Goal: Task Accomplishment & Management: Complete application form

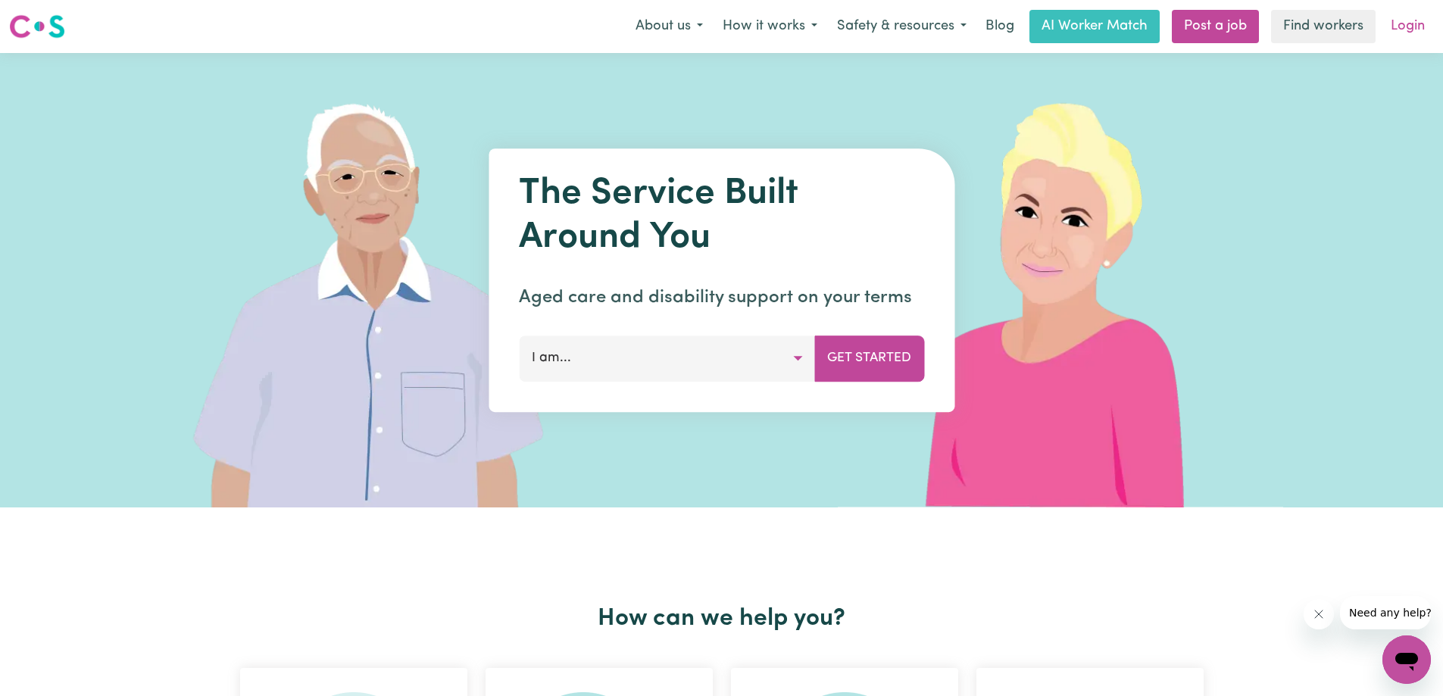
click at [1408, 27] on link "Login" at bounding box center [1407, 26] width 52 height 33
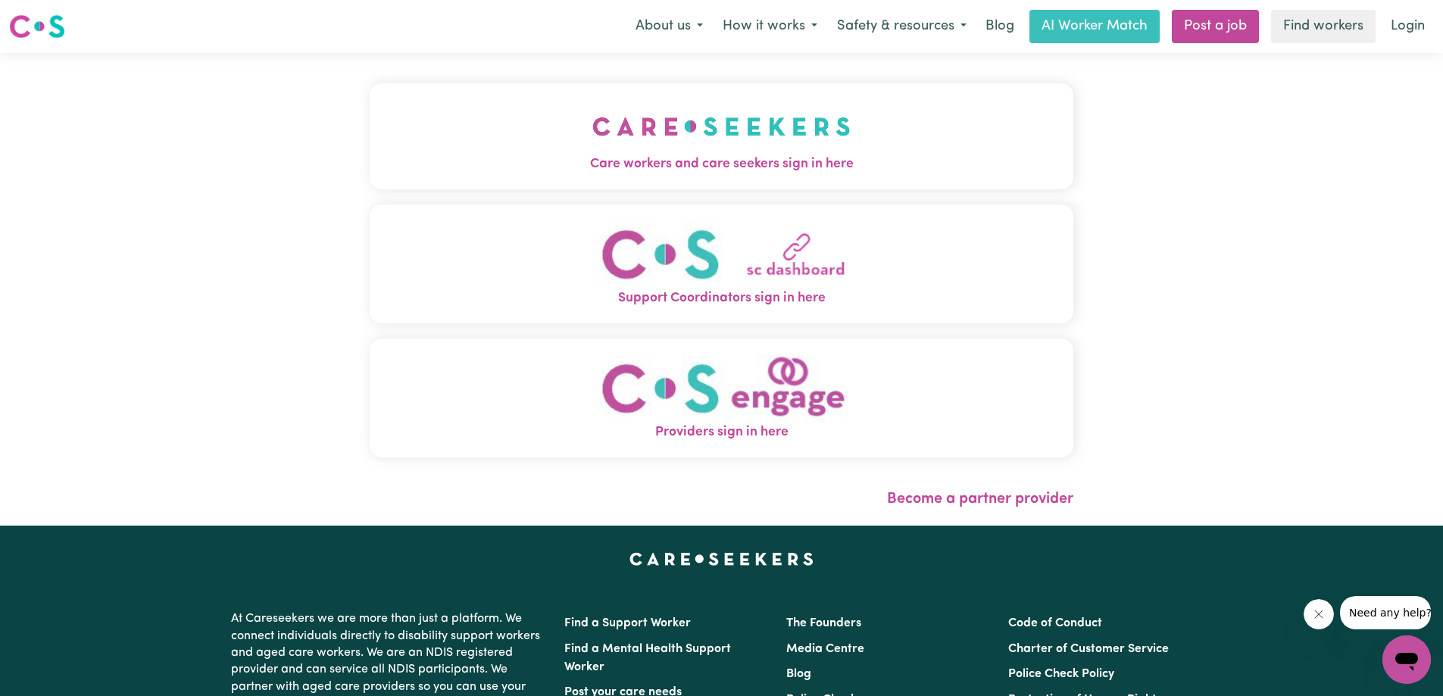
click at [748, 122] on img "Care workers and care seekers sign in here" at bounding box center [721, 126] width 258 height 56
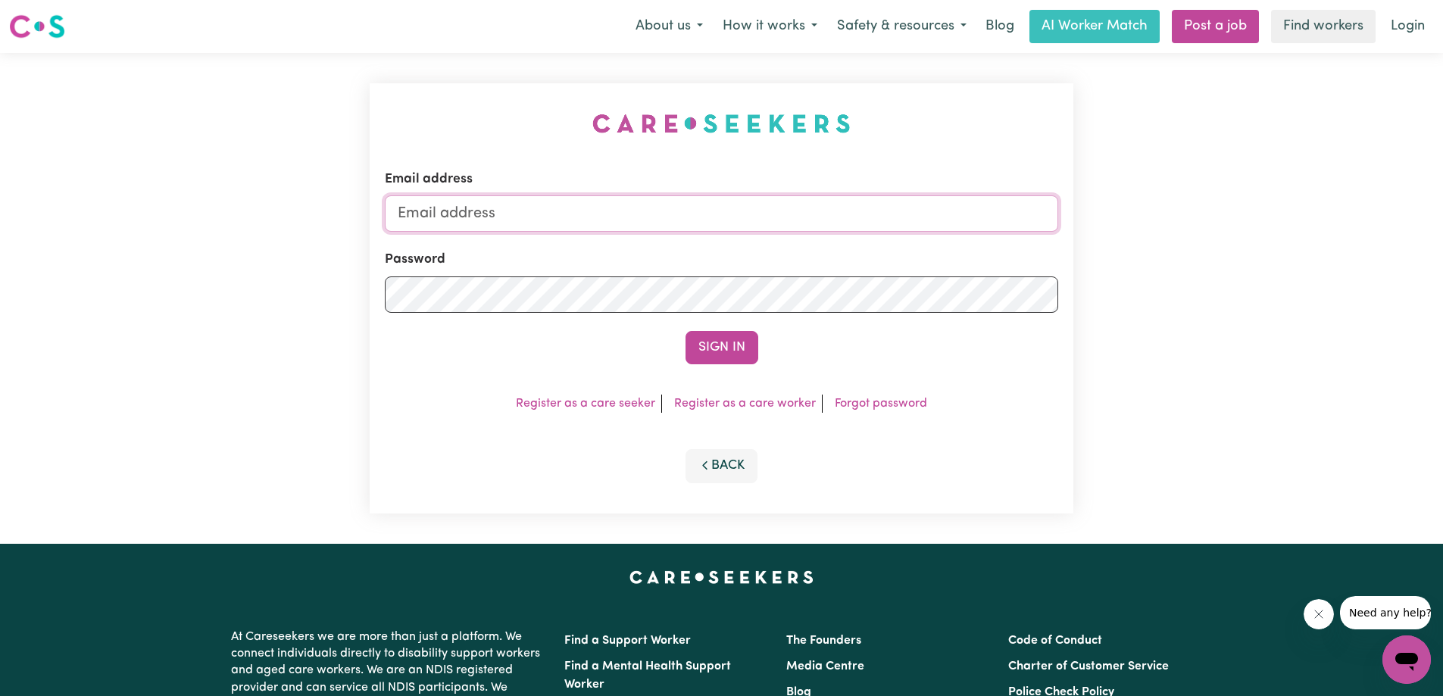
type input "[EMAIL_ADDRESS][DOMAIN_NAME]"
click at [720, 342] on button "Sign In" at bounding box center [721, 347] width 73 height 33
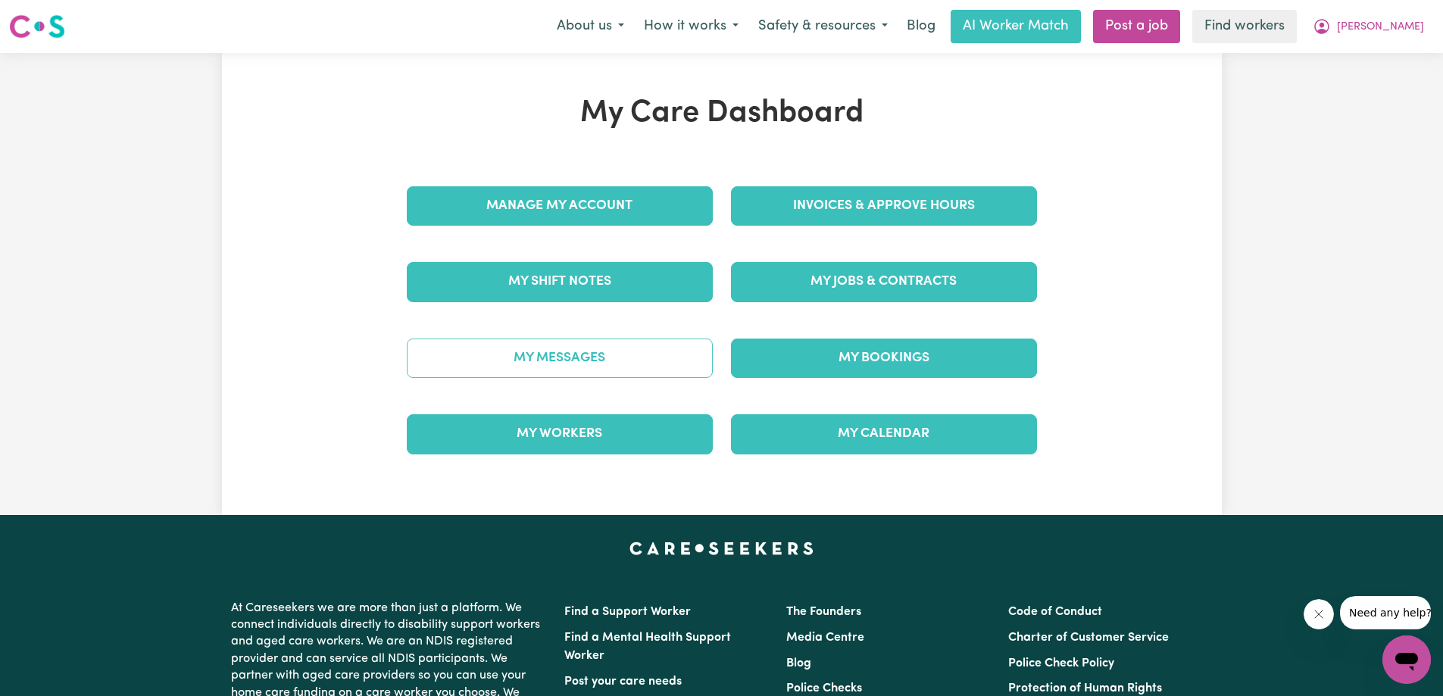
click at [567, 356] on link "My Messages" at bounding box center [560, 358] width 306 height 39
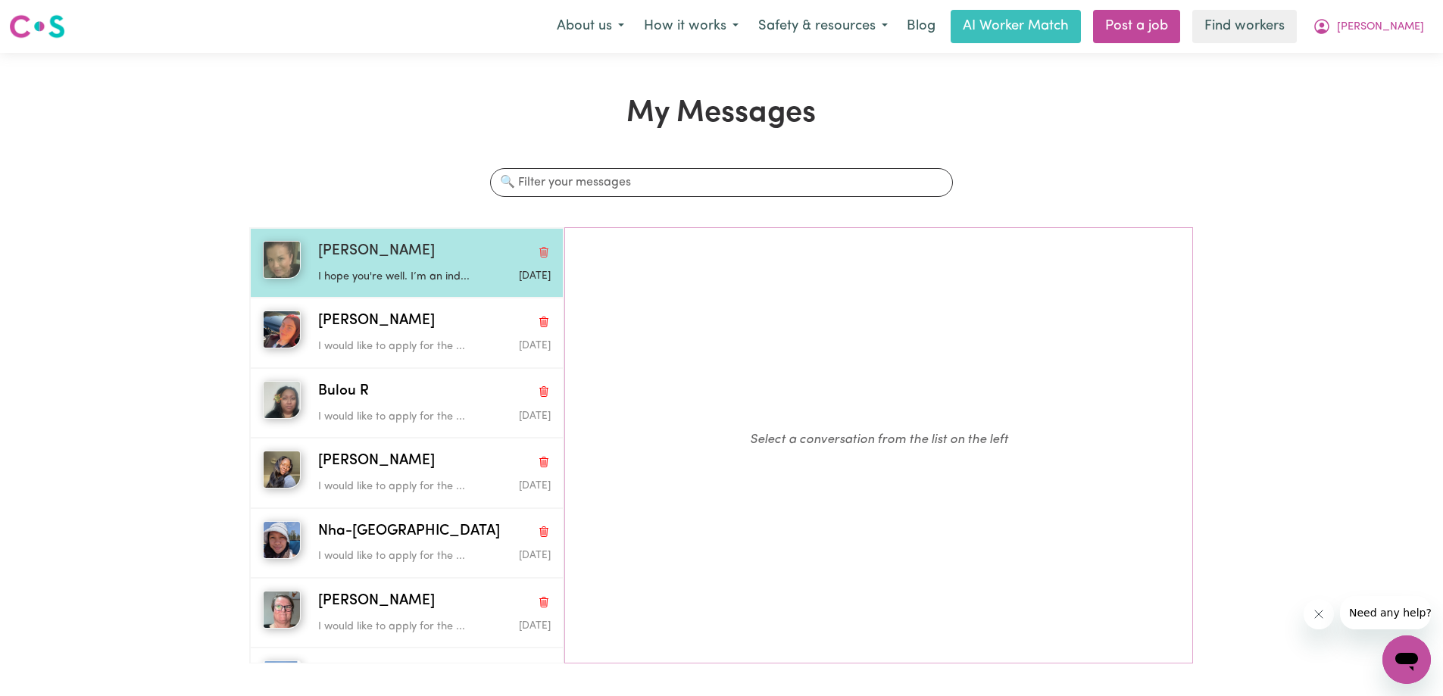
click at [407, 251] on div "[PERSON_NAME]" at bounding box center [434, 252] width 232 height 22
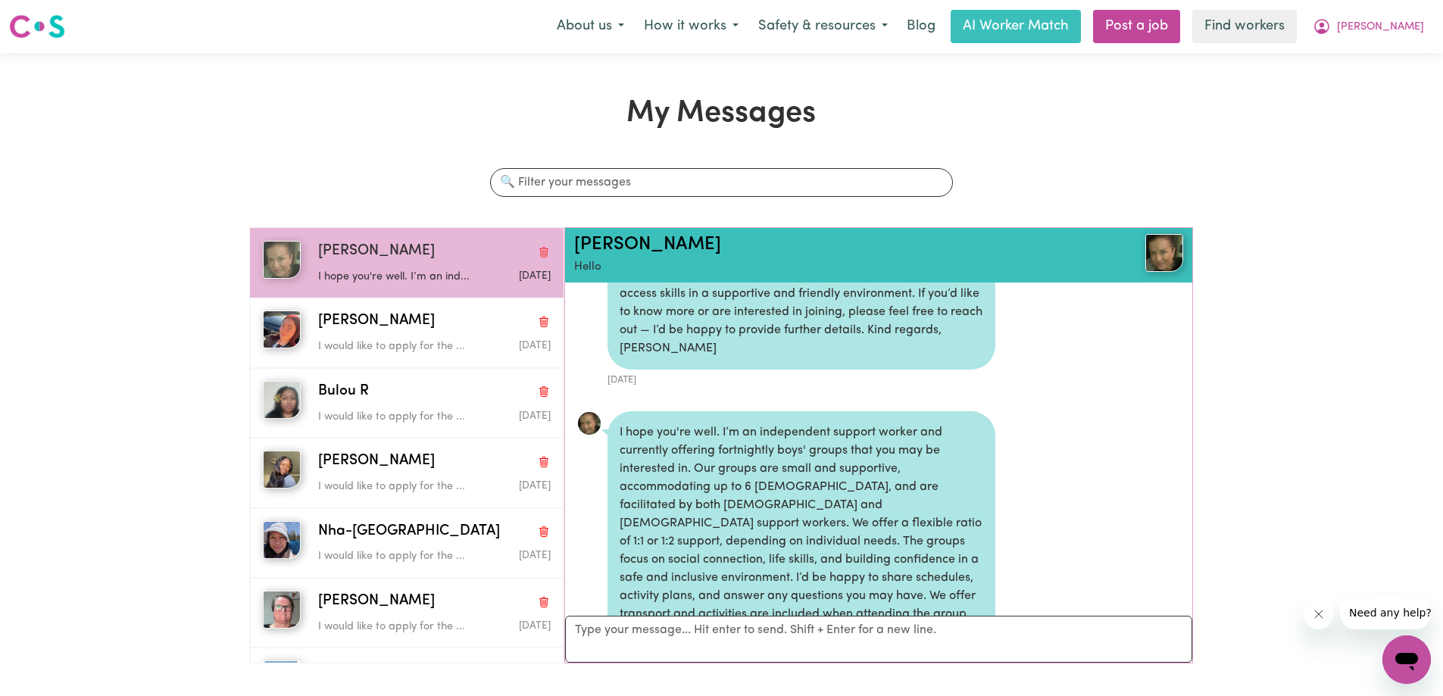
scroll to position [174, 0]
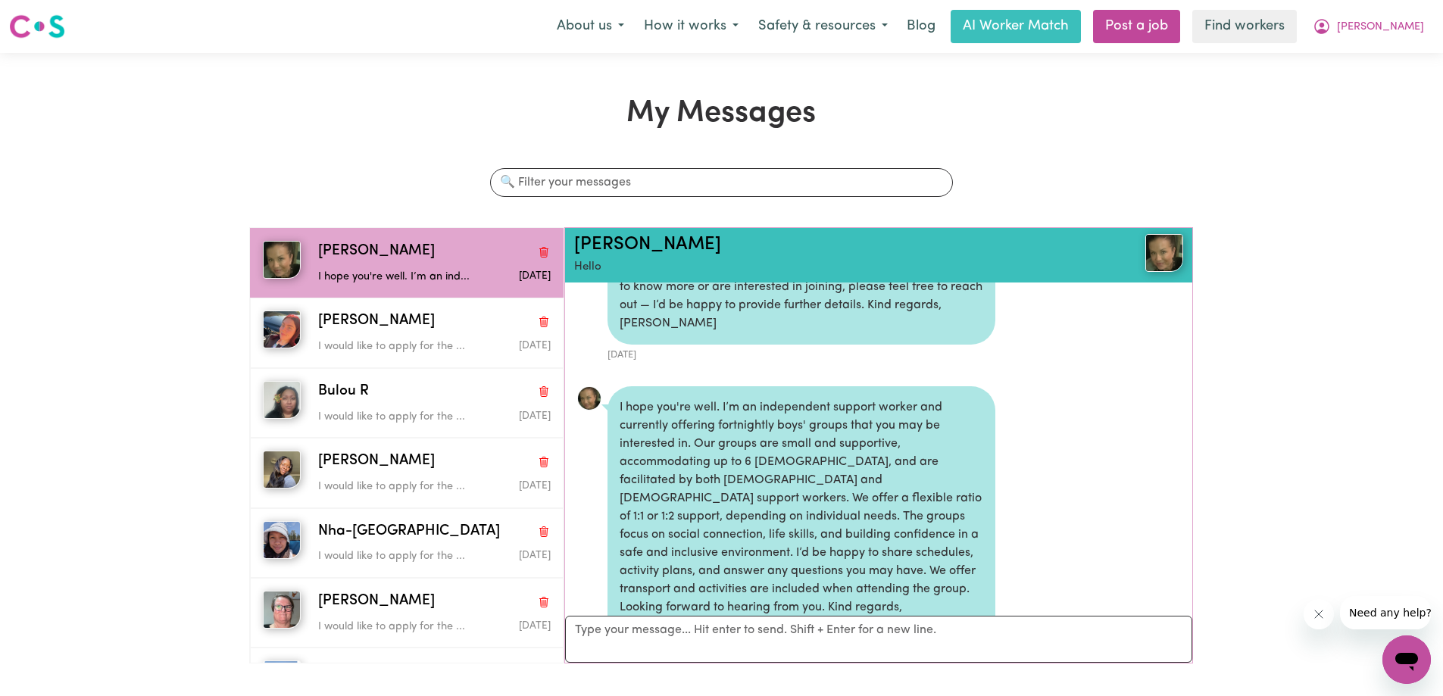
click at [1150, 264] on img at bounding box center [1164, 253] width 38 height 38
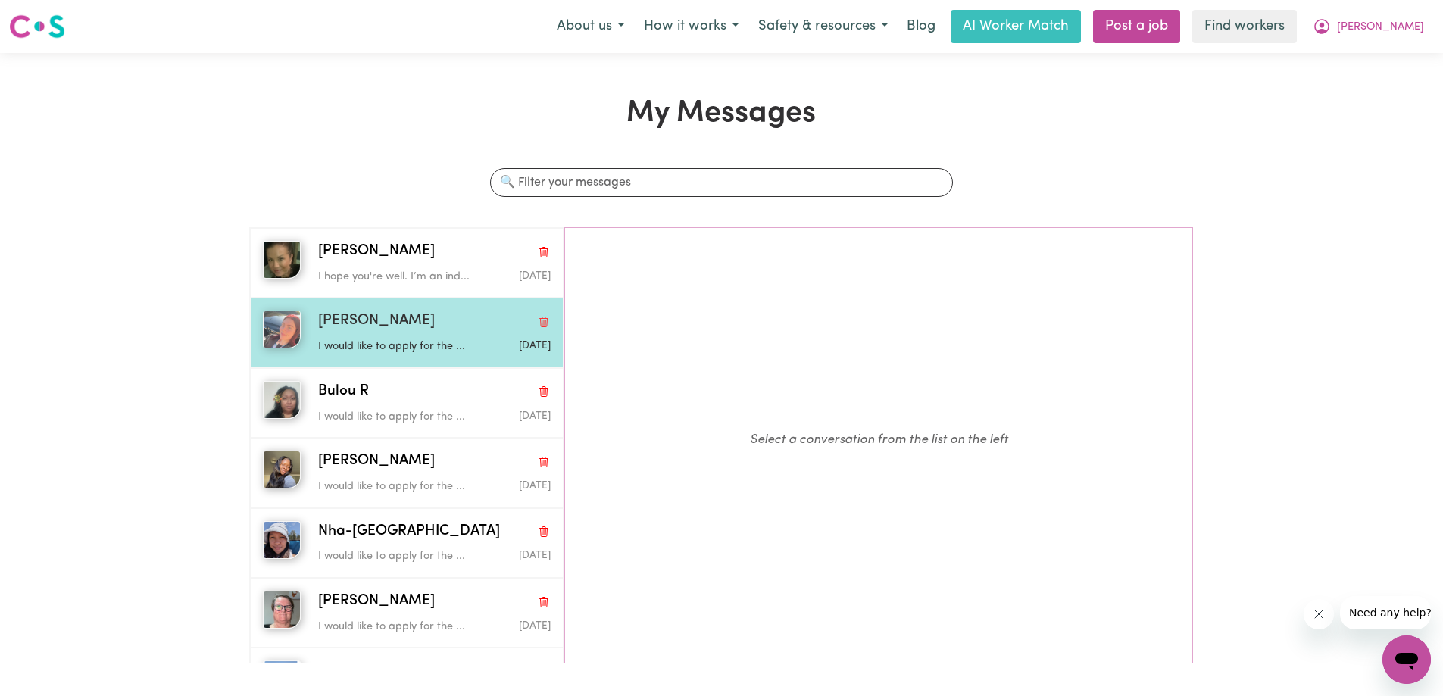
click at [432, 332] on div "[PERSON_NAME]" at bounding box center [434, 322] width 232 height 22
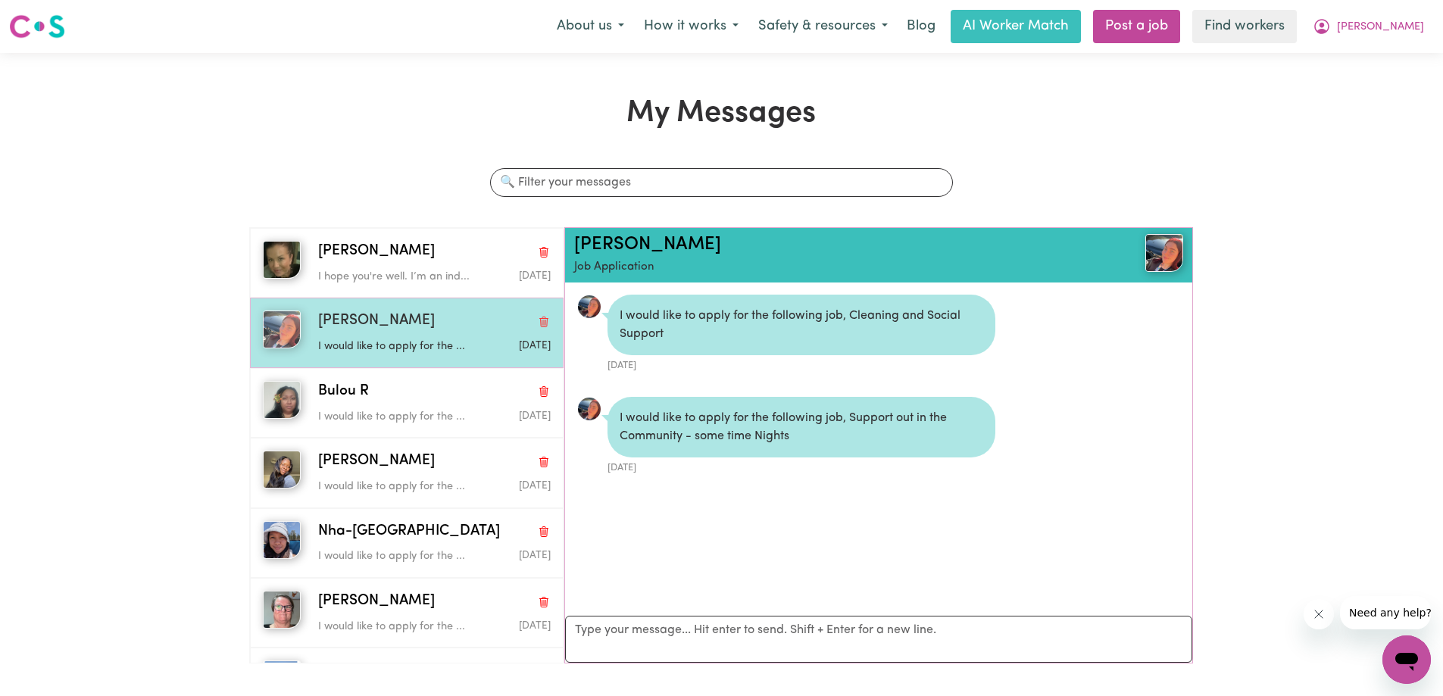
scroll to position [9, 0]
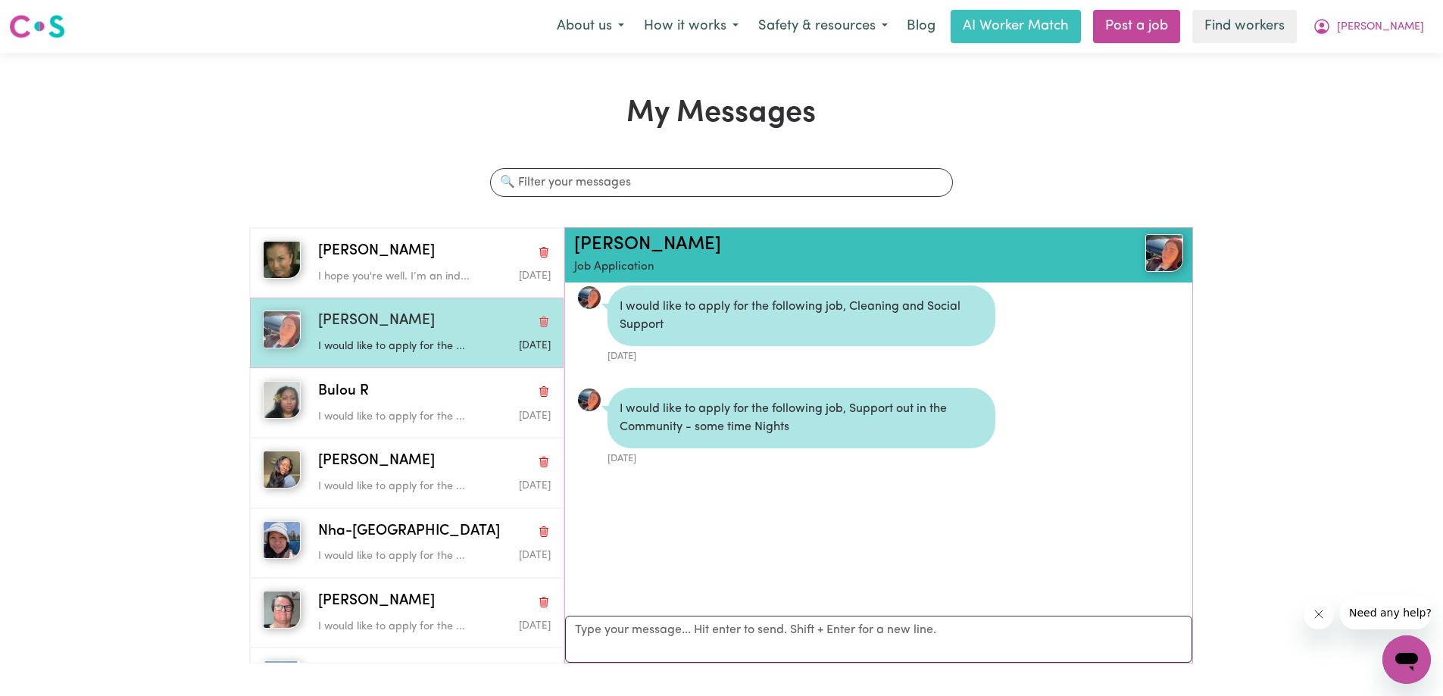
click at [289, 346] on img "button" at bounding box center [282, 330] width 38 height 38
click at [340, 332] on span "[PERSON_NAME]" at bounding box center [376, 322] width 117 height 22
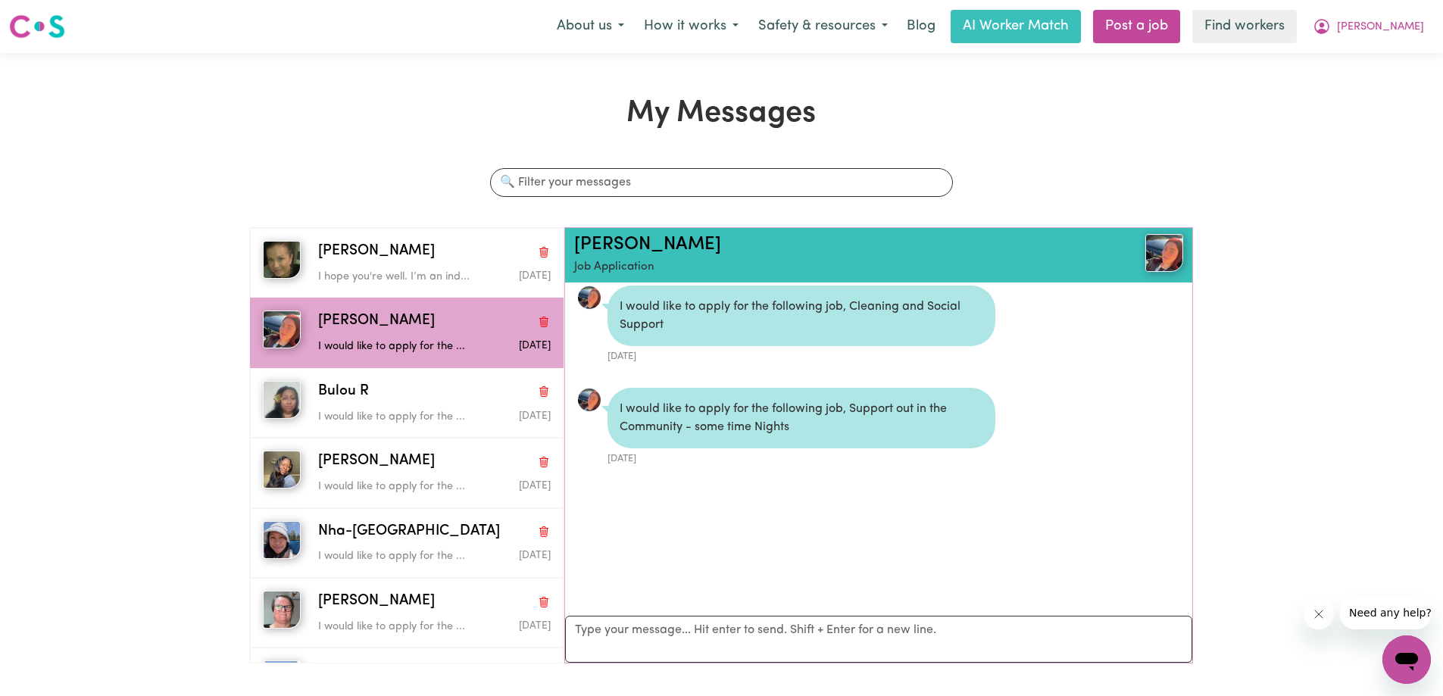
click at [1154, 254] on img at bounding box center [1164, 253] width 38 height 38
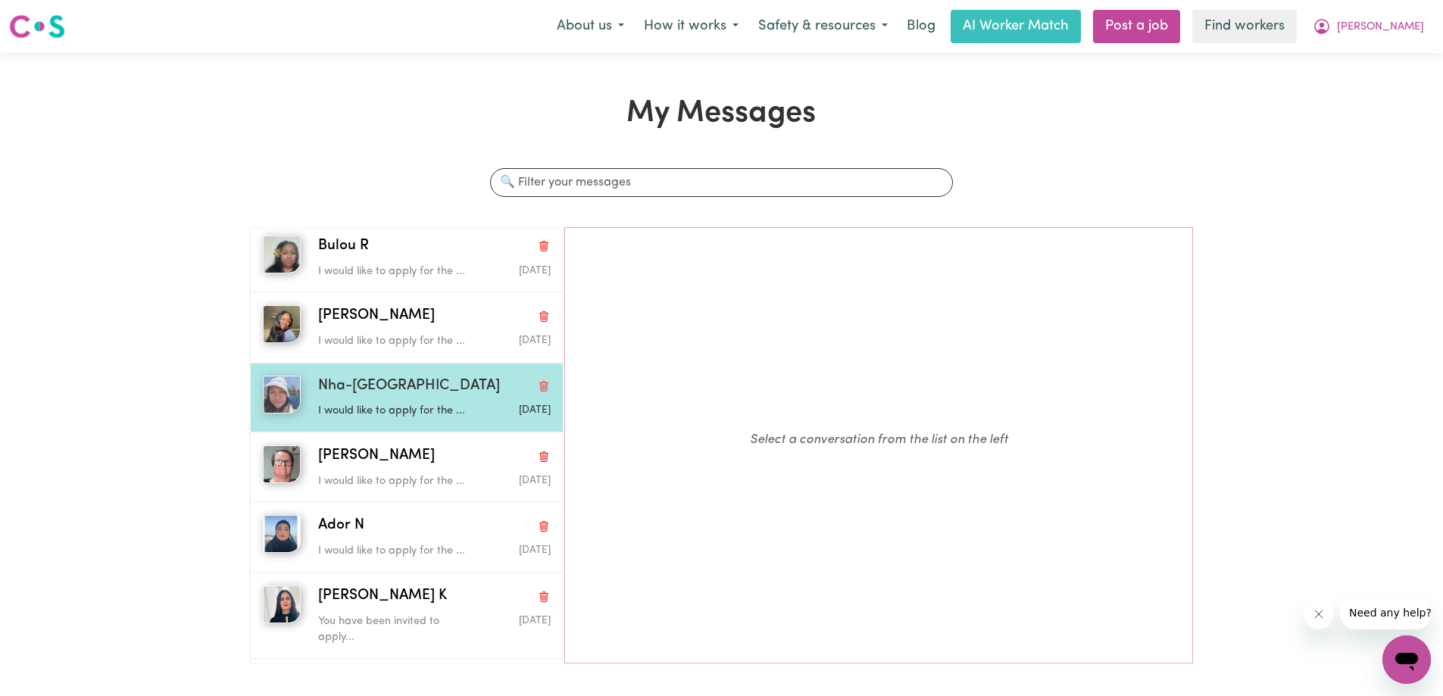
scroll to position [151, 0]
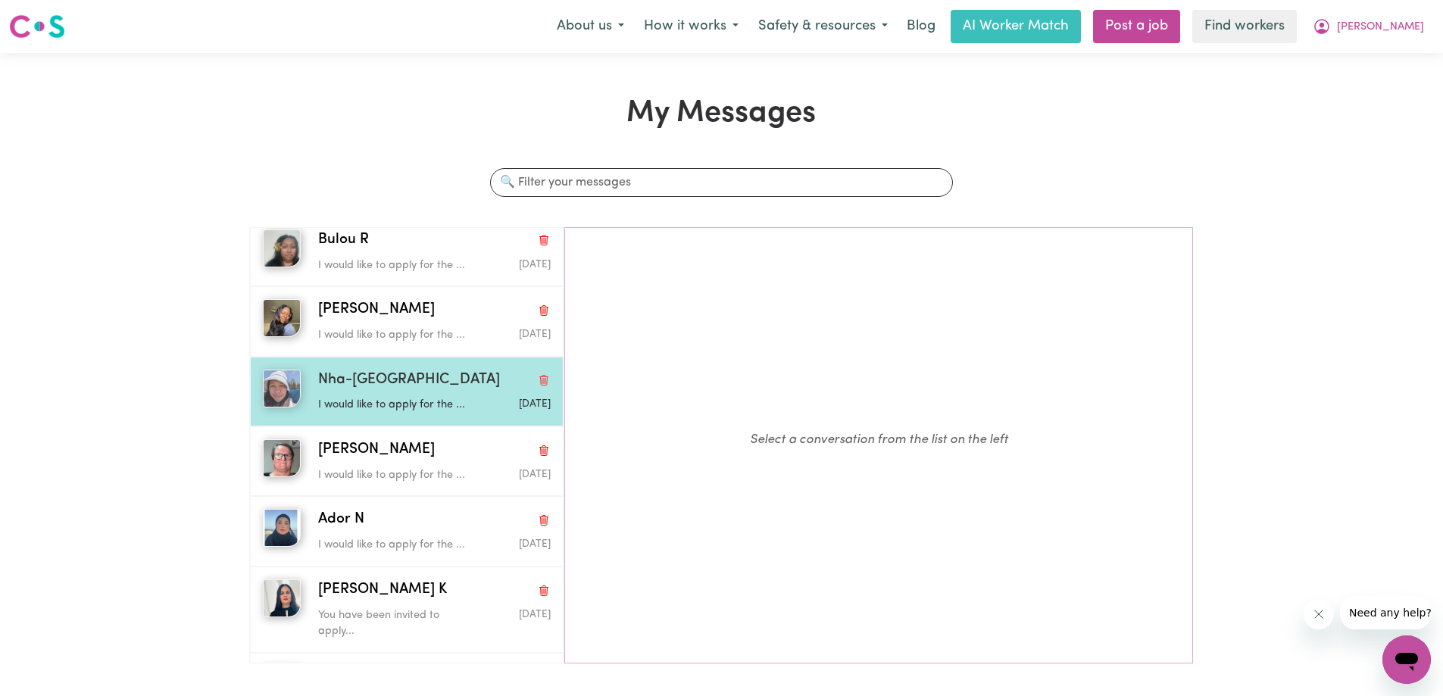
click at [430, 392] on div "Nha-[GEOGRAPHIC_DATA]" at bounding box center [434, 381] width 232 height 22
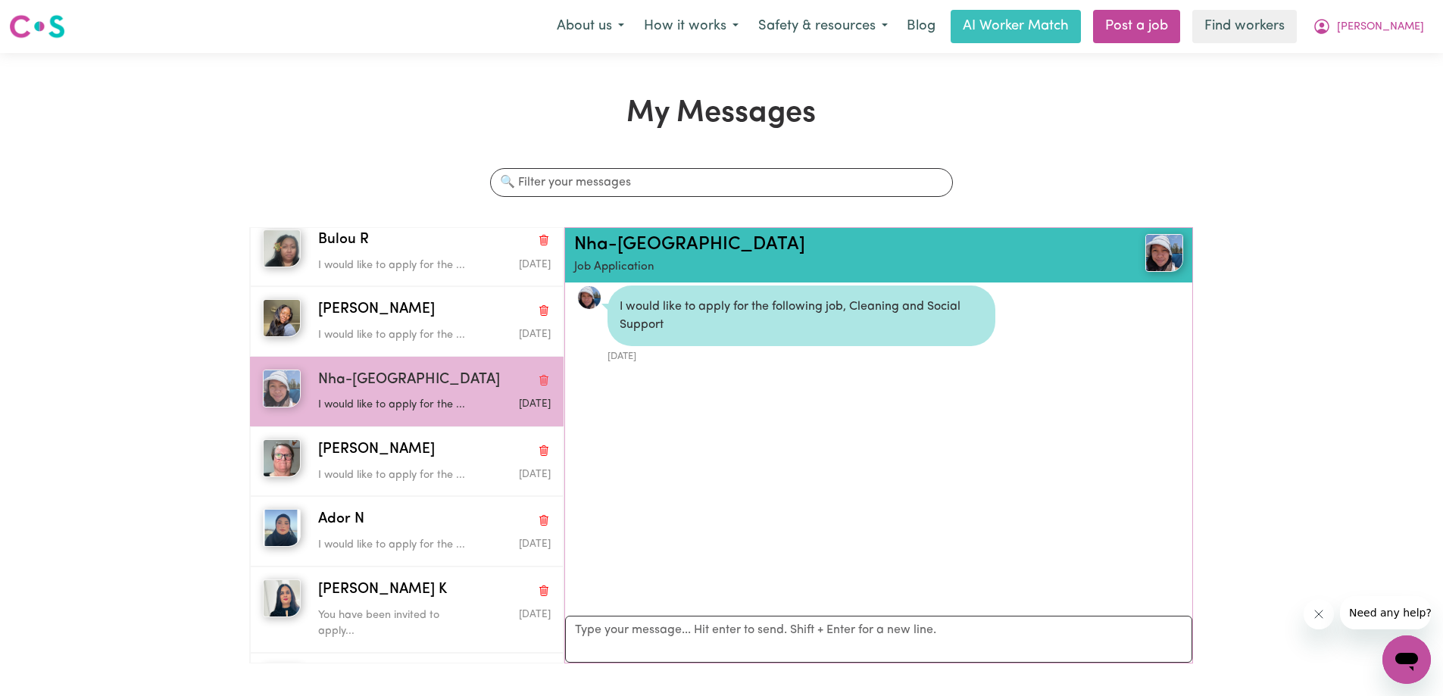
scroll to position [0, 0]
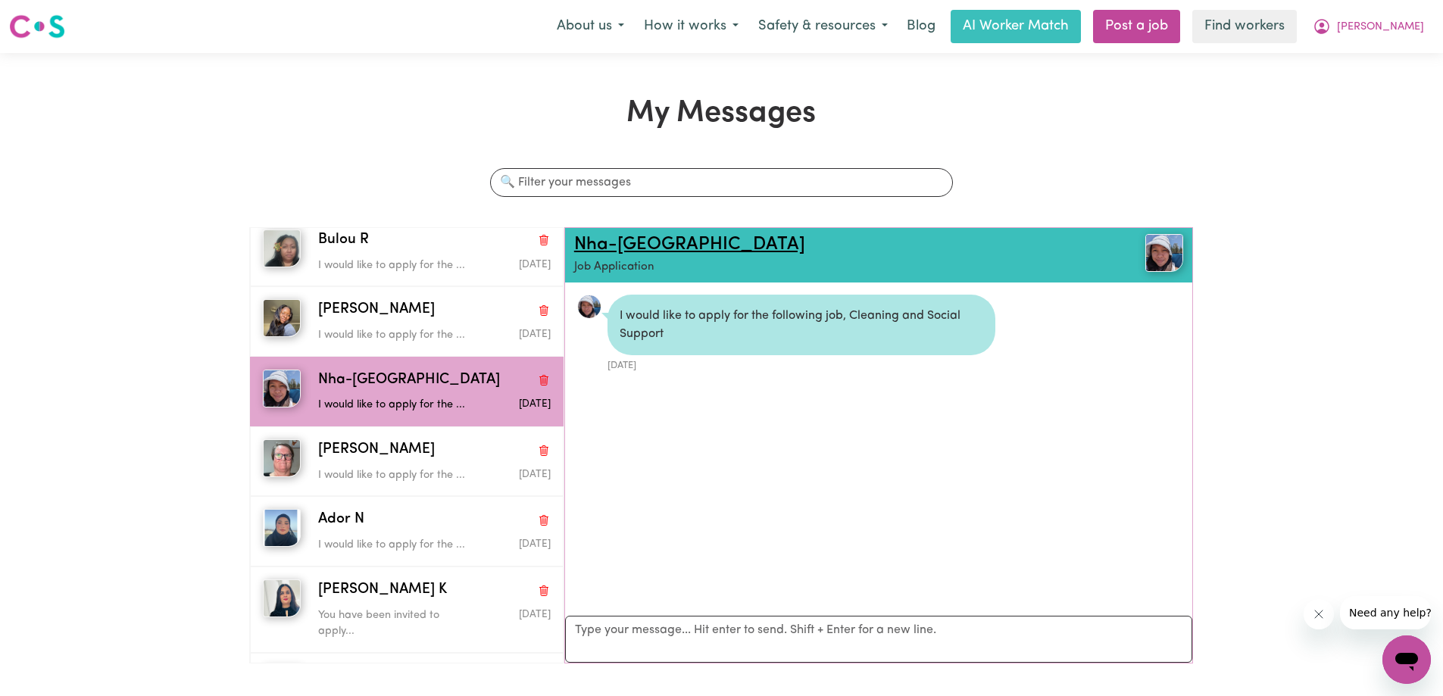
click at [618, 246] on link "Nha-[GEOGRAPHIC_DATA]" at bounding box center [689, 245] width 231 height 18
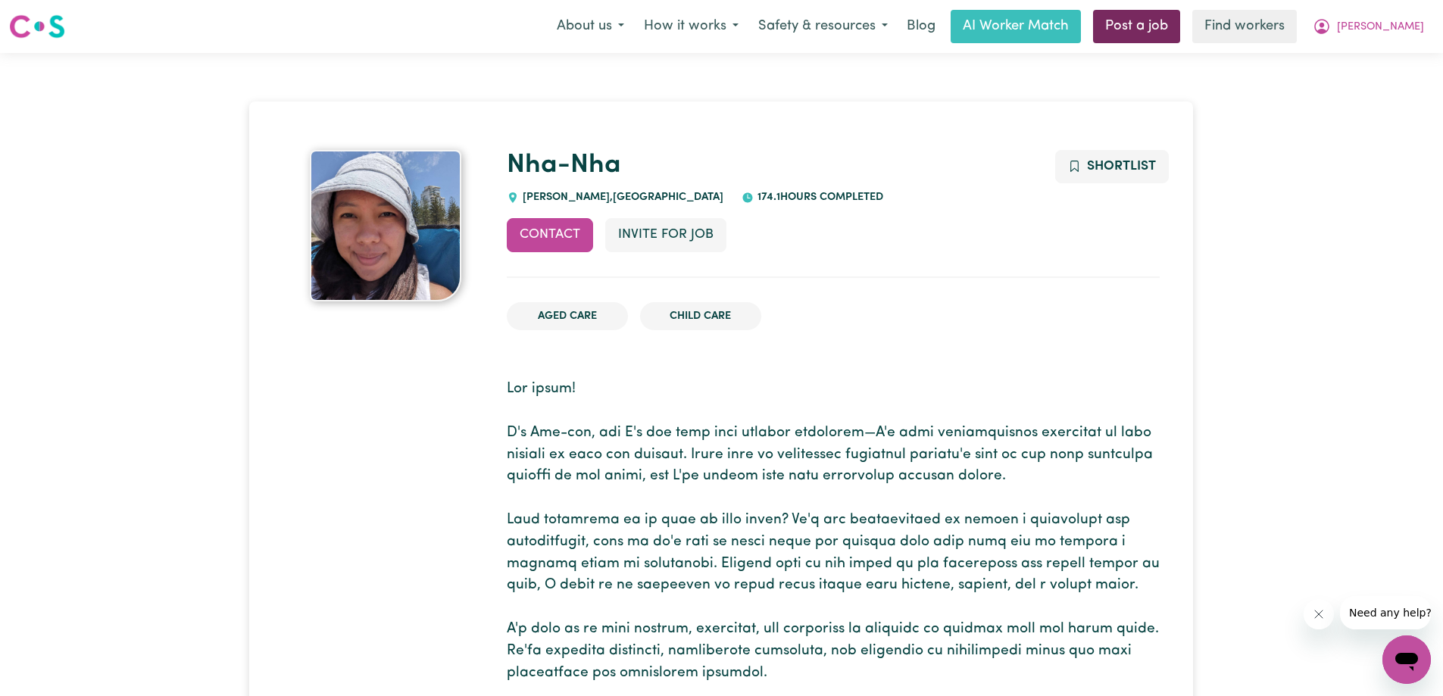
click at [1170, 29] on link "Post a job" at bounding box center [1136, 26] width 87 height 33
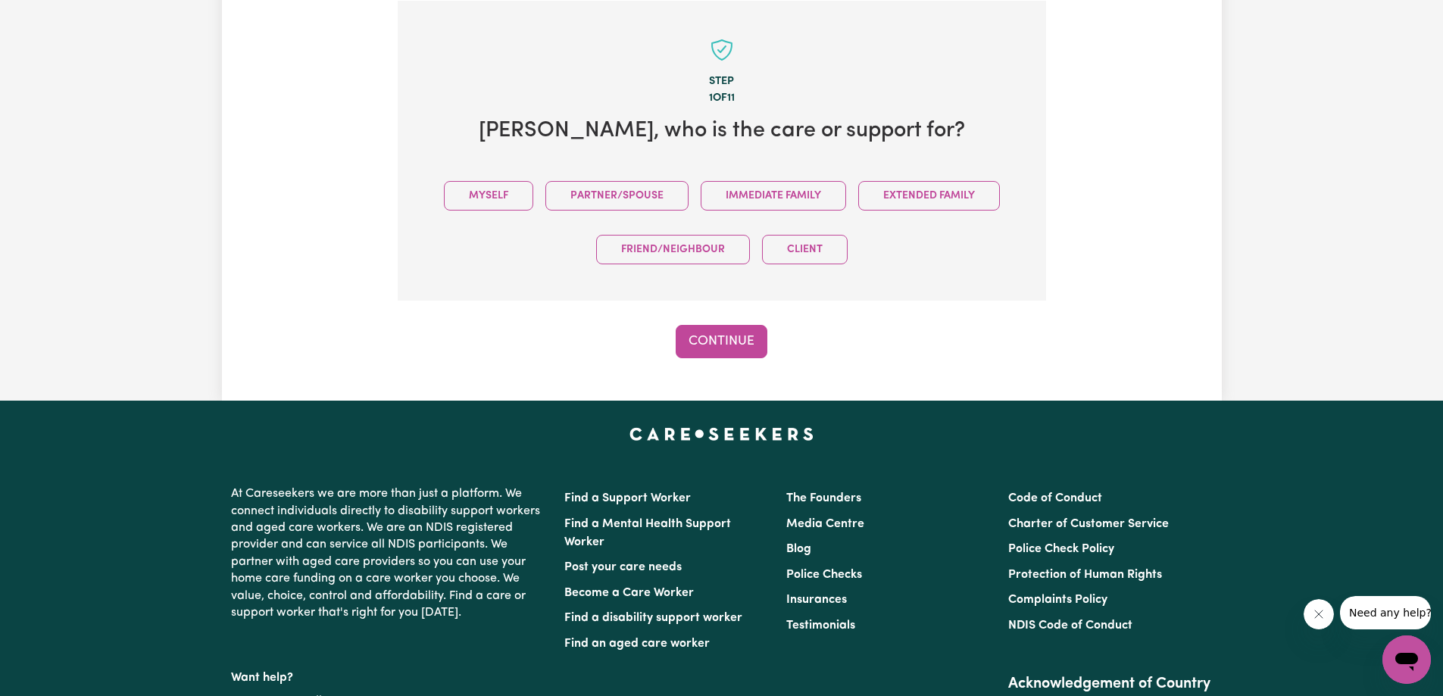
scroll to position [332, 0]
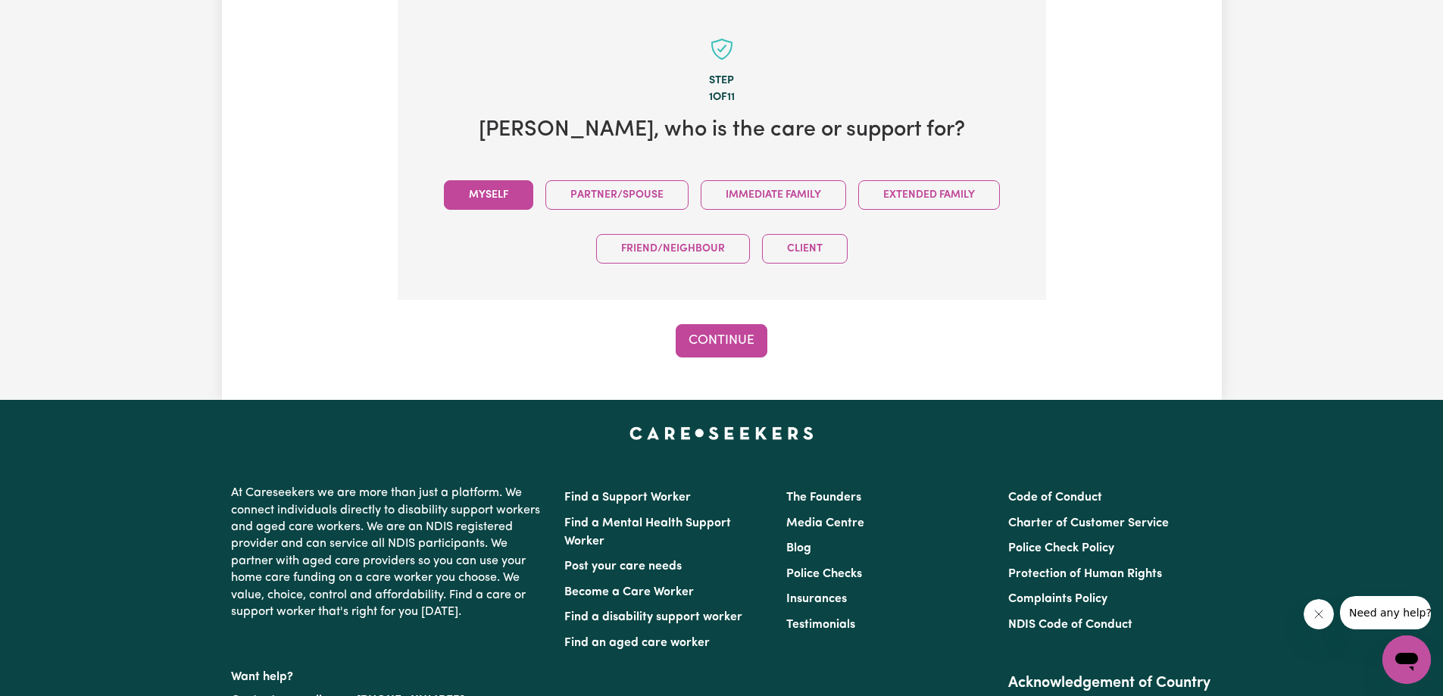
click at [485, 196] on button "Myself" at bounding box center [488, 195] width 89 height 30
click at [719, 348] on button "Continue" at bounding box center [722, 340] width 92 height 33
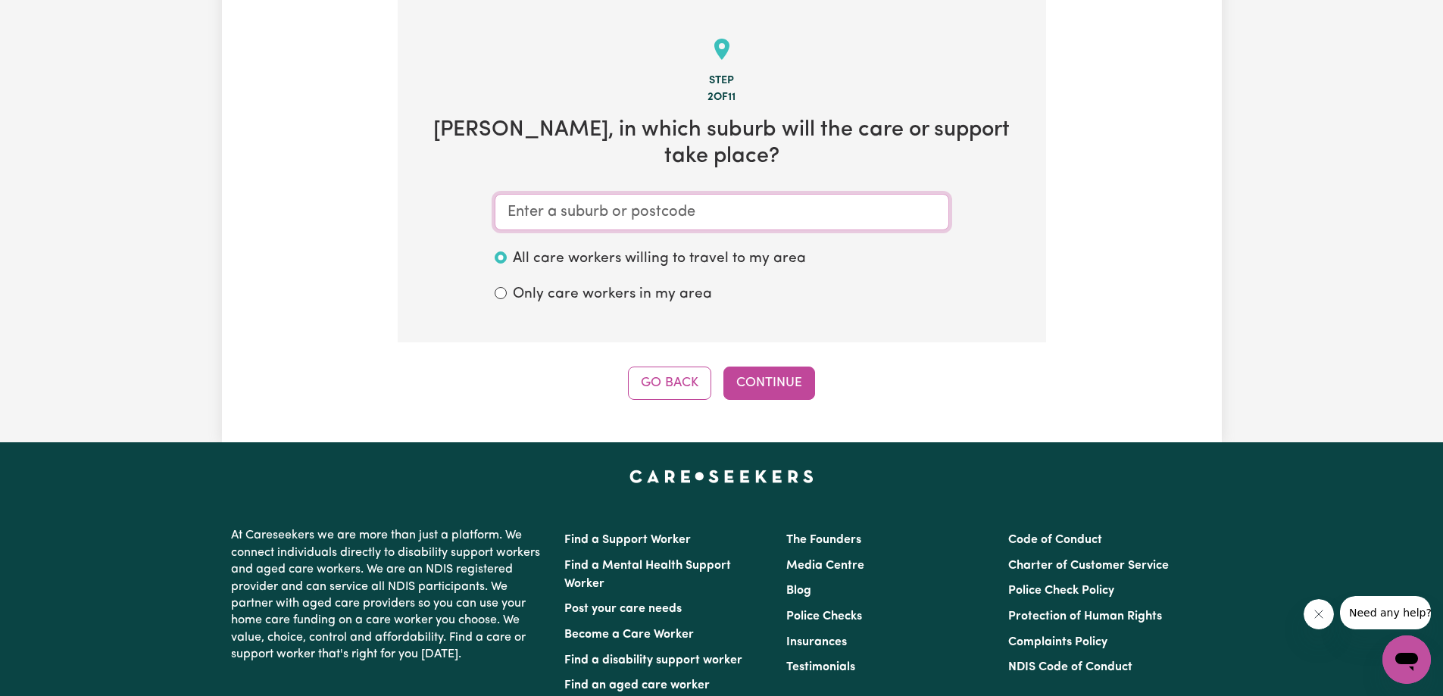
click at [717, 197] on input "text" at bounding box center [722, 212] width 454 height 36
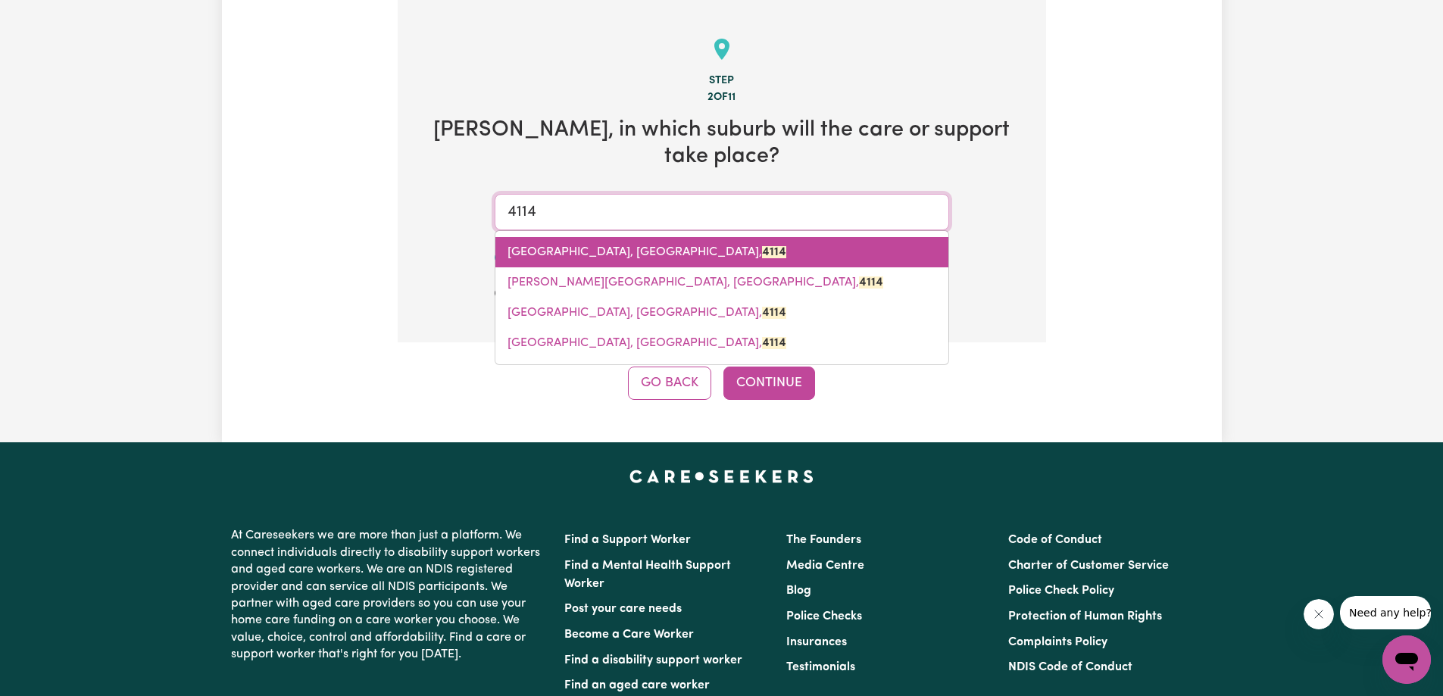
click at [605, 246] on span "[GEOGRAPHIC_DATA], [GEOGRAPHIC_DATA], 4114" at bounding box center [646, 252] width 279 height 12
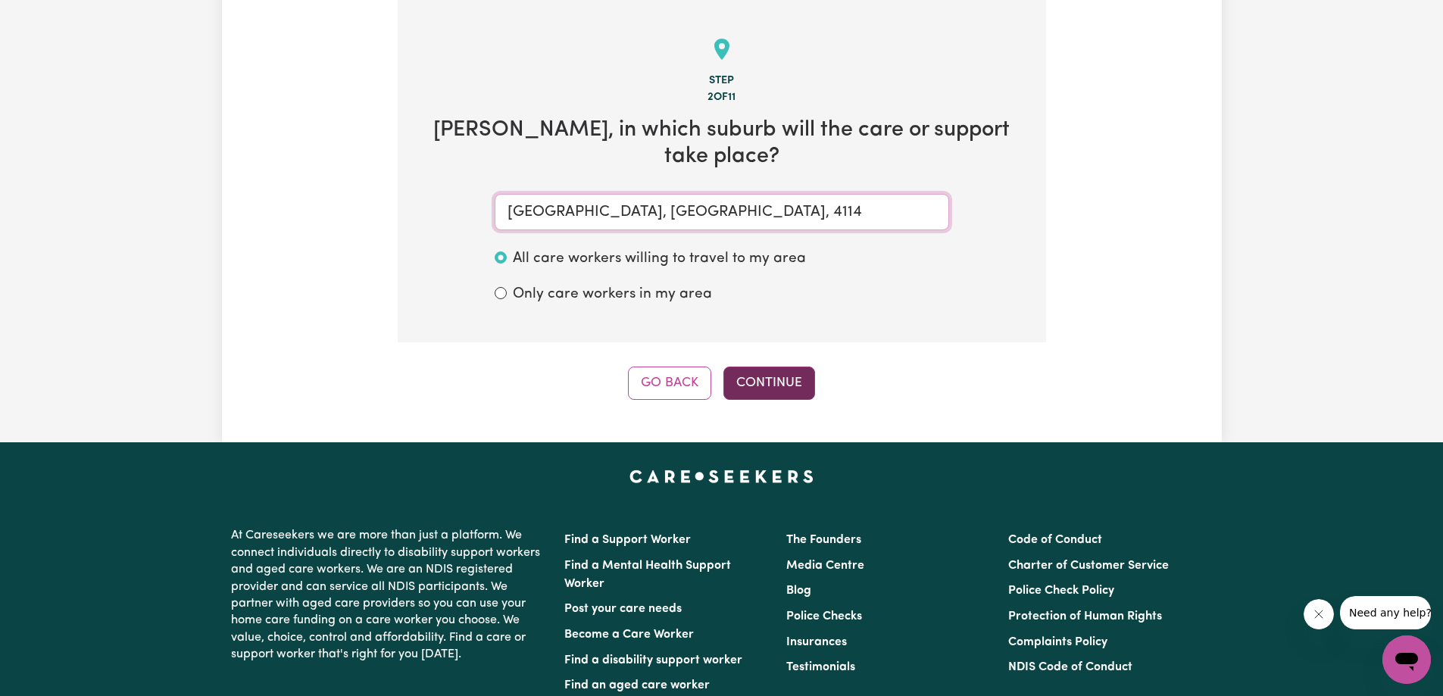
type input "[GEOGRAPHIC_DATA], [GEOGRAPHIC_DATA], 4114"
click at [769, 369] on button "Continue" at bounding box center [769, 383] width 92 height 33
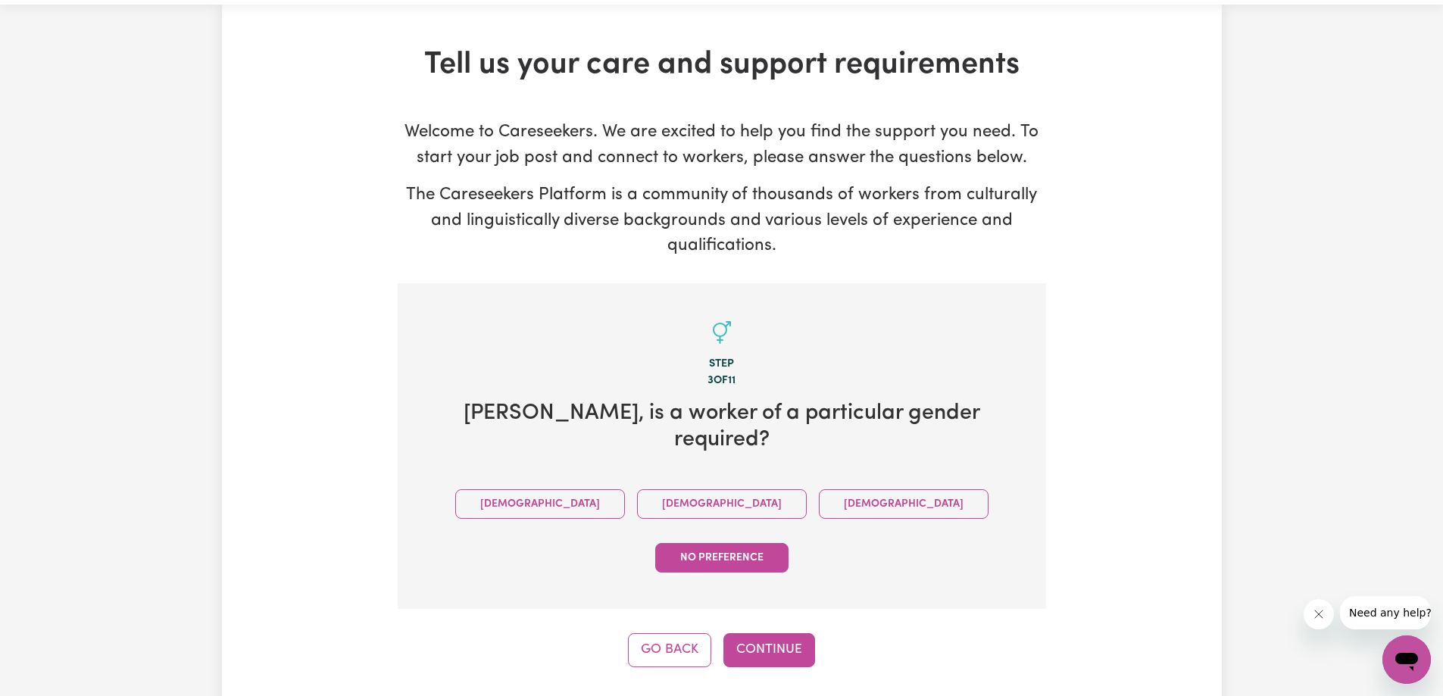
scroll to position [29, 0]
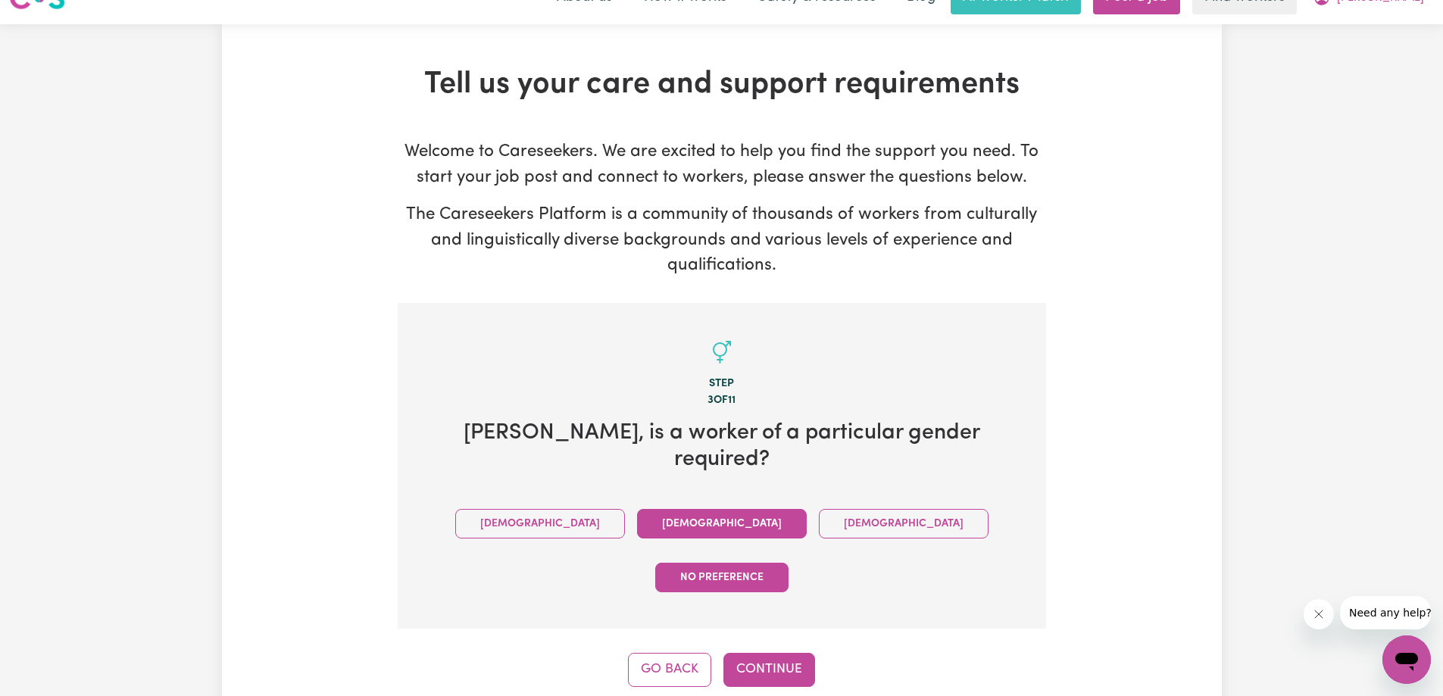
click at [637, 509] on button "[DEMOGRAPHIC_DATA]" at bounding box center [722, 524] width 170 height 30
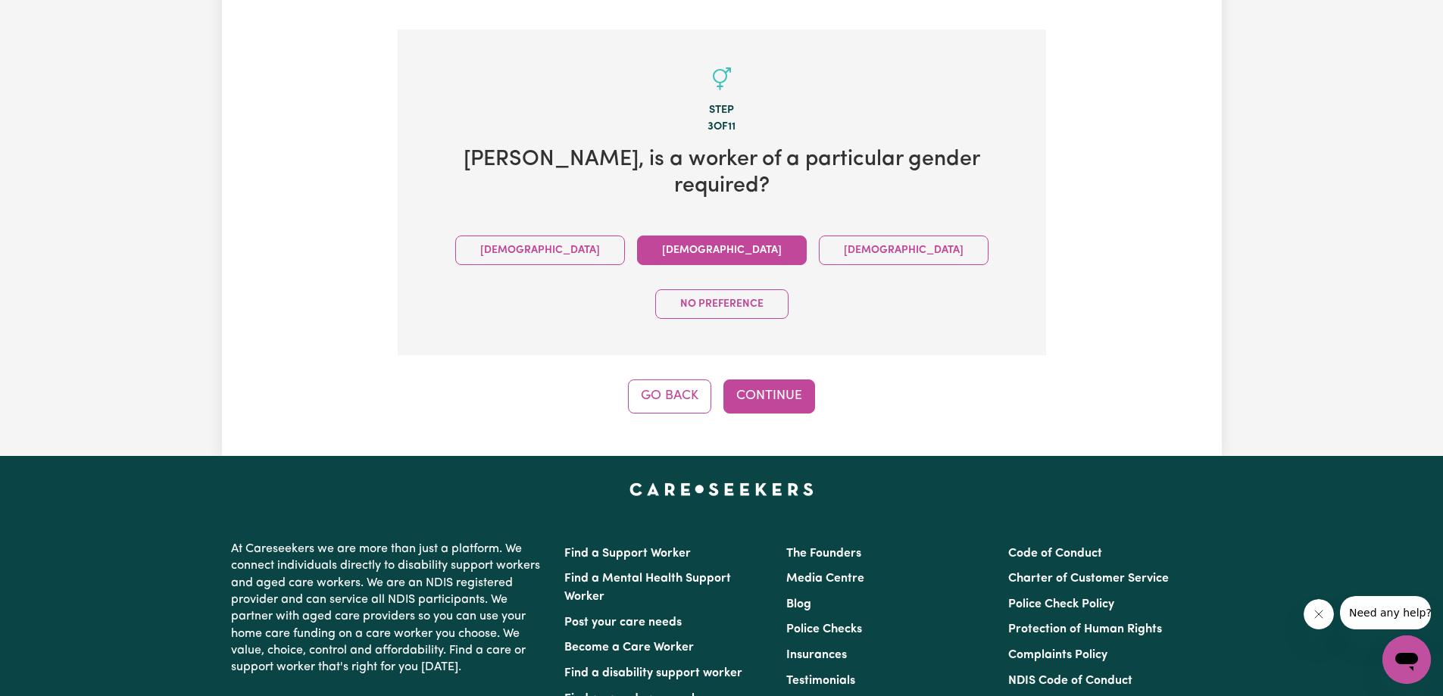
scroll to position [332, 0]
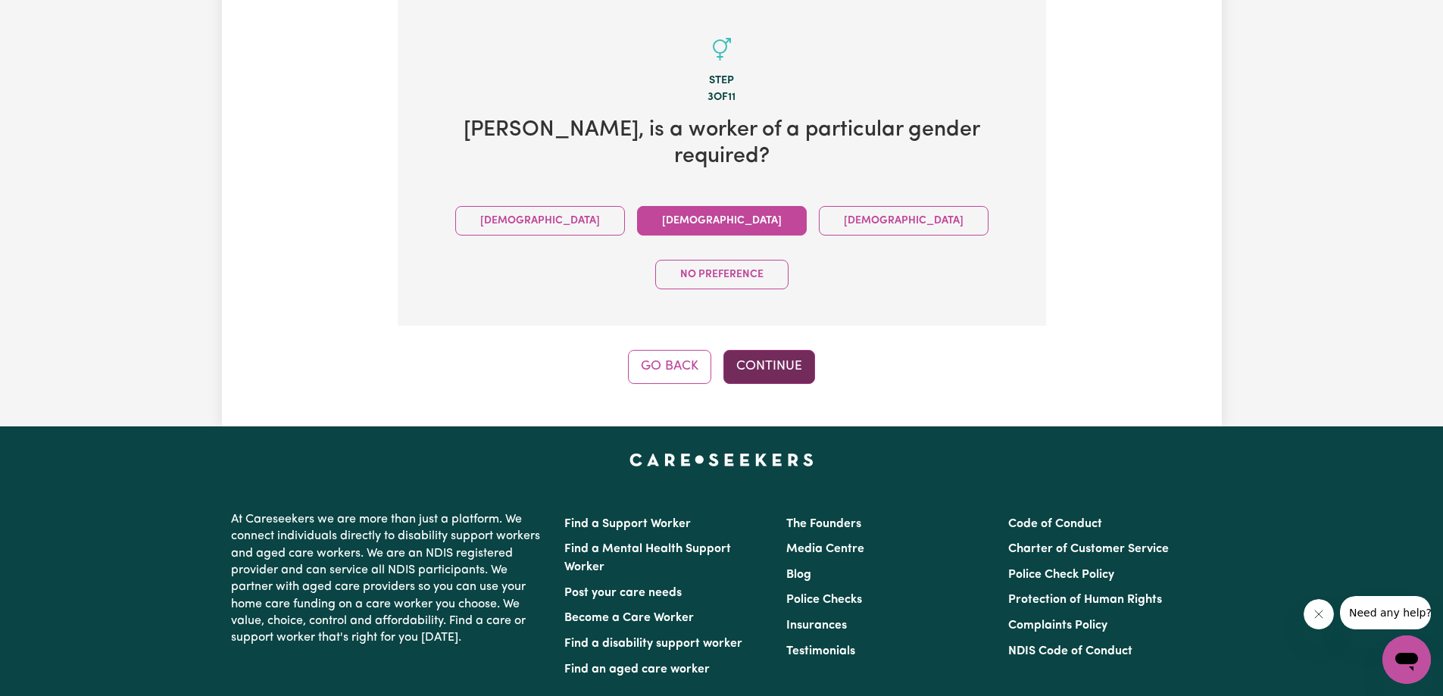
click at [758, 350] on button "Continue" at bounding box center [769, 366] width 92 height 33
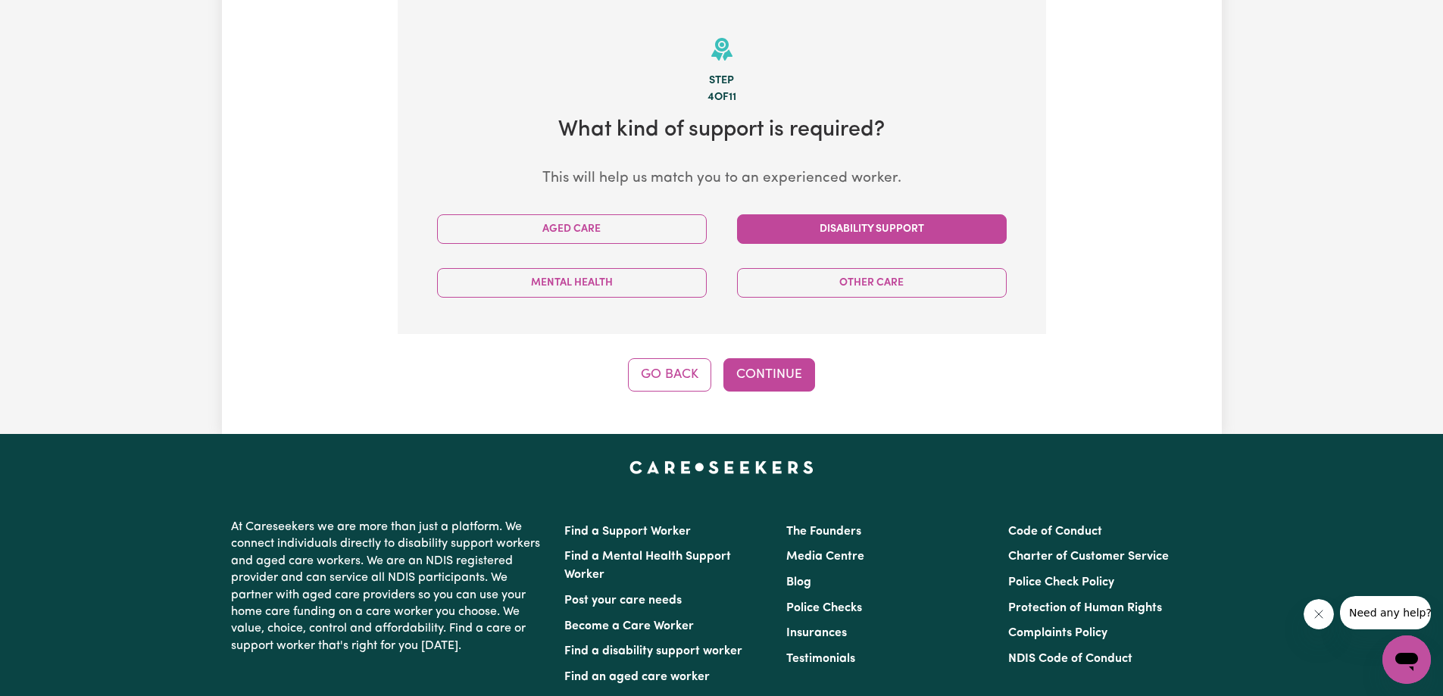
click at [782, 227] on button "Disability Support" at bounding box center [872, 229] width 270 height 30
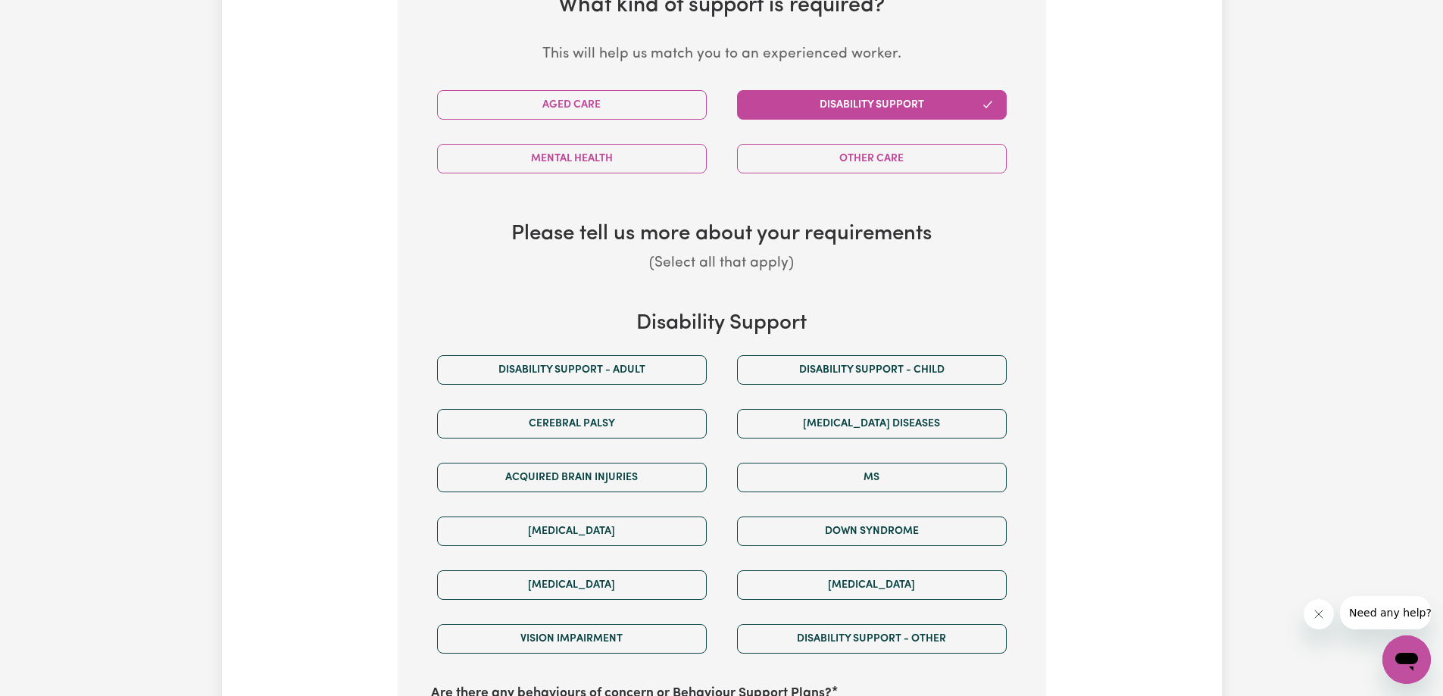
scroll to position [559, 0]
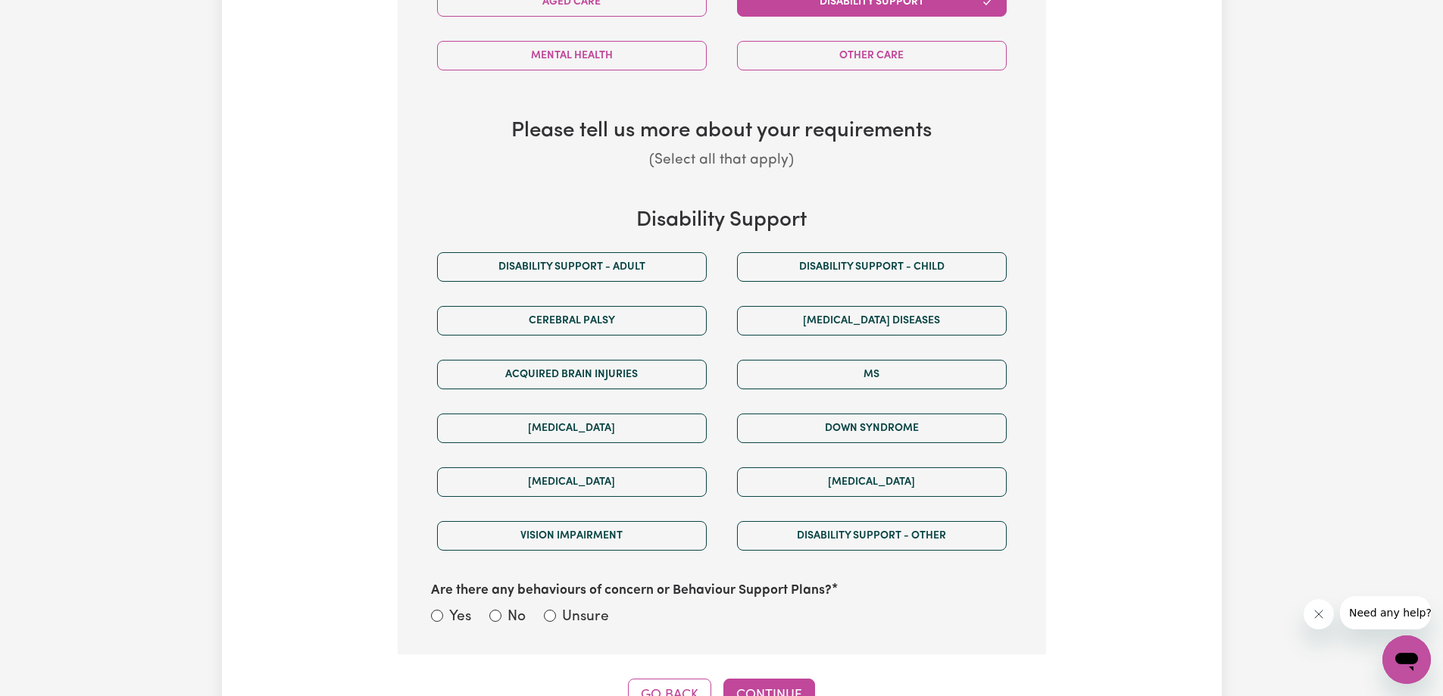
click at [609, 411] on div "[MEDICAL_DATA]" at bounding box center [572, 428] width 300 height 54
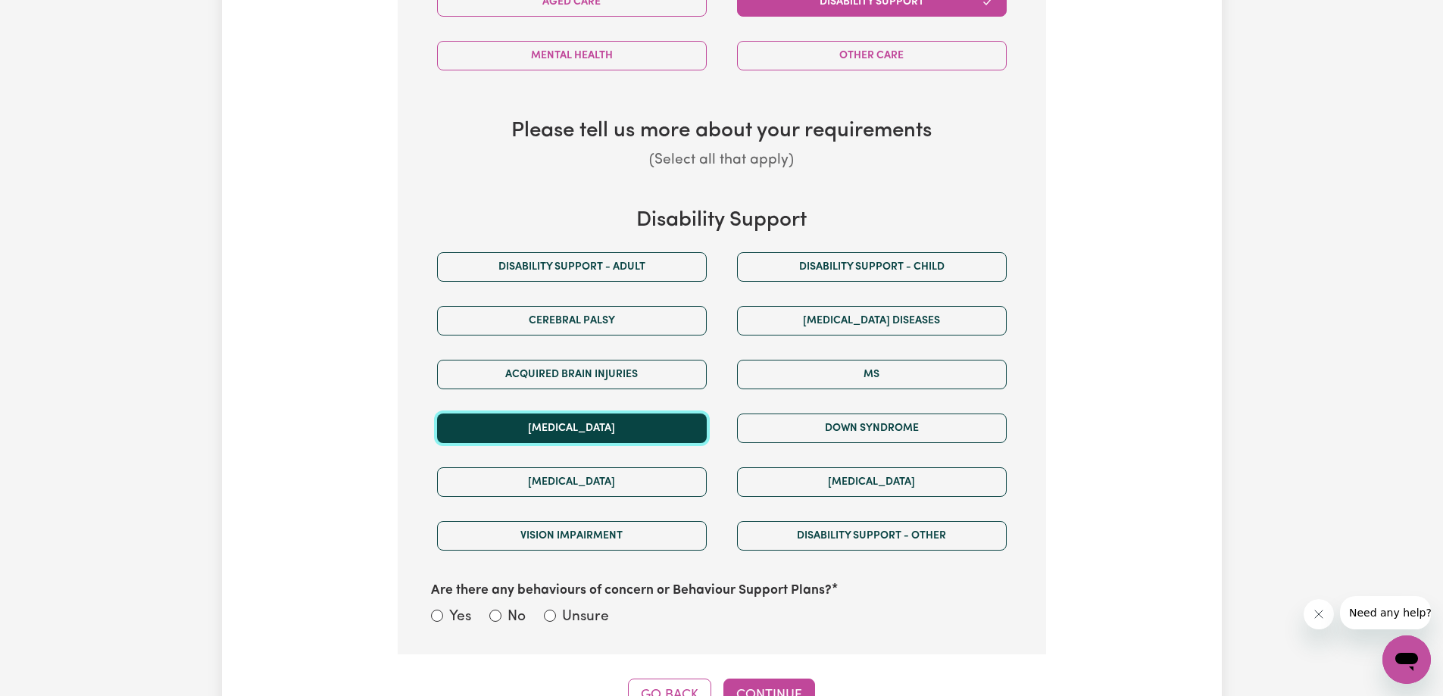
click at [606, 431] on button "[MEDICAL_DATA]" at bounding box center [572, 429] width 270 height 30
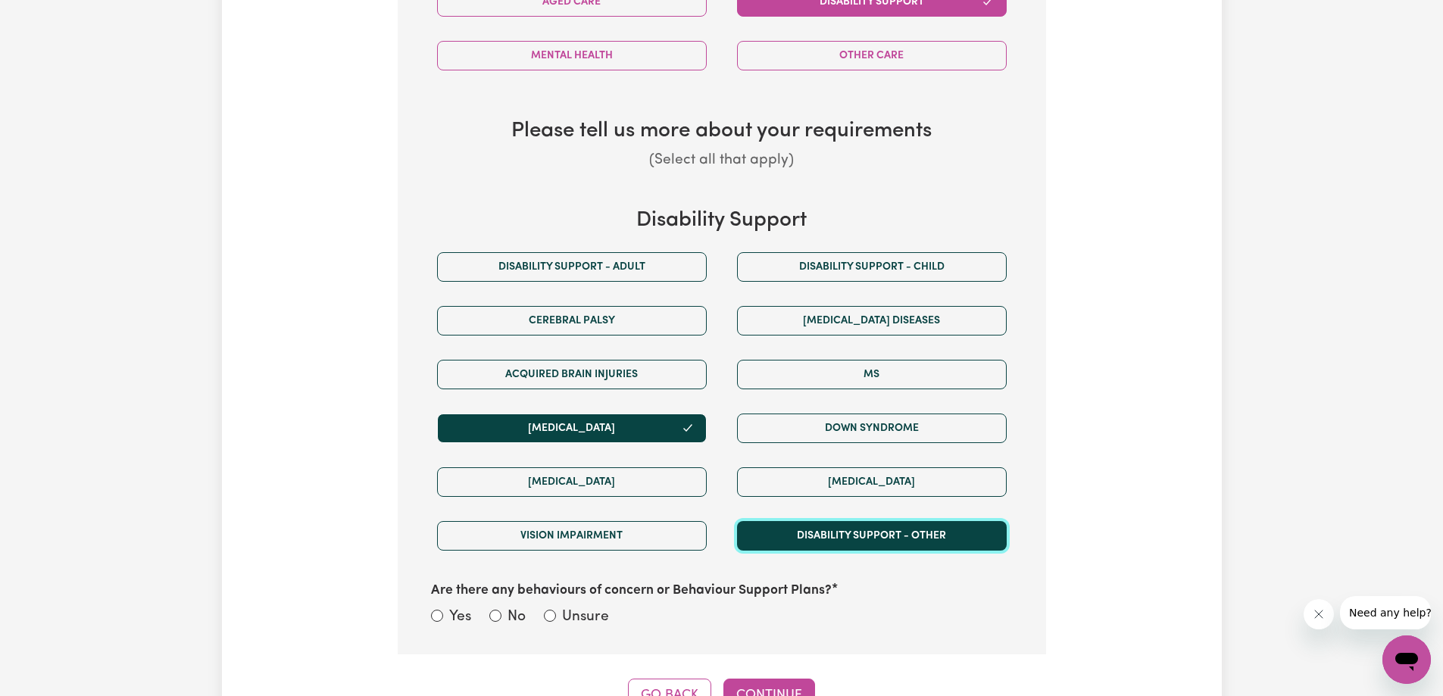
click at [822, 531] on button "Disability support - Other" at bounding box center [872, 536] width 270 height 30
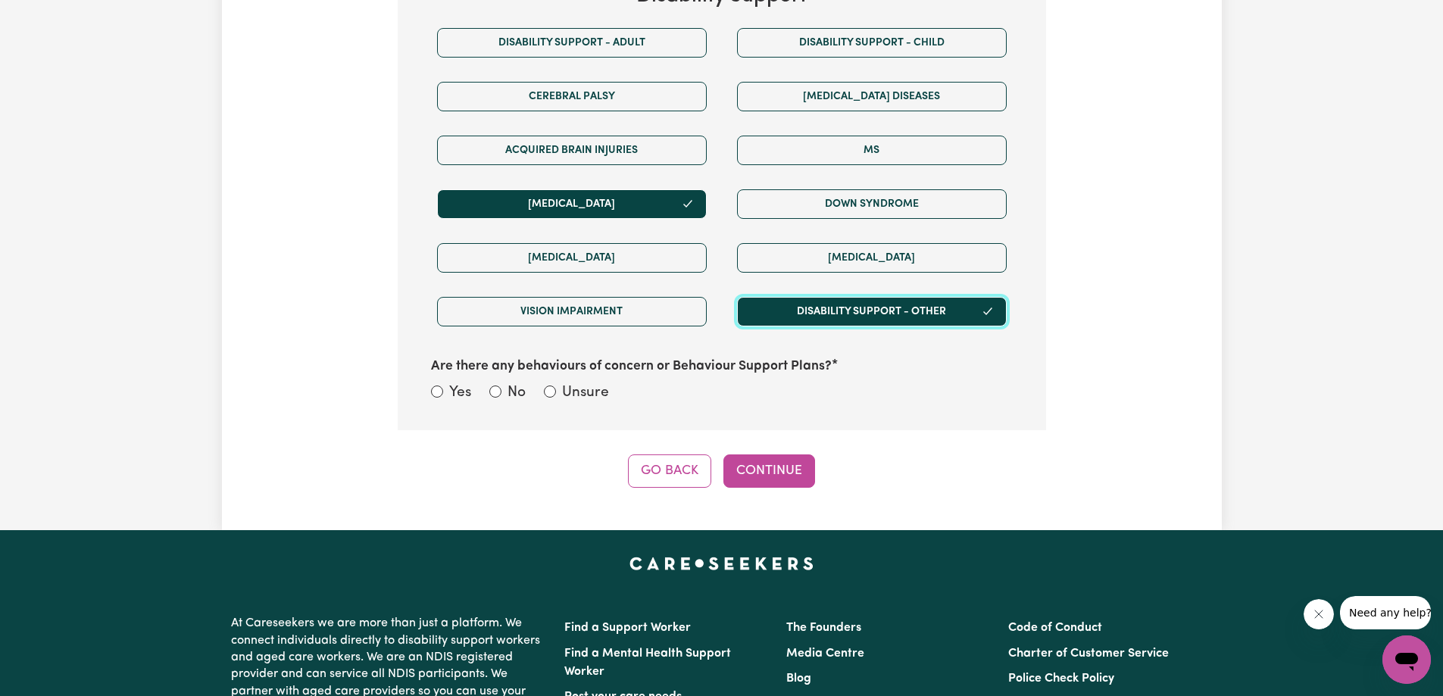
scroll to position [786, 0]
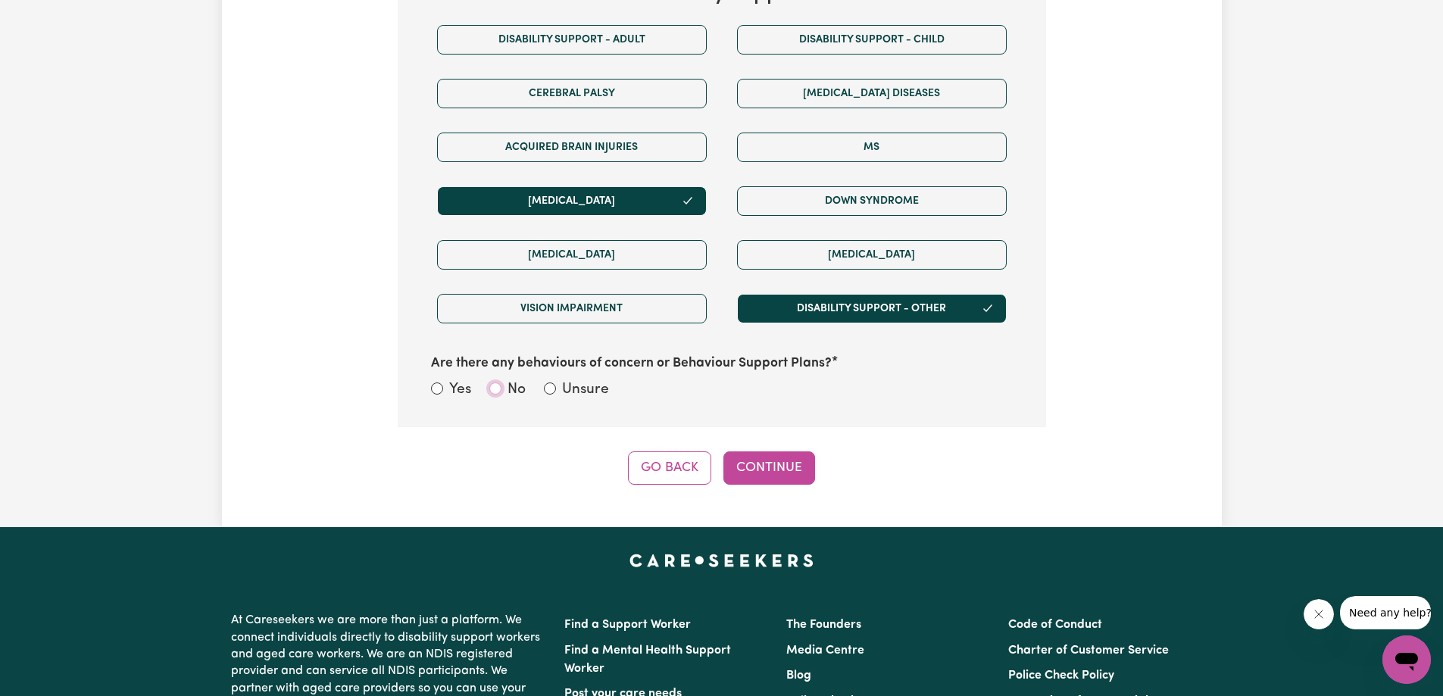
click at [492, 387] on input "No" at bounding box center [495, 388] width 12 height 12
radio input "true"
click at [751, 466] on button "Continue" at bounding box center [769, 467] width 92 height 33
select select "NDIS_FUNDING_PLAN_MANAGED"
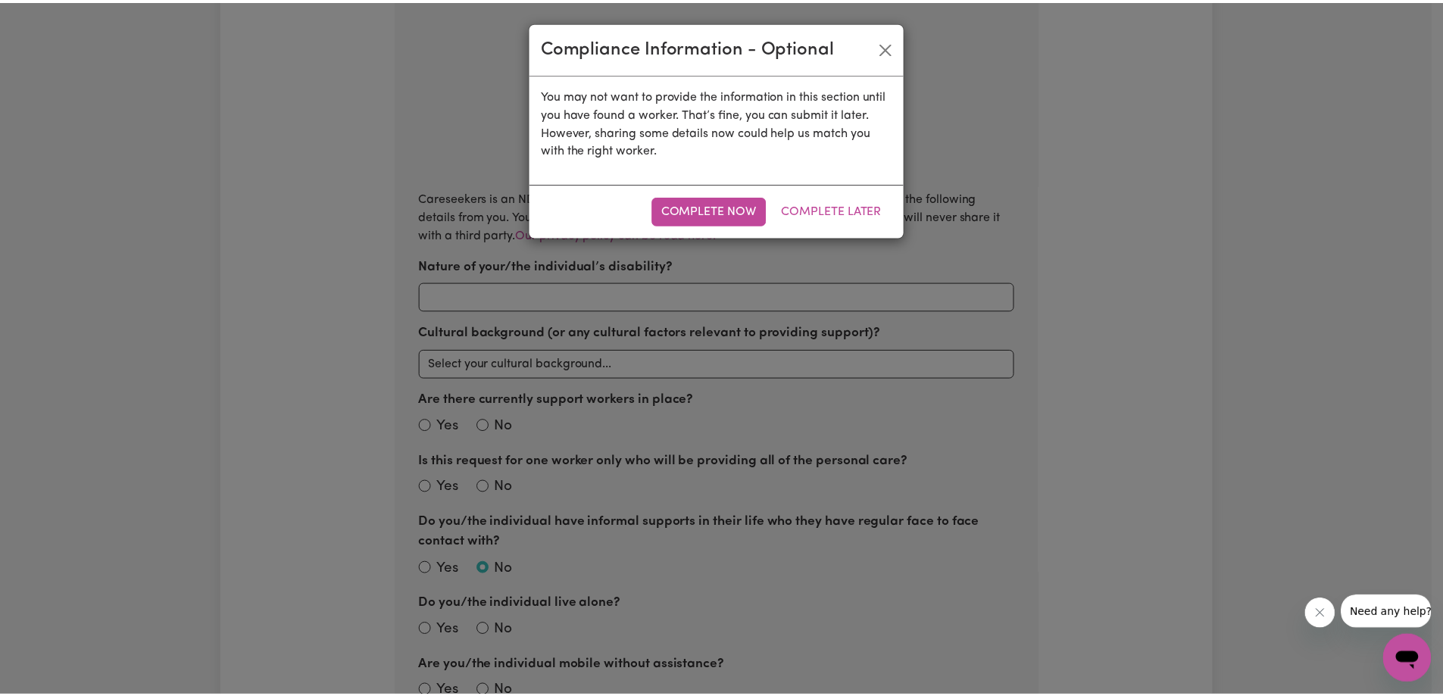
scroll to position [332, 0]
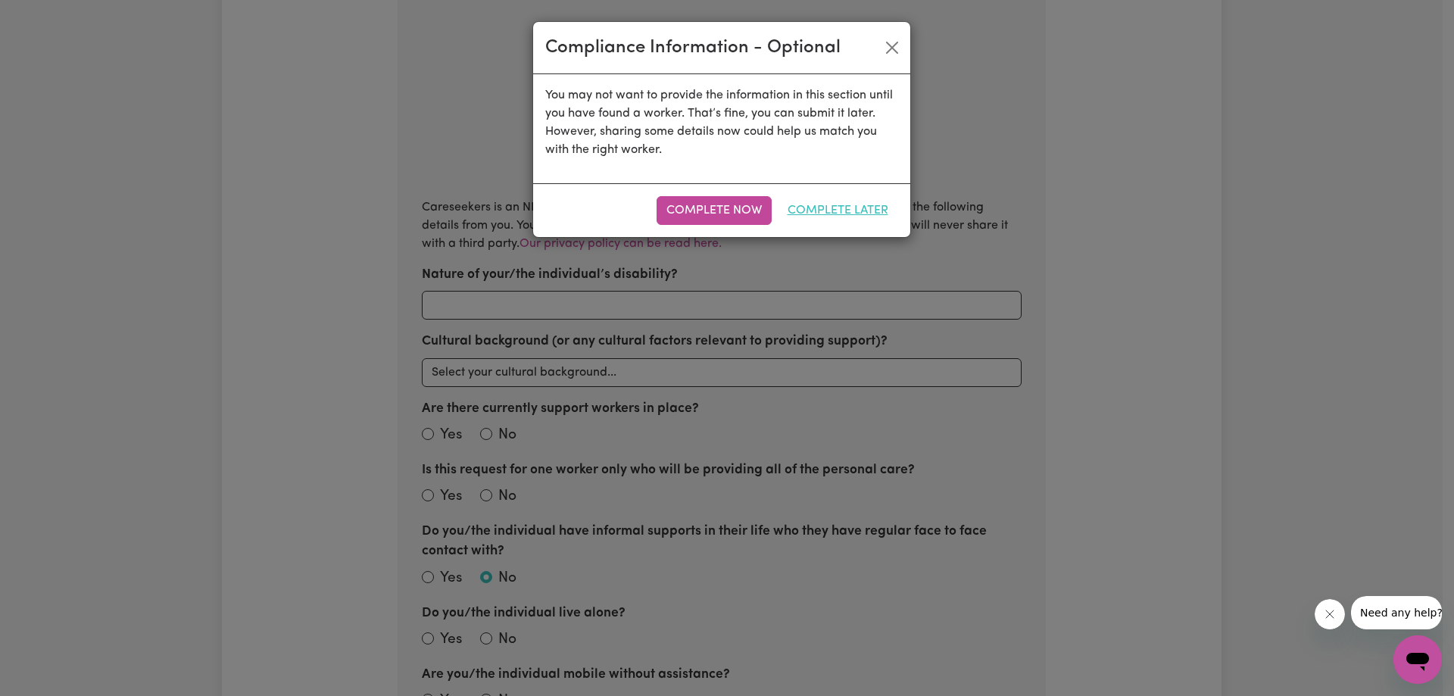
click at [836, 210] on button "Complete Later" at bounding box center [838, 210] width 120 height 29
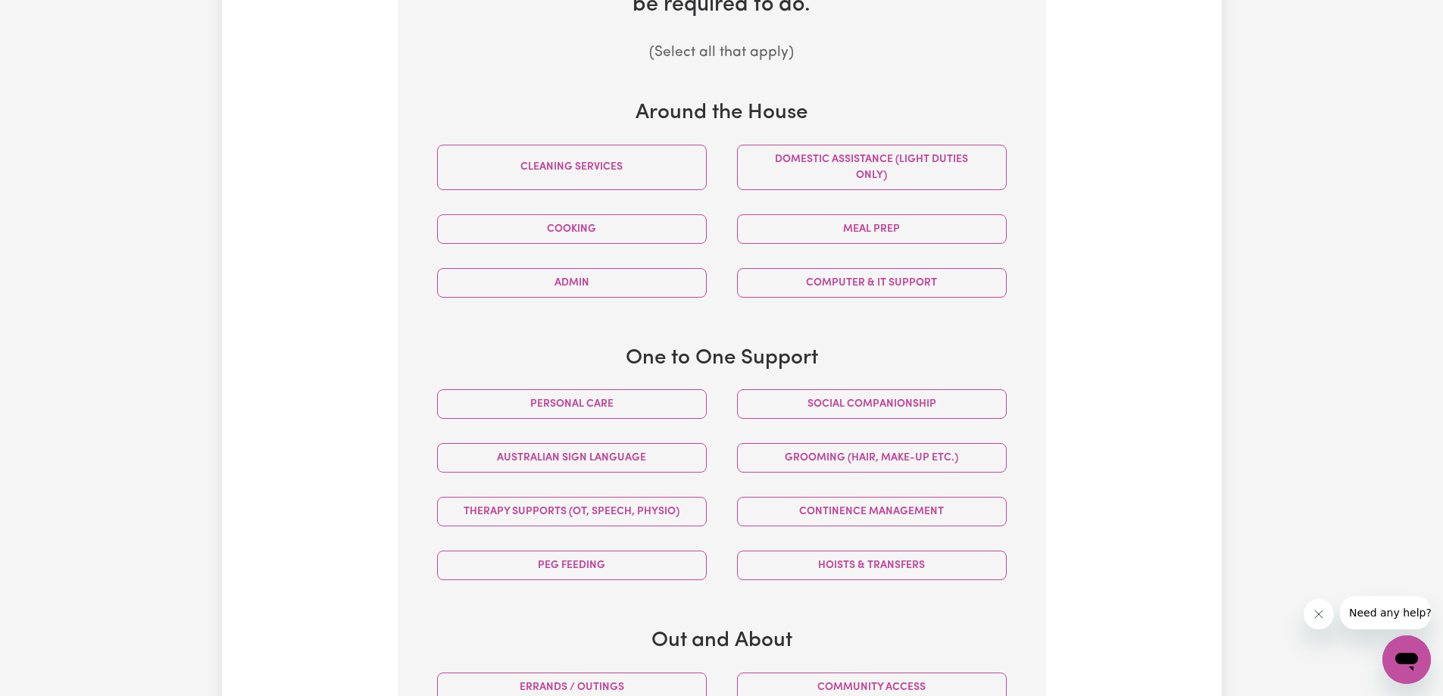
scroll to position [786, 0]
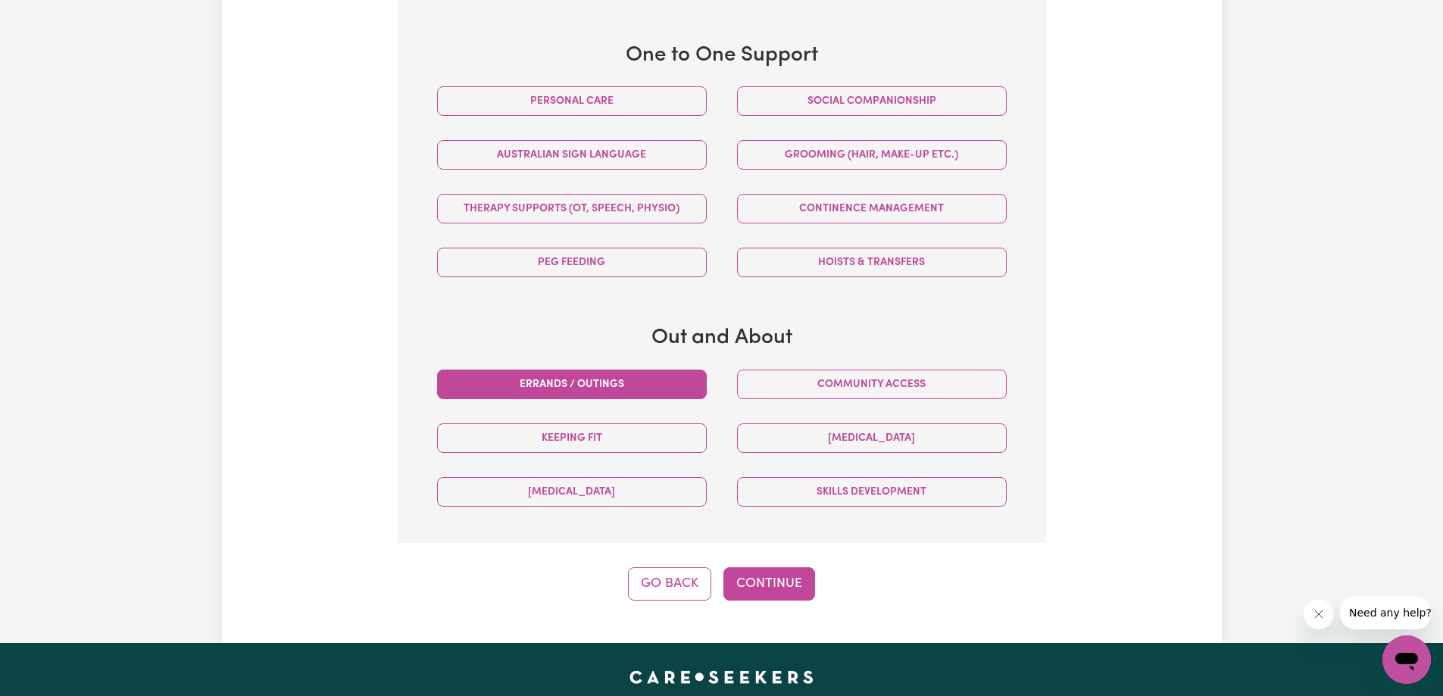
click at [632, 395] on button "Errands / Outings" at bounding box center [572, 385] width 270 height 30
click at [807, 384] on button "Community access" at bounding box center [872, 385] width 270 height 30
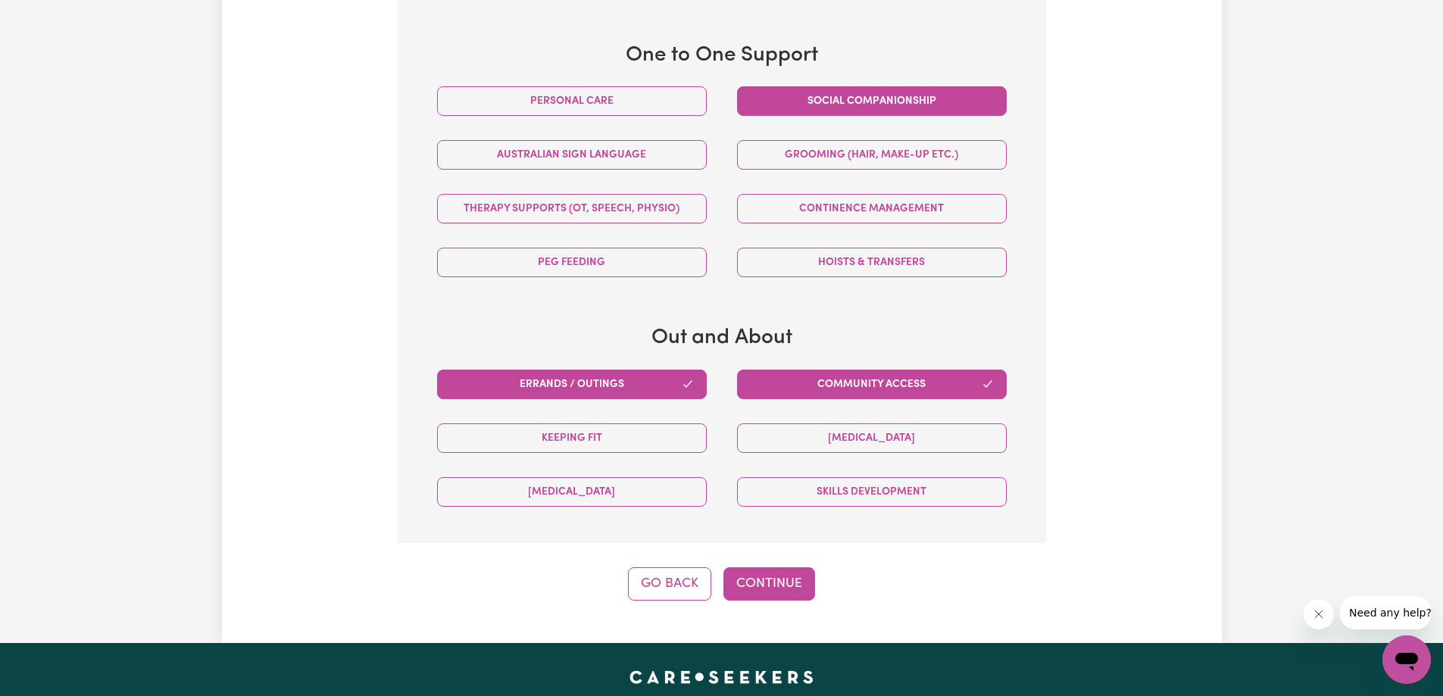
click at [779, 105] on button "Social companionship" at bounding box center [872, 101] width 270 height 30
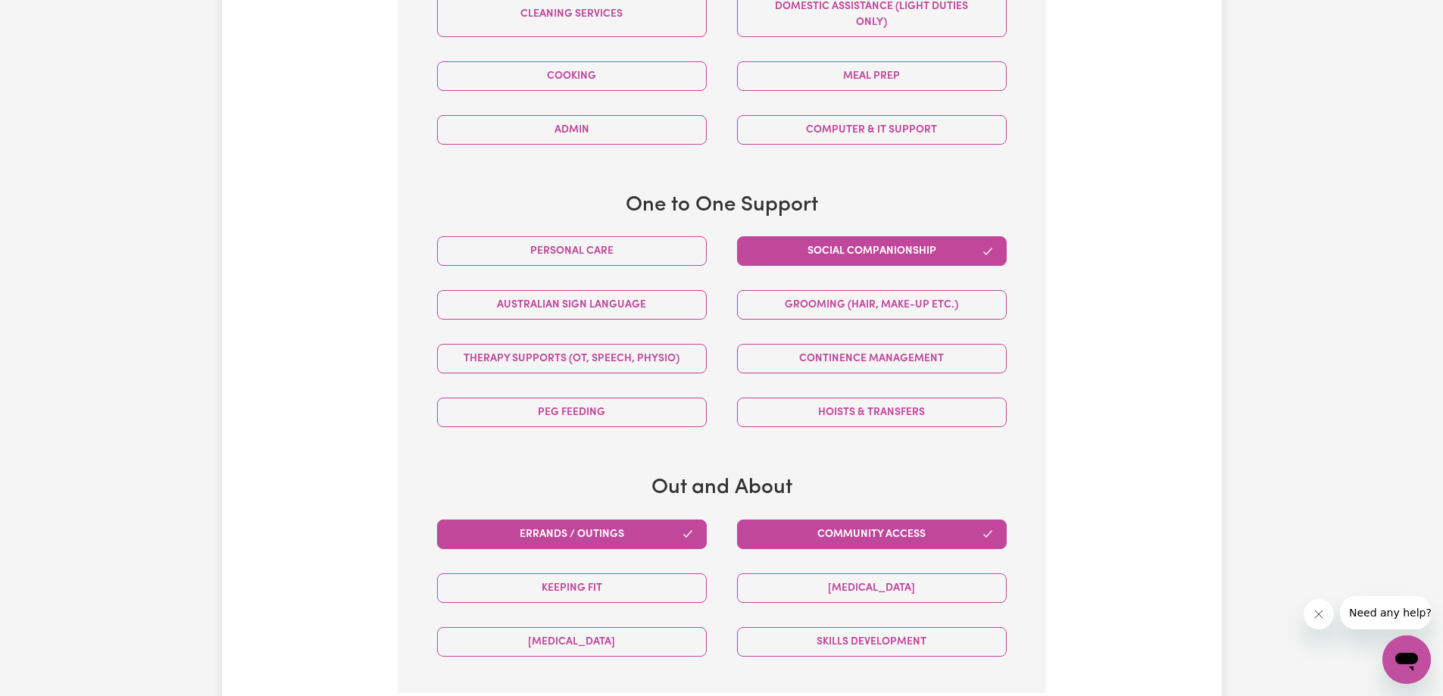
scroll to position [483, 0]
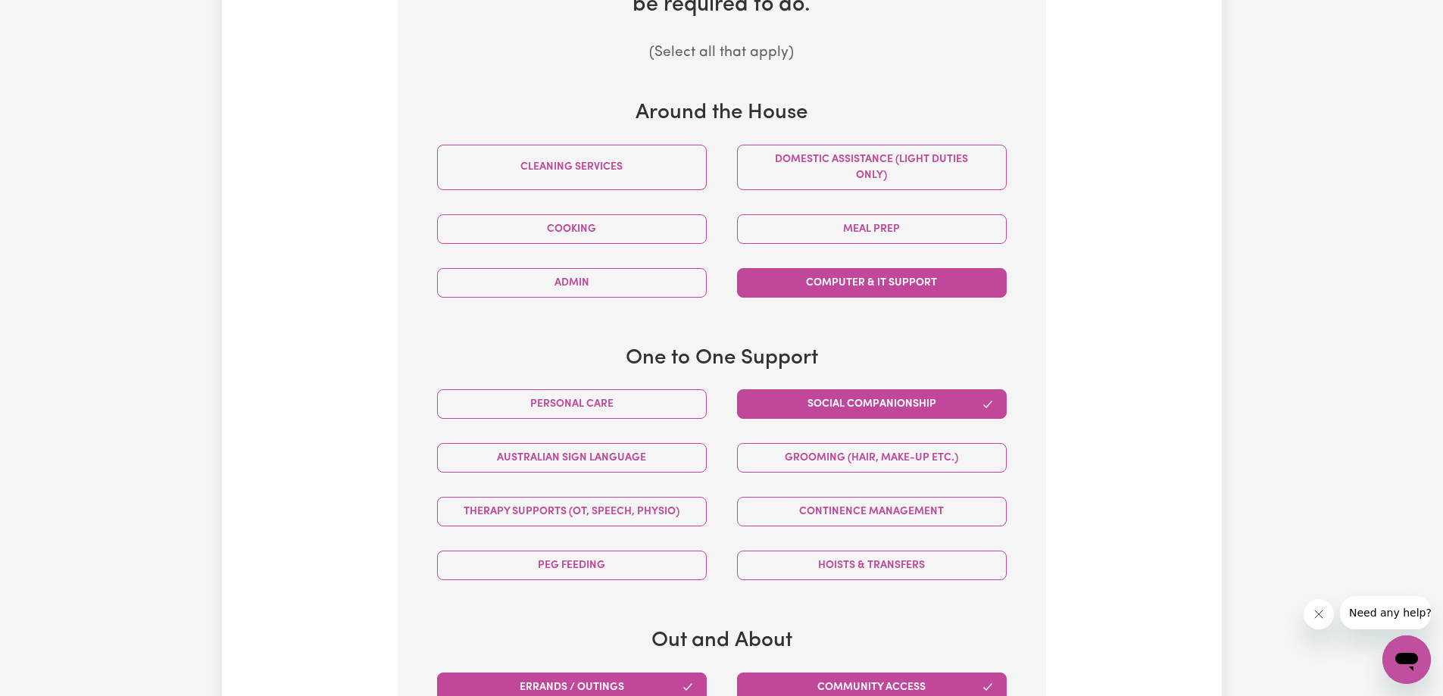
click at [846, 286] on button "Computer & IT Support" at bounding box center [872, 283] width 270 height 30
click at [650, 292] on button "Admin" at bounding box center [572, 283] width 270 height 30
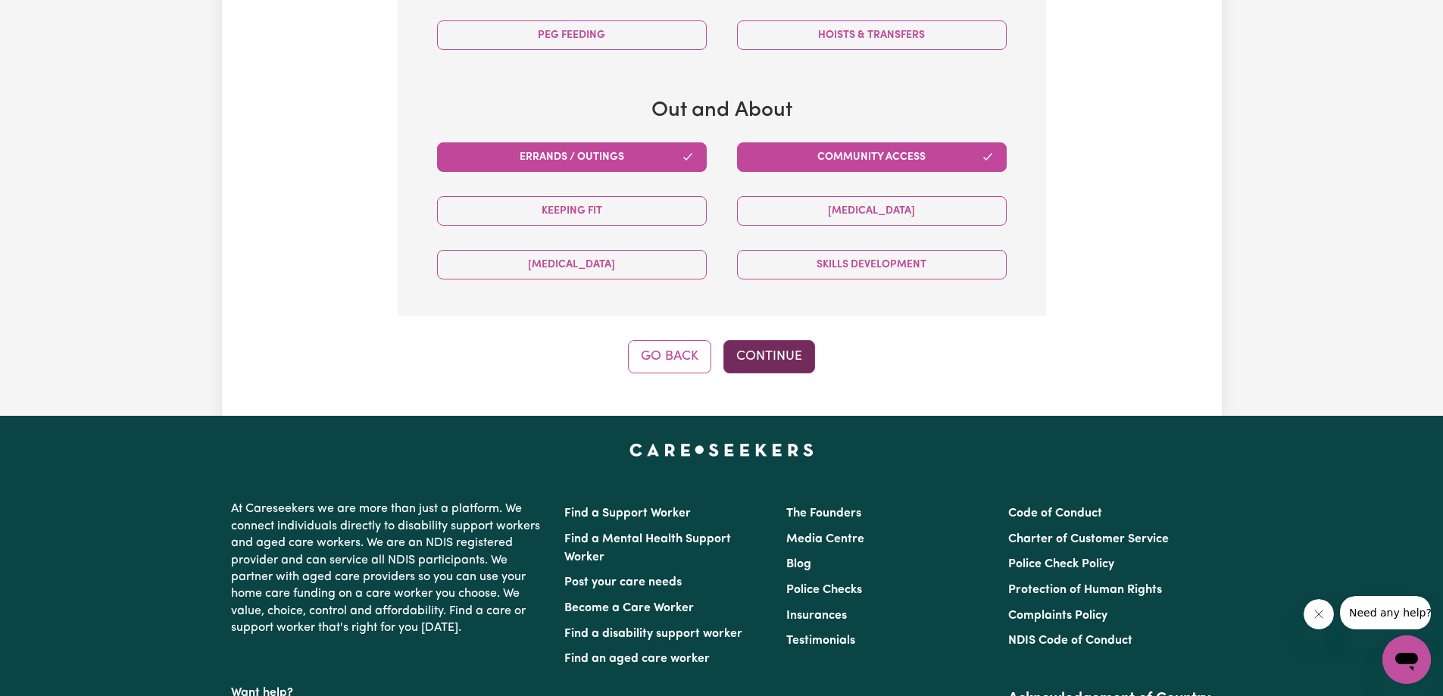
click at [774, 354] on button "Continue" at bounding box center [769, 356] width 92 height 33
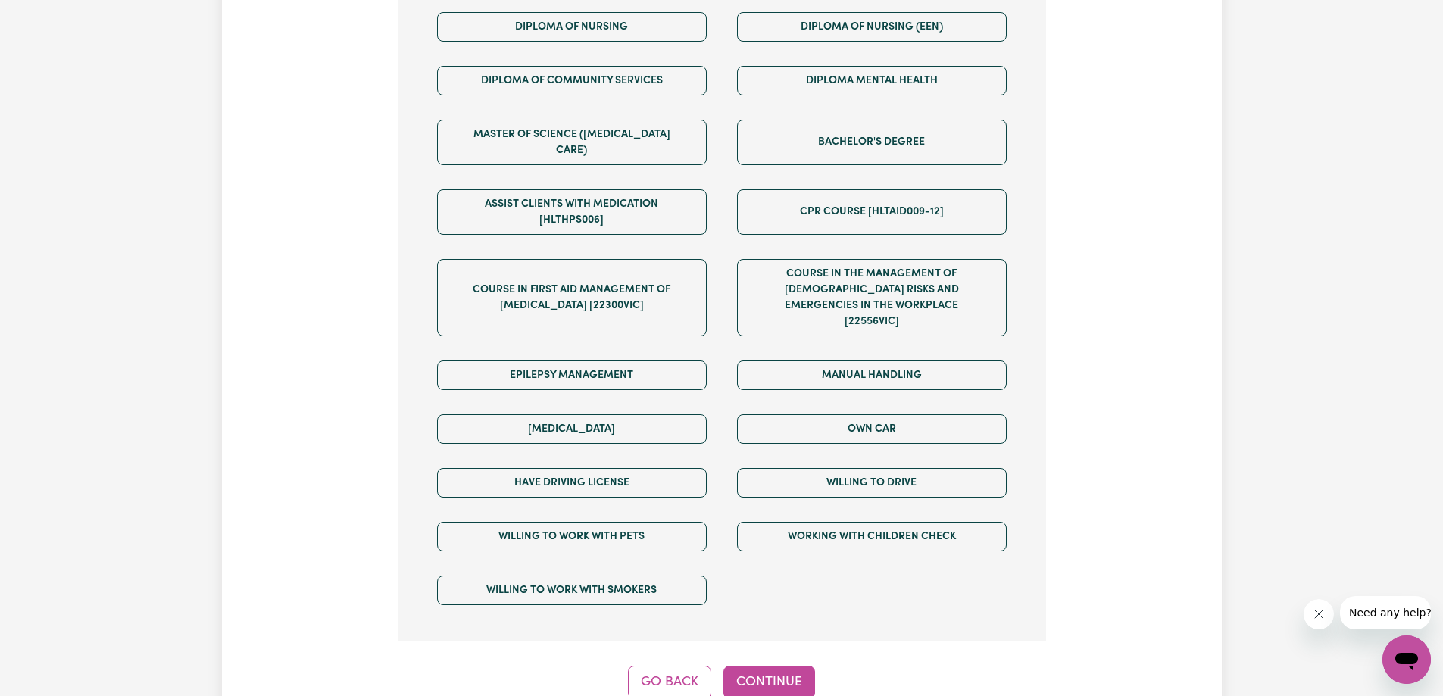
scroll to position [1089, 0]
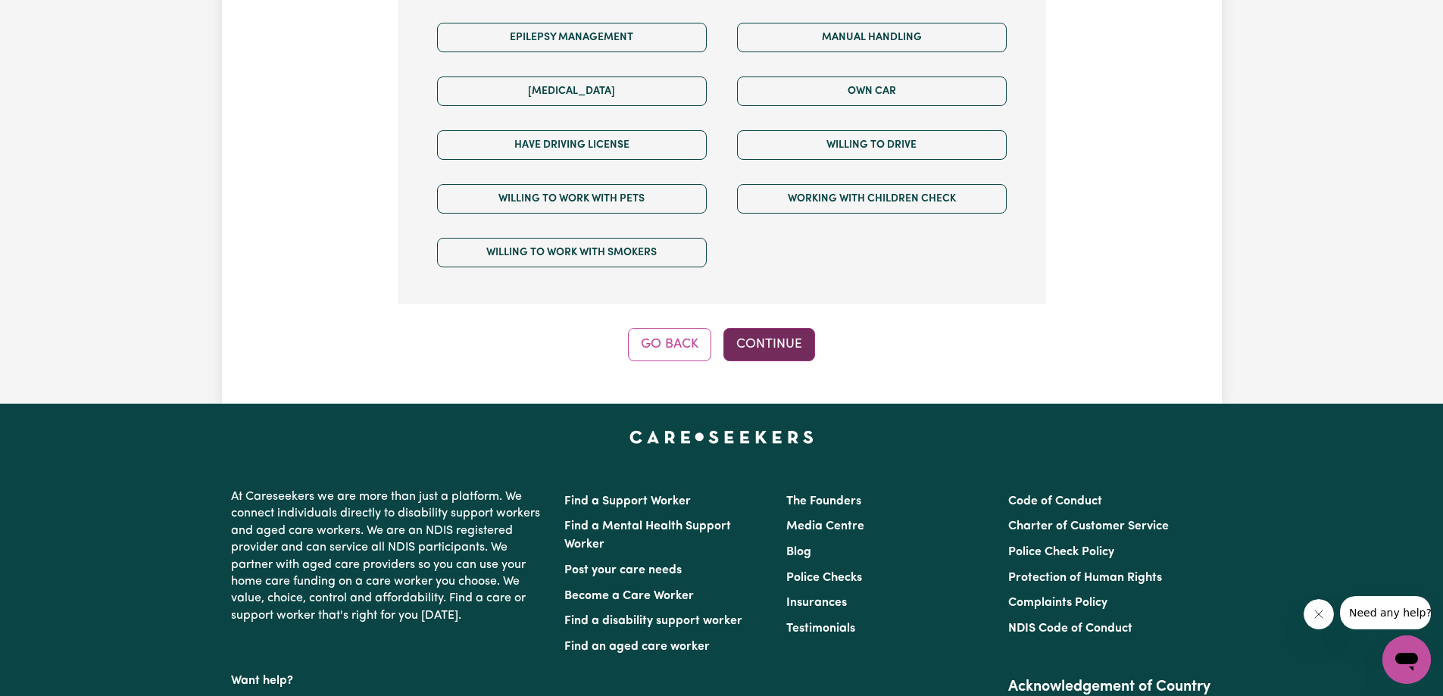
click at [776, 328] on button "Continue" at bounding box center [769, 344] width 92 height 33
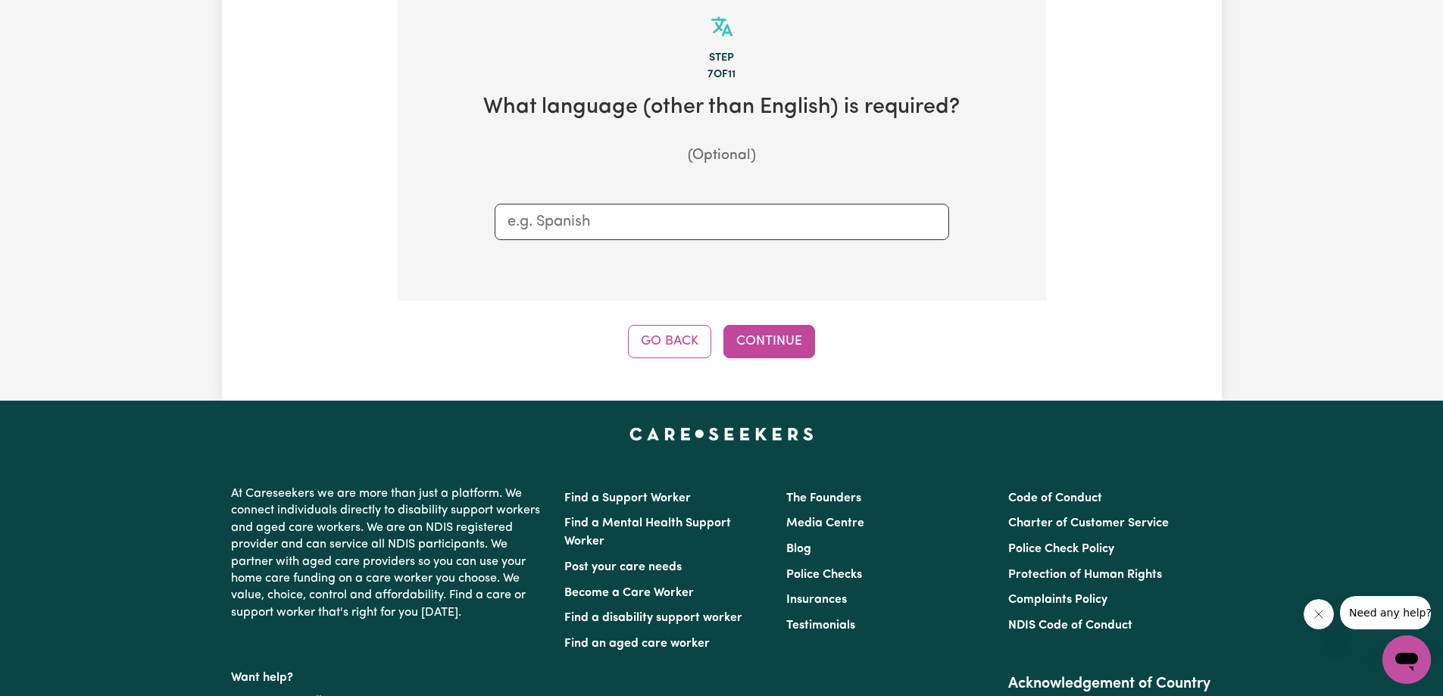
scroll to position [332, 0]
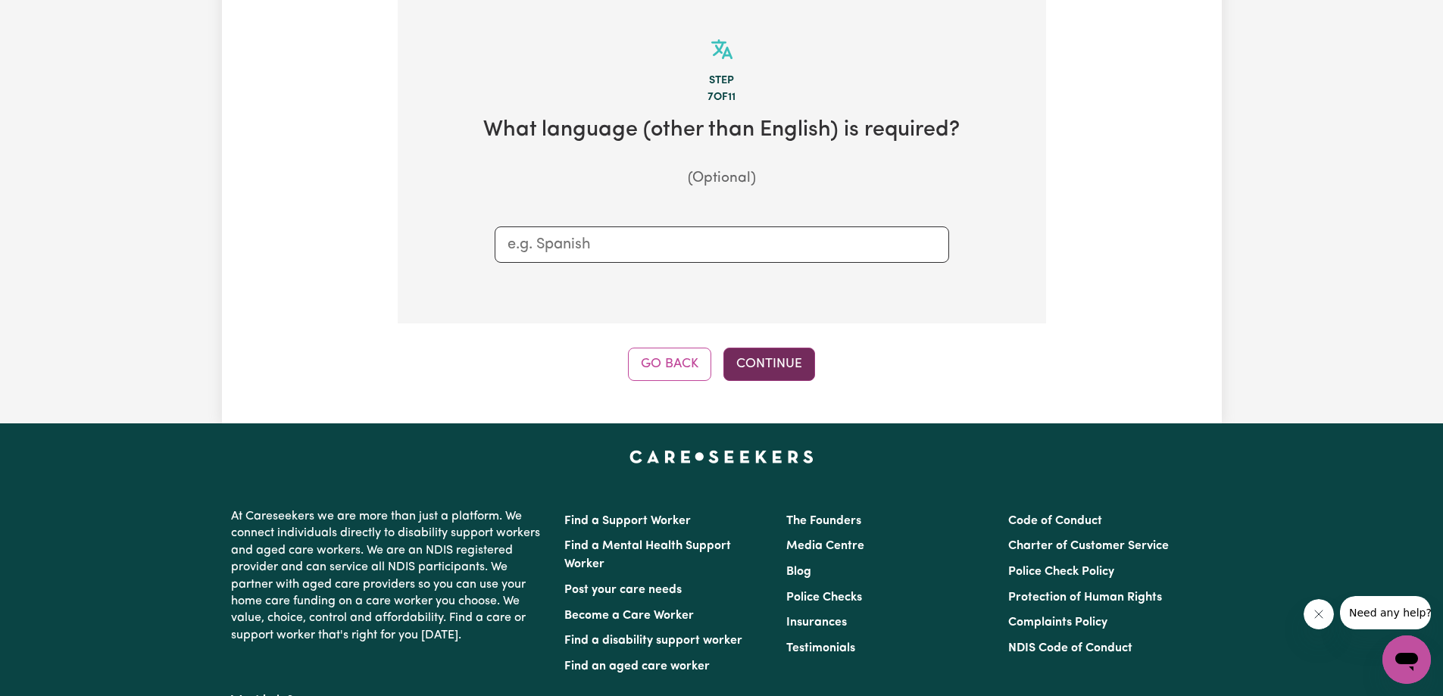
click at [770, 363] on button "Continue" at bounding box center [769, 364] width 92 height 33
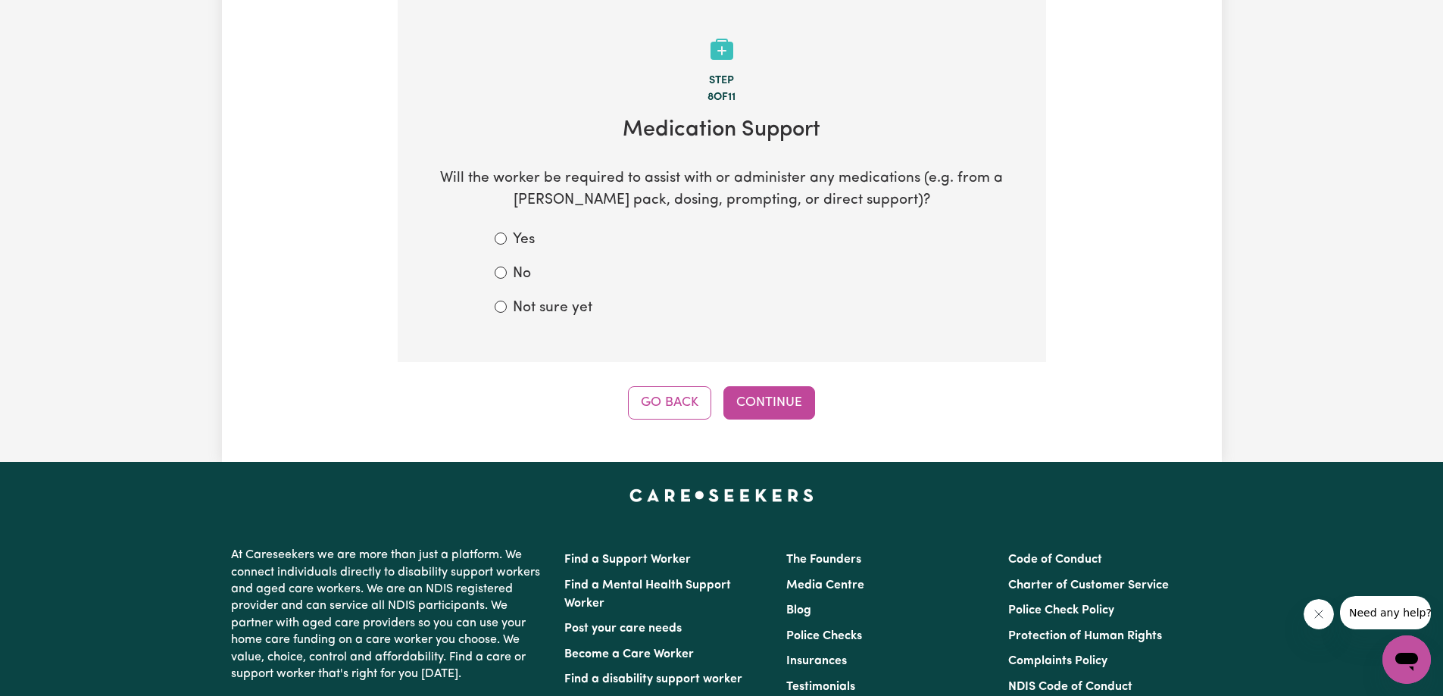
click at [490, 273] on div "Yes No Not sure yet" at bounding box center [721, 273] width 527 height 89
click at [499, 273] on input "No" at bounding box center [501, 273] width 12 height 12
radio input "true"
click at [757, 402] on button "Continue" at bounding box center [769, 402] width 92 height 33
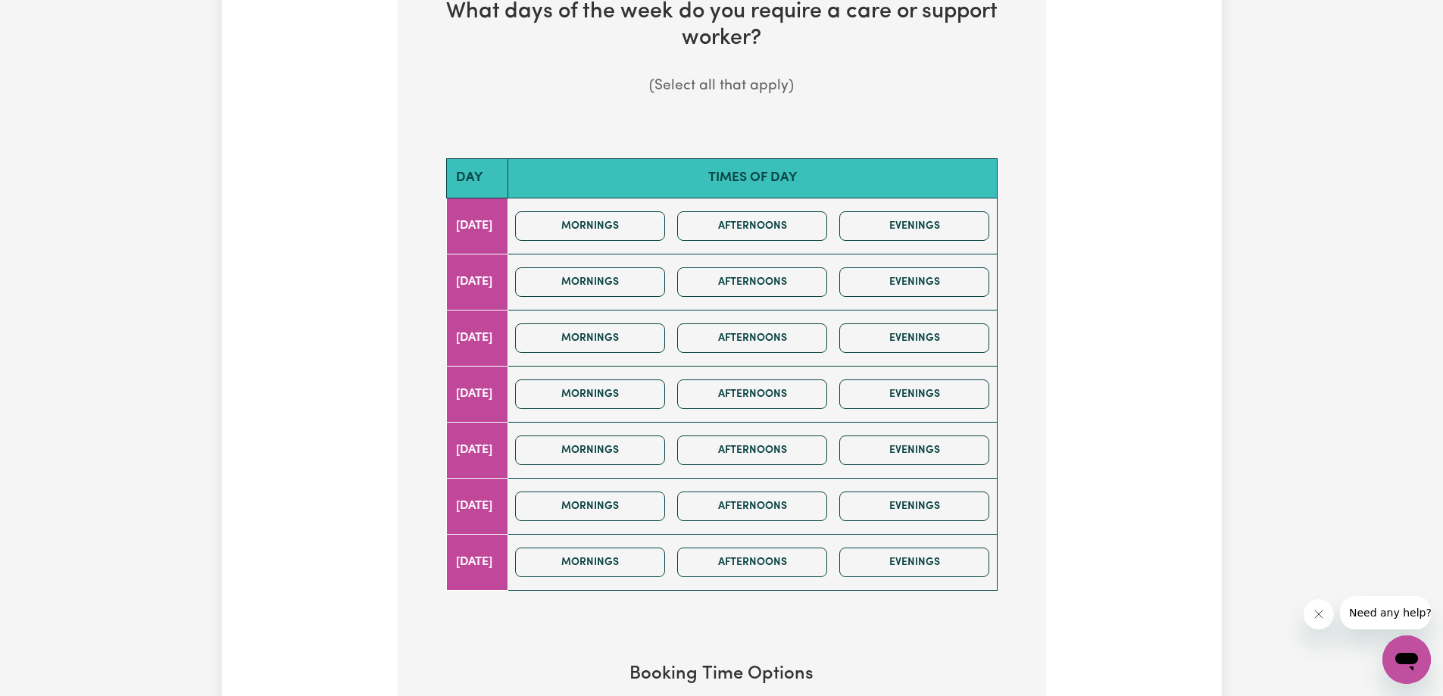
scroll to position [454, 0]
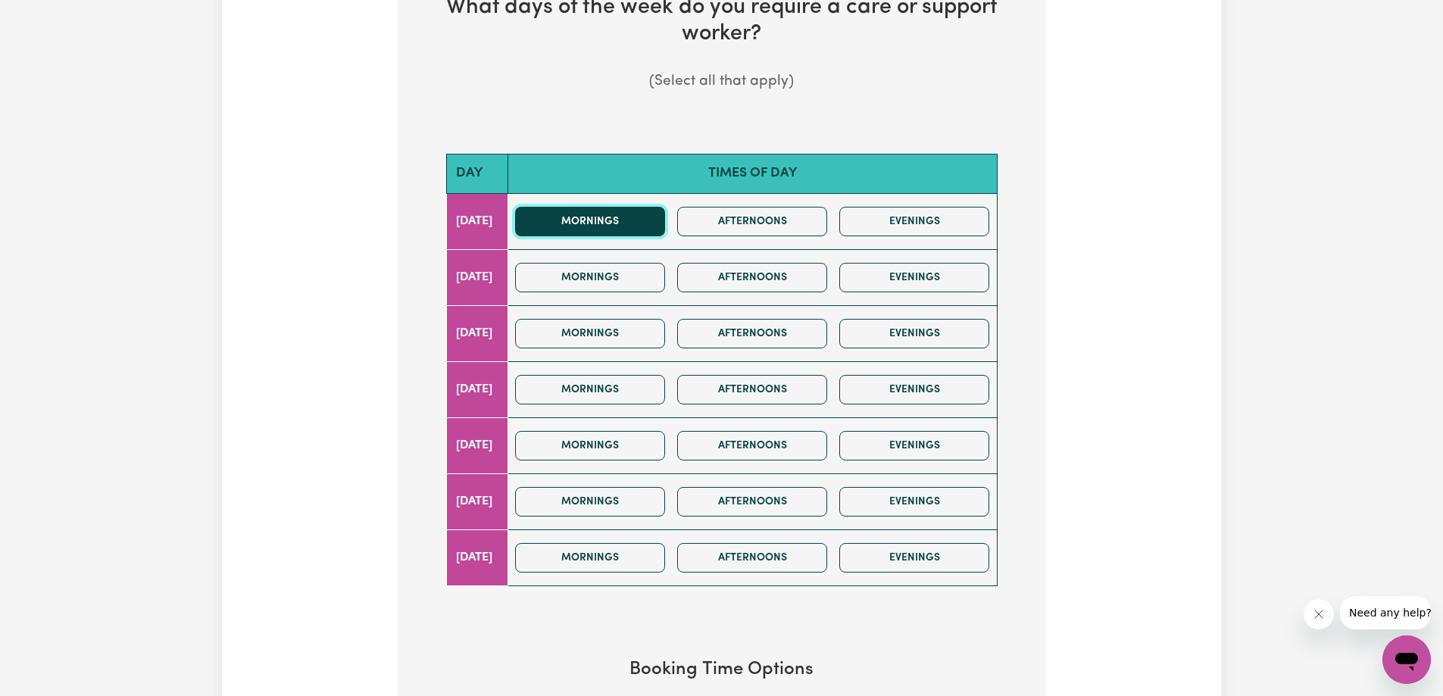
click at [627, 220] on button "Mornings" at bounding box center [590, 222] width 150 height 30
click at [732, 223] on button "Afternoons" at bounding box center [752, 222] width 150 height 30
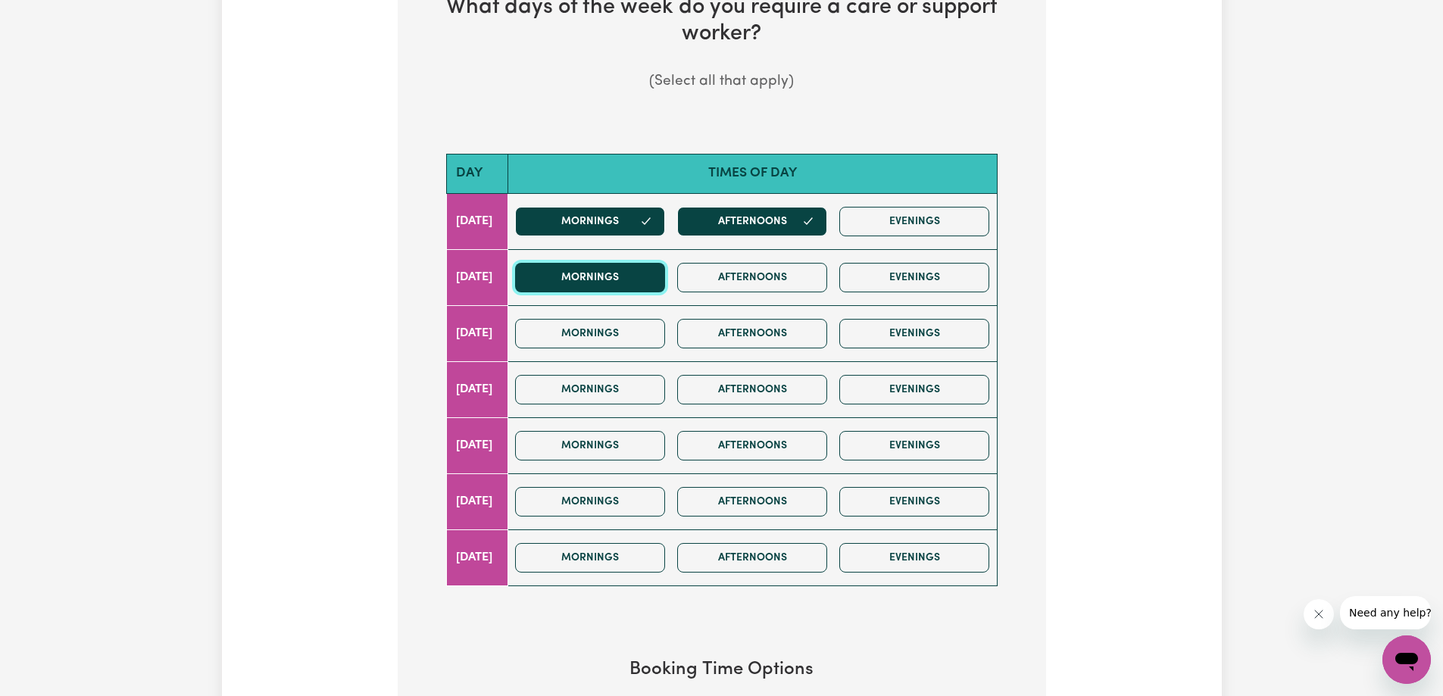
click at [621, 273] on button "Mornings" at bounding box center [590, 278] width 150 height 30
click at [758, 276] on button "Afternoons" at bounding box center [752, 278] width 150 height 30
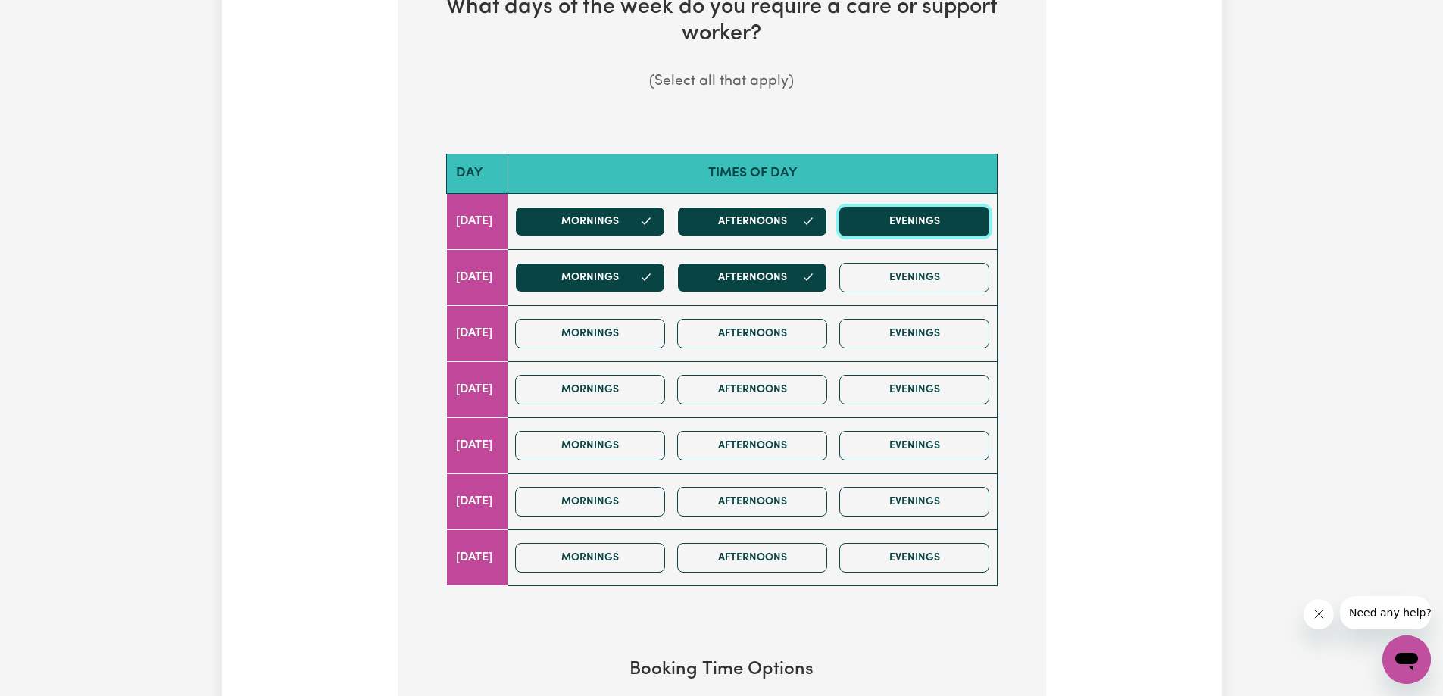
click at [911, 227] on button "Evenings" at bounding box center [914, 222] width 150 height 30
click at [914, 279] on button "Evenings" at bounding box center [914, 278] width 150 height 30
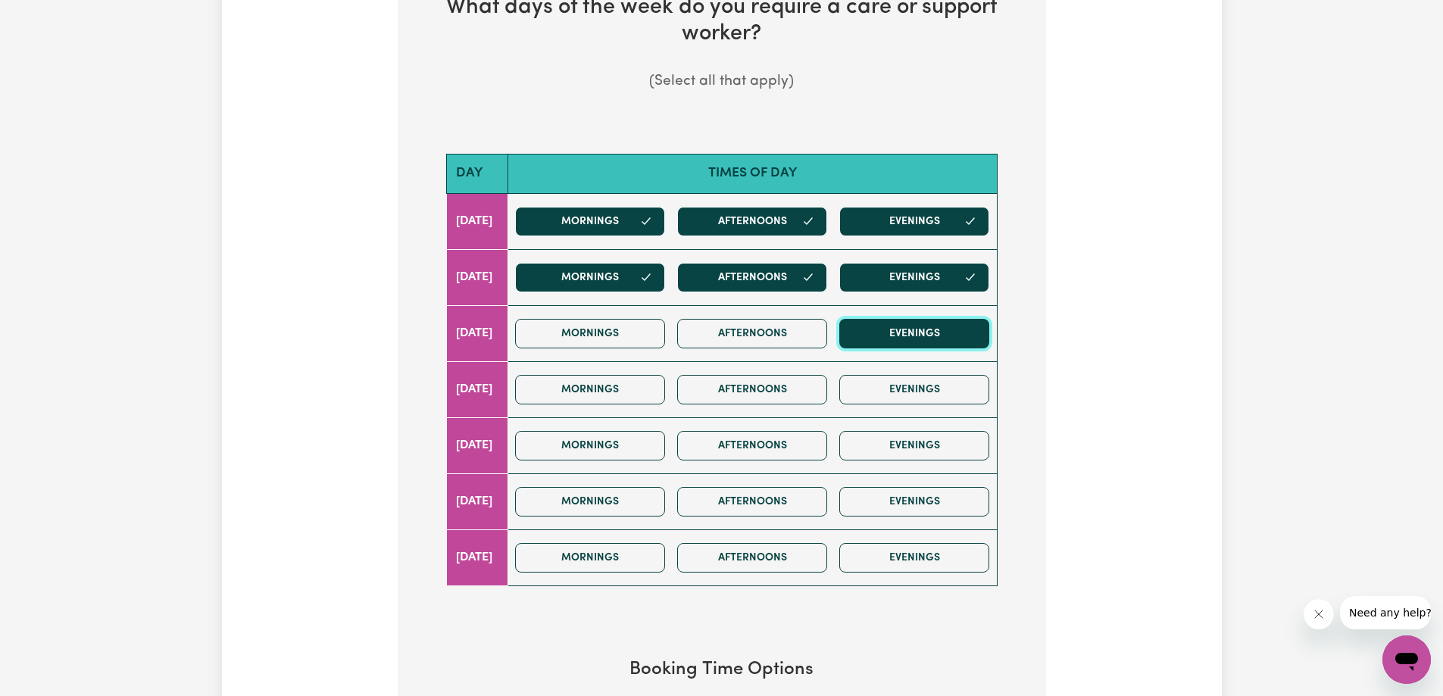
click at [916, 319] on button "Evenings" at bounding box center [914, 334] width 150 height 30
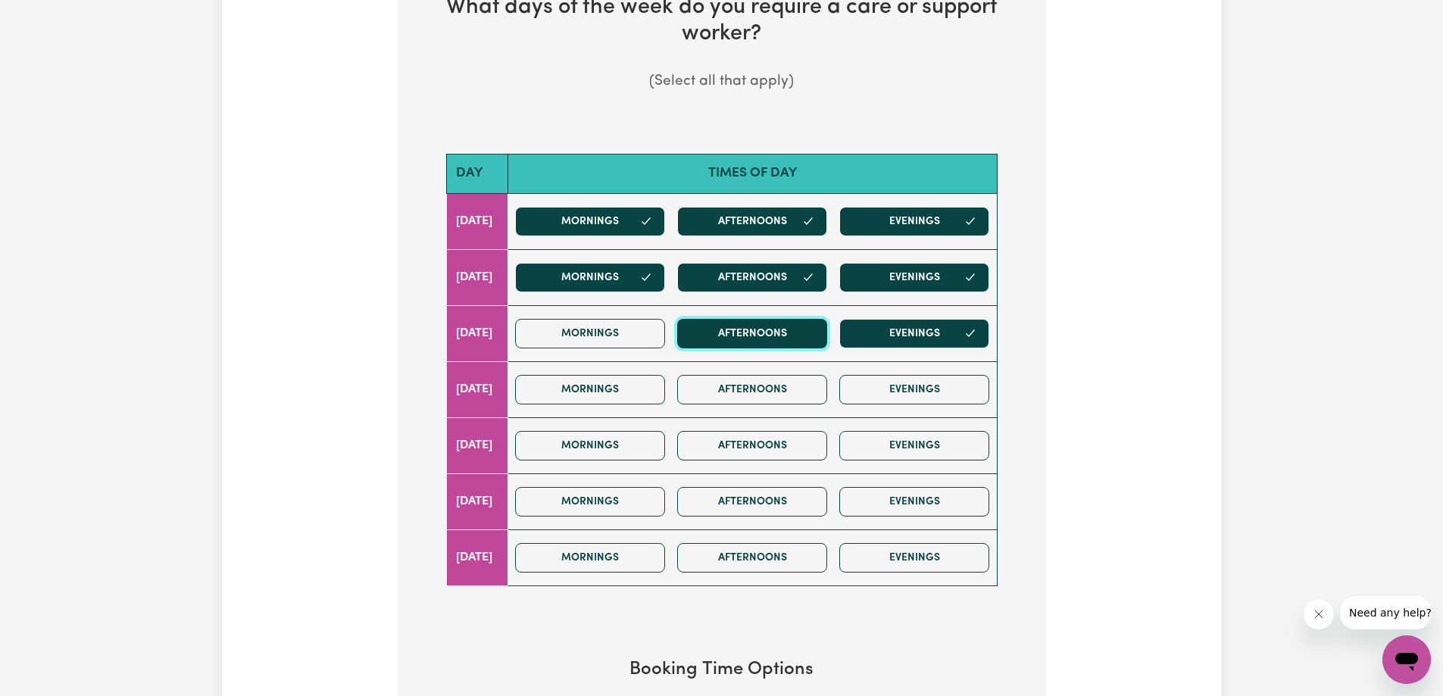
click at [798, 327] on button "Afternoons" at bounding box center [752, 334] width 150 height 30
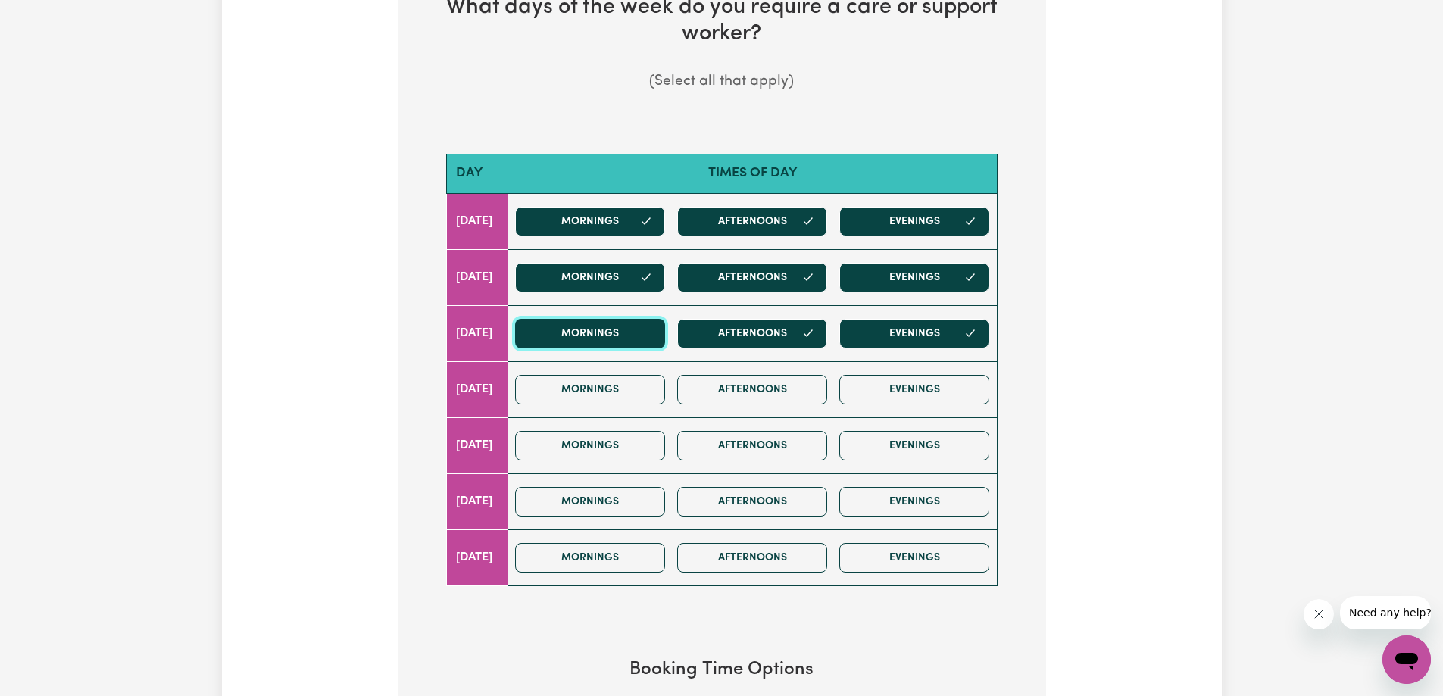
click at [635, 330] on button "Mornings" at bounding box center [590, 334] width 150 height 30
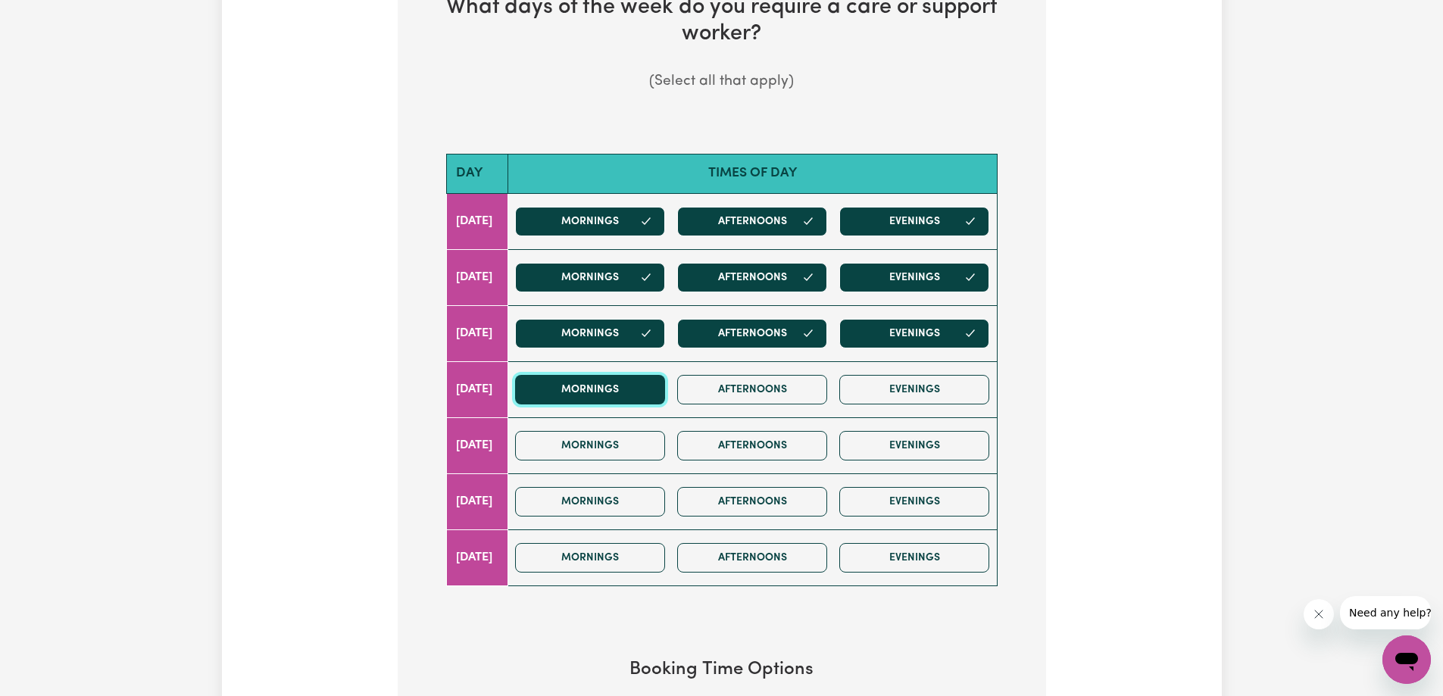
click at [629, 377] on button "Mornings" at bounding box center [590, 390] width 150 height 30
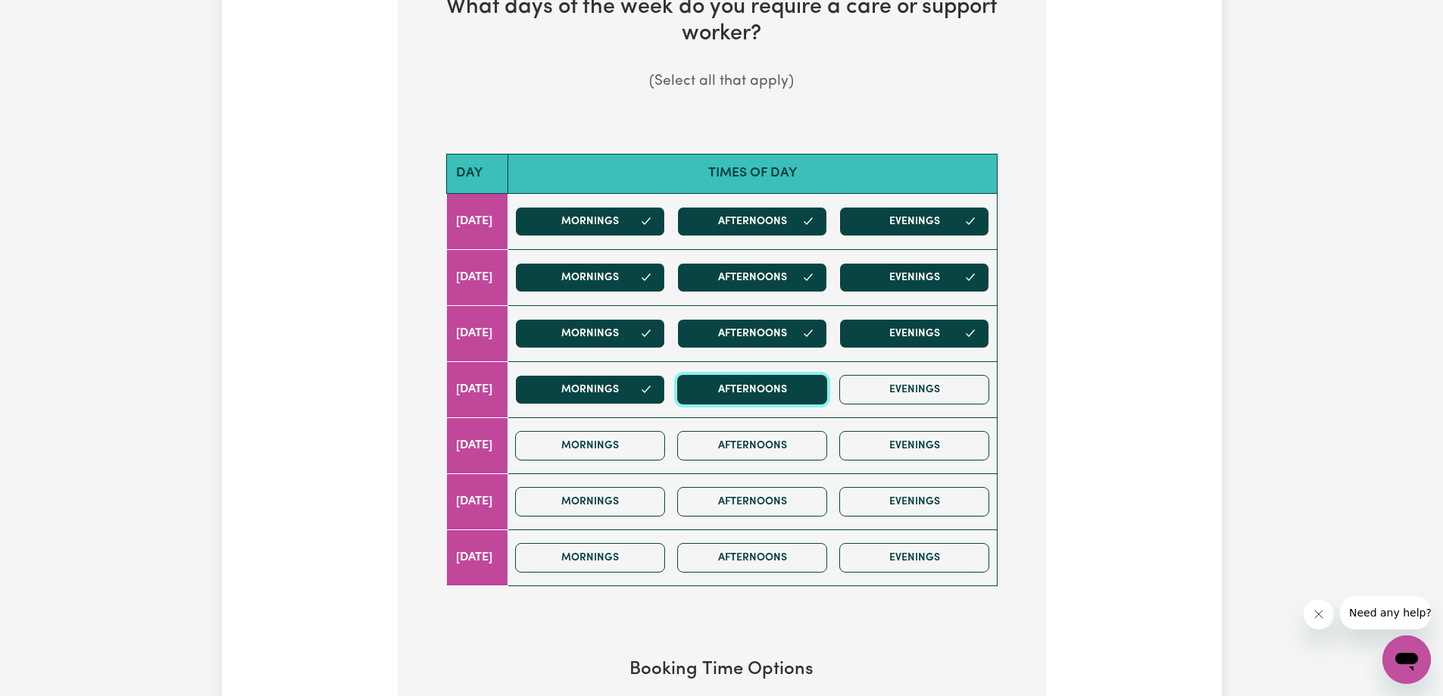
click at [754, 381] on button "Afternoons" at bounding box center [752, 390] width 150 height 30
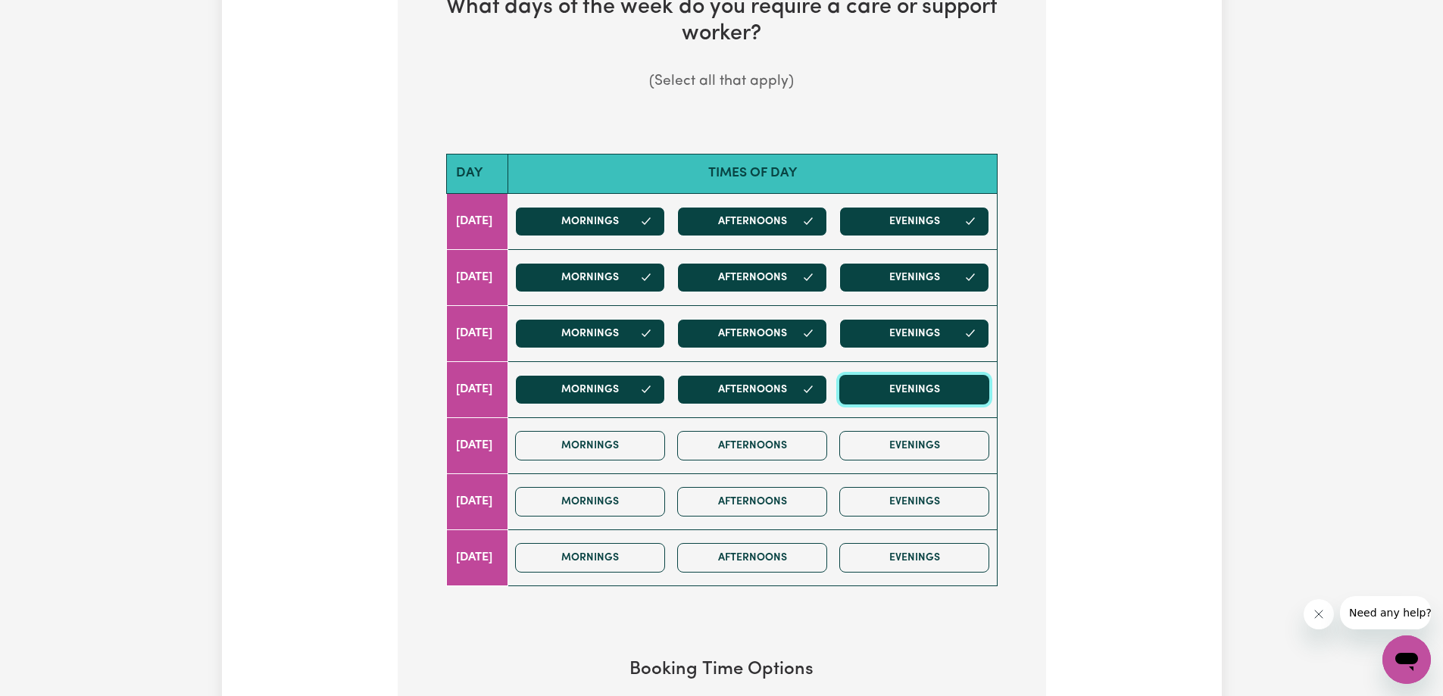
click at [917, 388] on button "Evenings" at bounding box center [914, 390] width 150 height 30
click at [907, 433] on button "Evenings" at bounding box center [914, 446] width 150 height 30
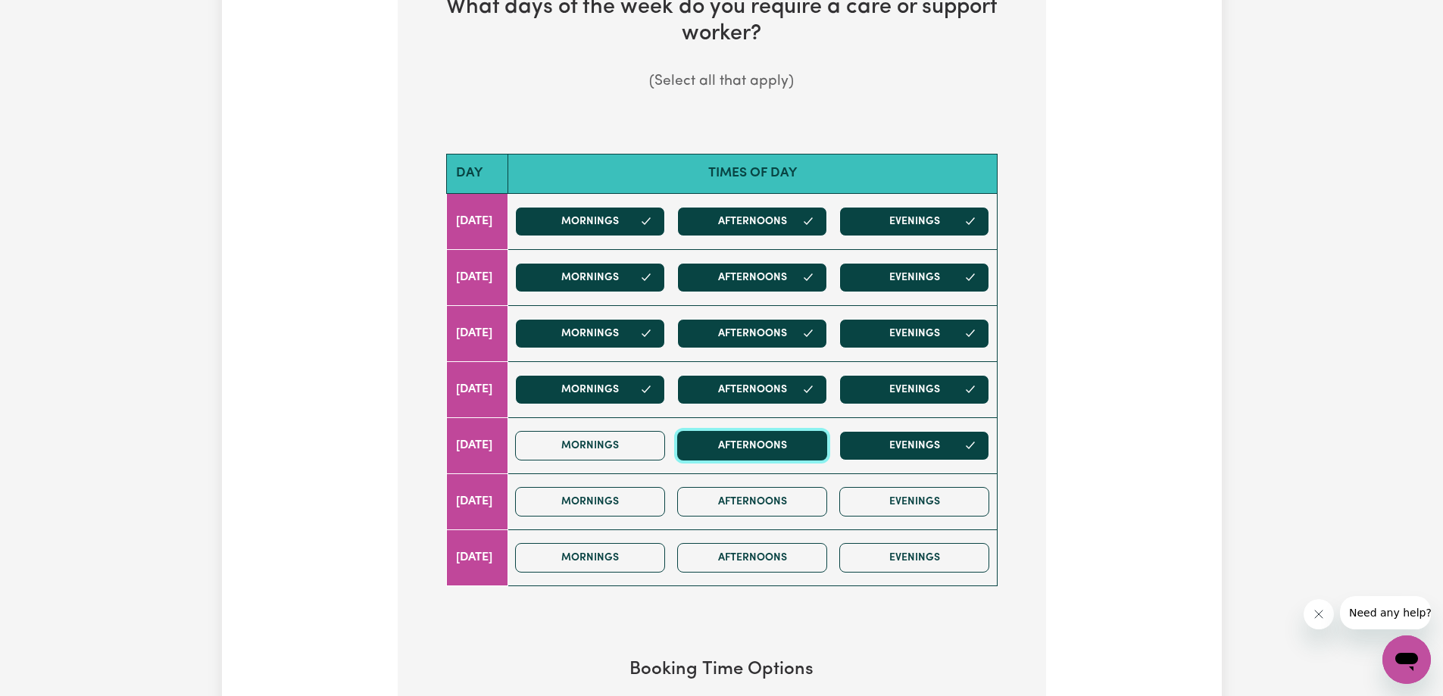
click at [785, 442] on button "Afternoons" at bounding box center [752, 446] width 150 height 30
click at [631, 441] on button "Mornings" at bounding box center [590, 446] width 150 height 30
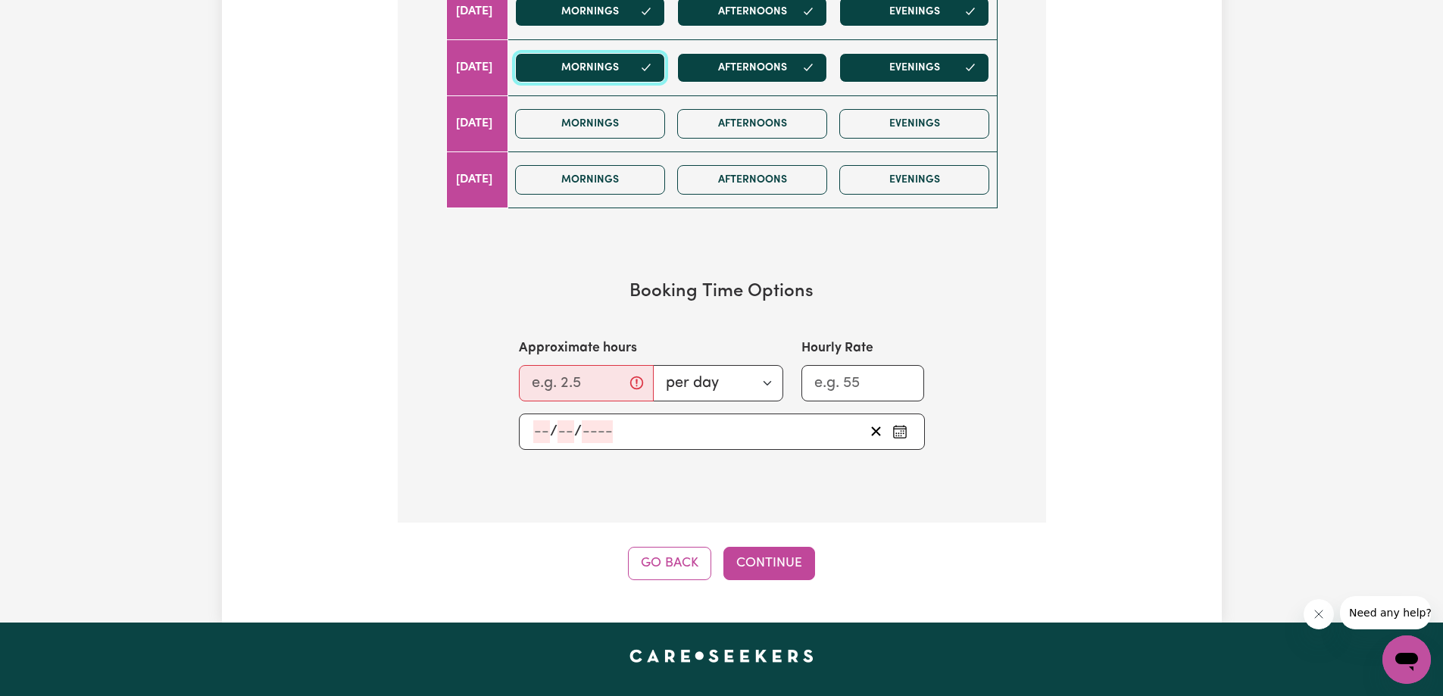
scroll to position [833, 0]
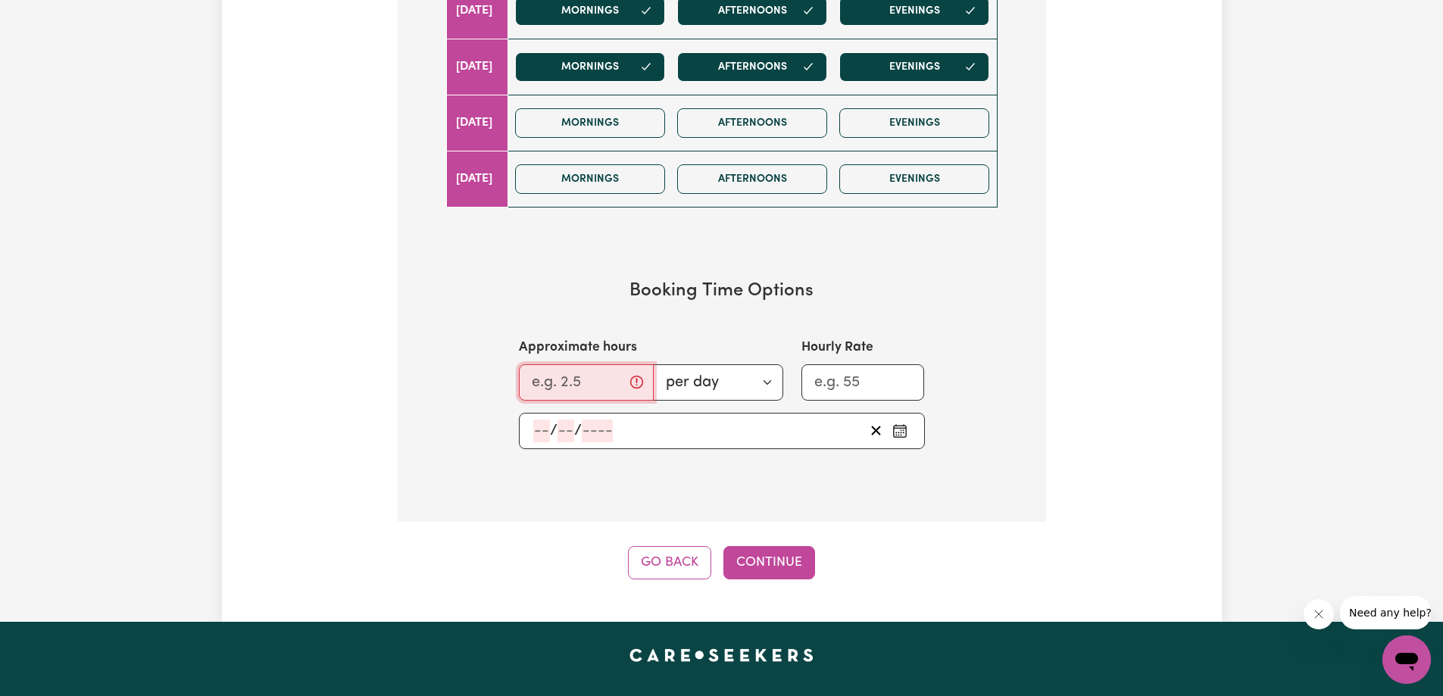
click at [589, 382] on input "Approximate hours" at bounding box center [586, 382] width 135 height 36
drag, startPoint x: 592, startPoint y: 387, endPoint x: 528, endPoint y: 389, distance: 64.4
click at [528, 389] on input "Approximate hours" at bounding box center [586, 382] width 135 height 36
type input "5"
click at [570, 276] on section "Booking Time Options Approximate hours 5 per day per week Hourly Rate / /" at bounding box center [722, 364] width 600 height 217
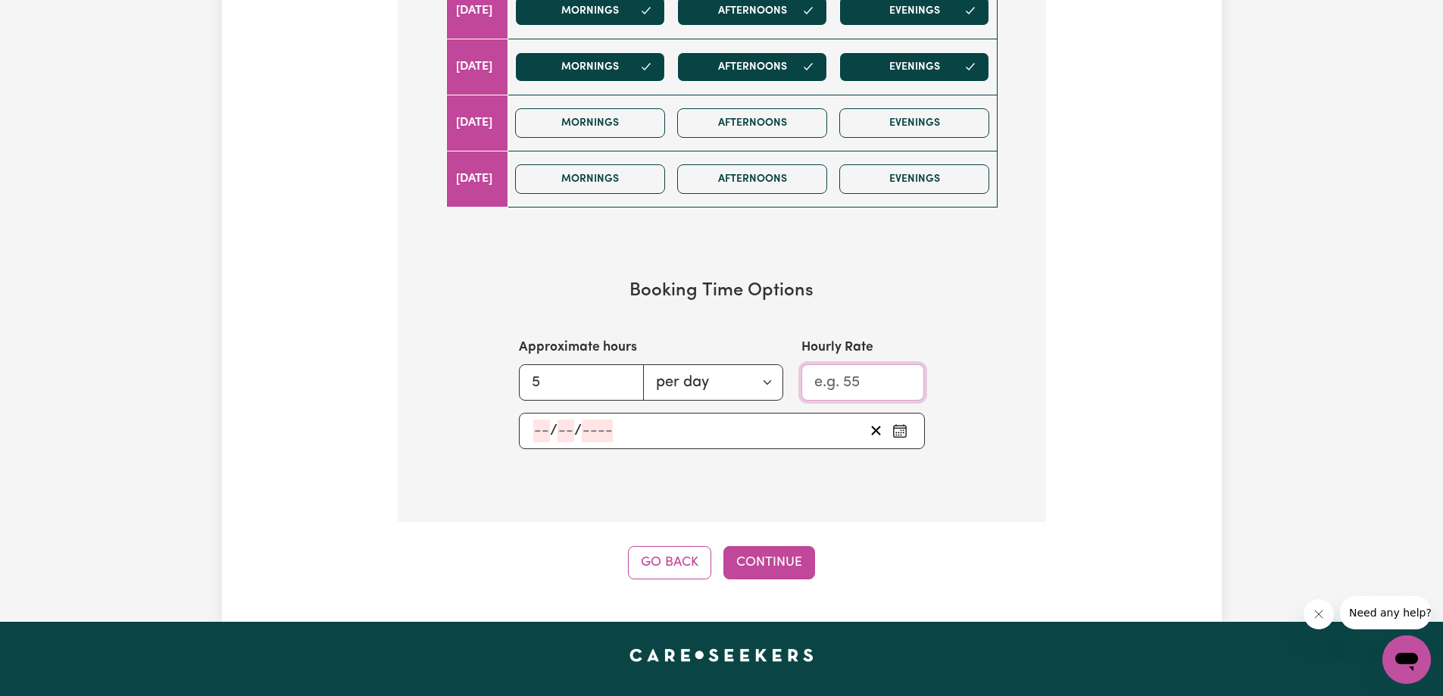
click at [865, 383] on input "Hourly Rate" at bounding box center [862, 382] width 123 height 36
click at [876, 383] on input "Hourly Rate" at bounding box center [862, 382] width 123 height 36
type input "1"
click at [907, 386] on input "1" at bounding box center [862, 382] width 123 height 36
click at [869, 388] on input "Hourly Rate" at bounding box center [862, 382] width 123 height 36
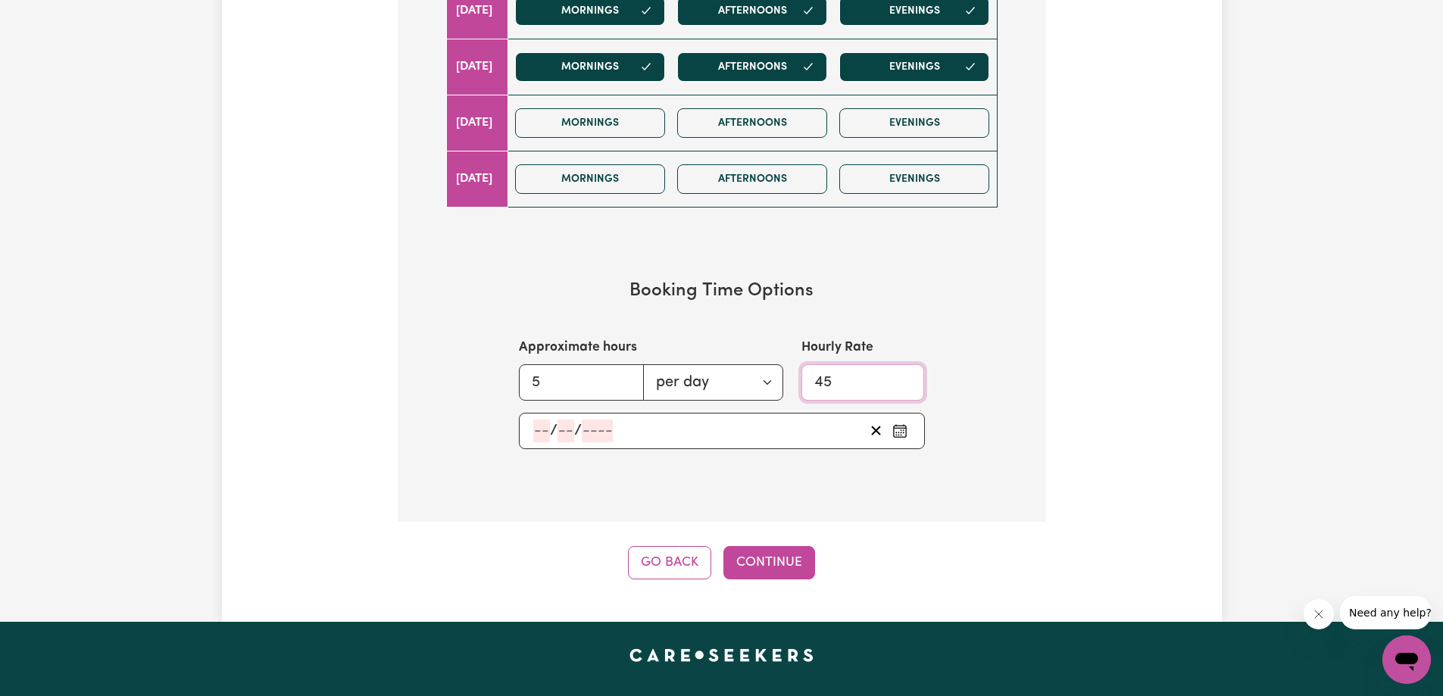
type input "45"
click at [556, 298] on h3 "Booking Time Options" at bounding box center [721, 291] width 551 height 22
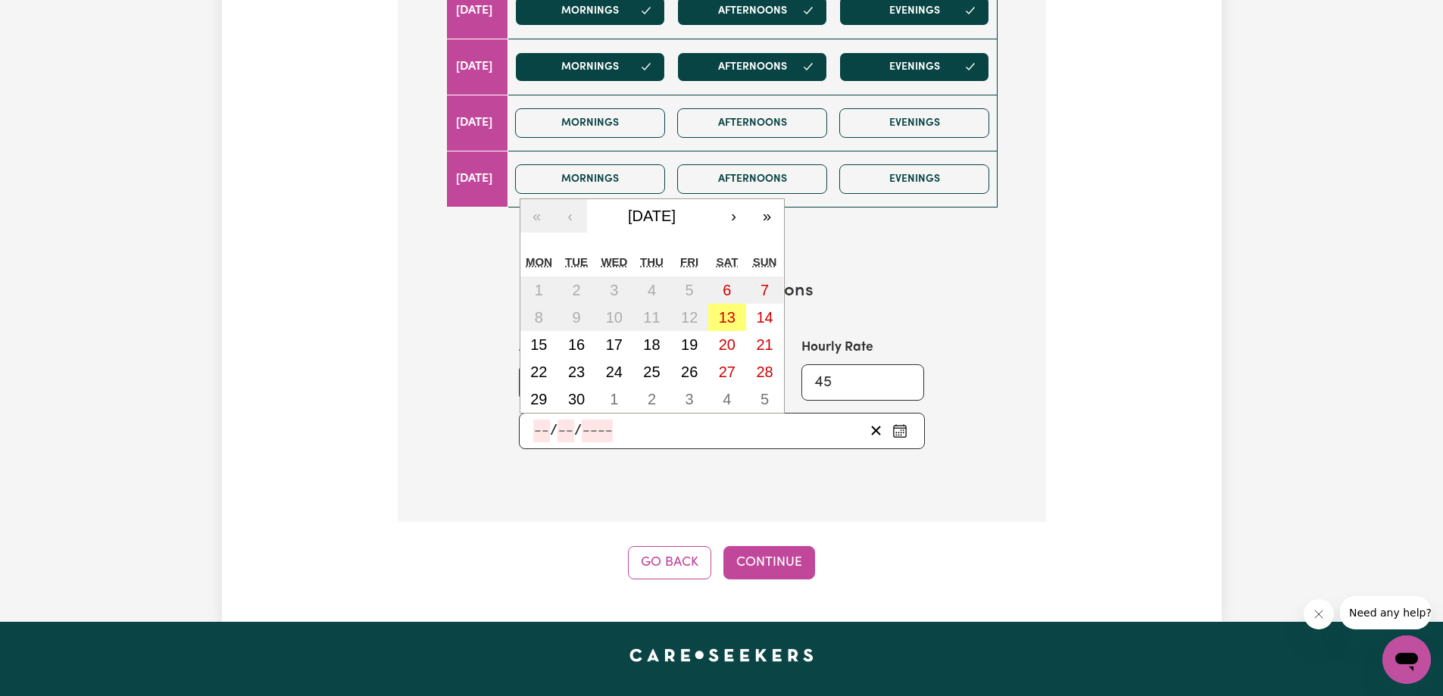
click at [533, 429] on input "number" at bounding box center [541, 431] width 17 height 23
click at [548, 369] on button "22" at bounding box center [539, 371] width 38 height 27
type input "[DATE]"
type input "22"
type input "9"
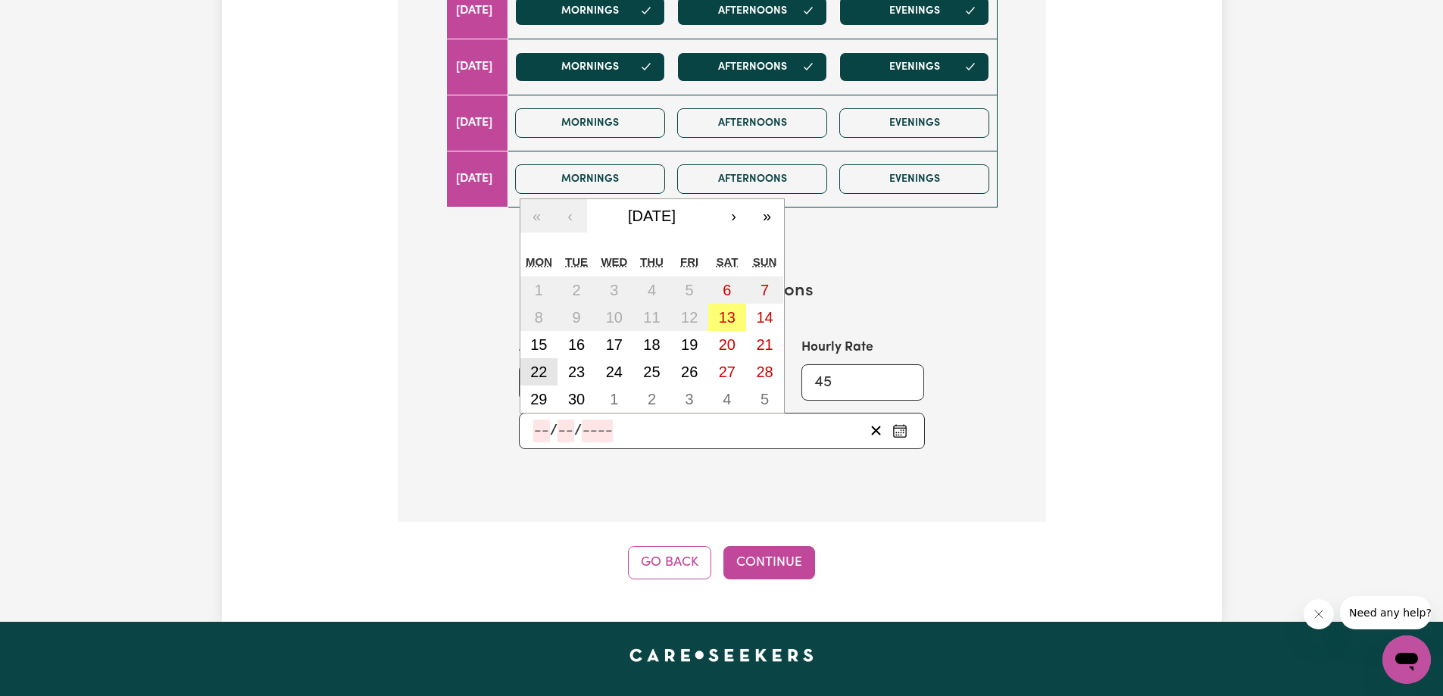
type input "2025"
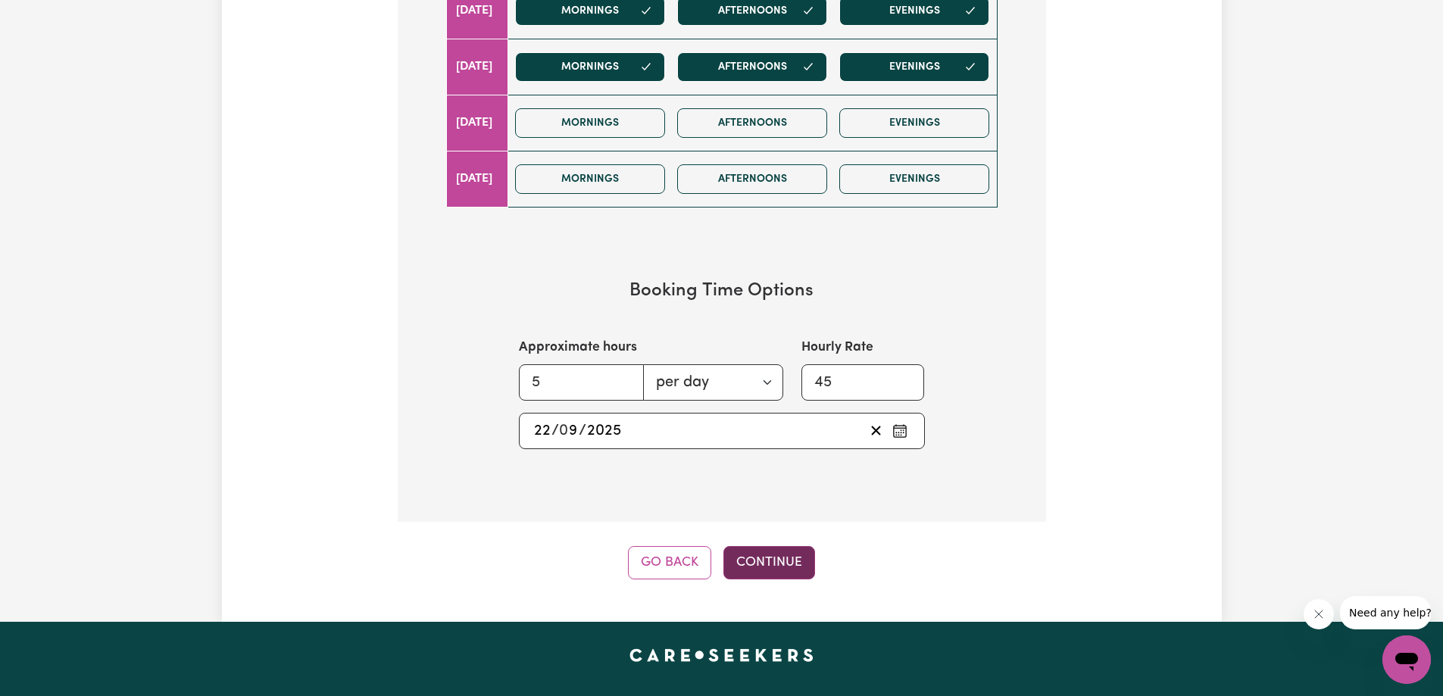
click at [768, 566] on button "Continue" at bounding box center [769, 562] width 92 height 33
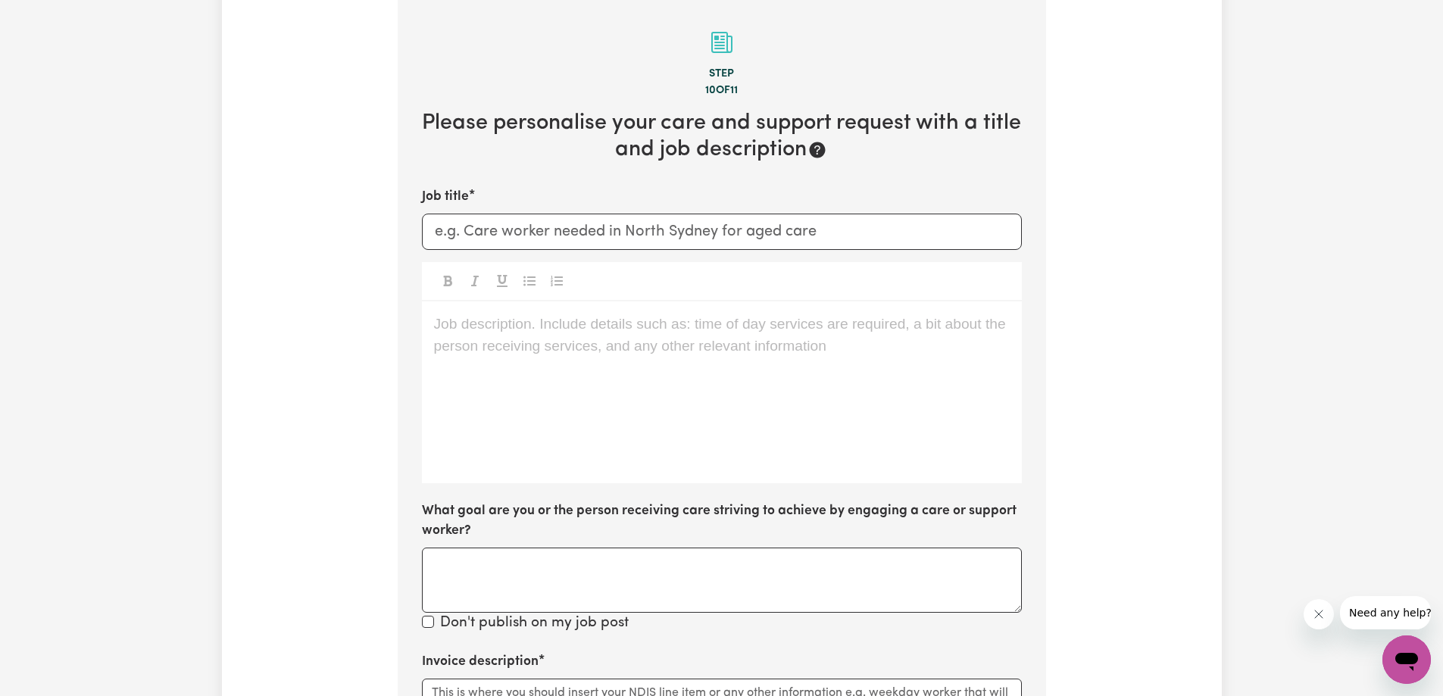
scroll to position [332, 0]
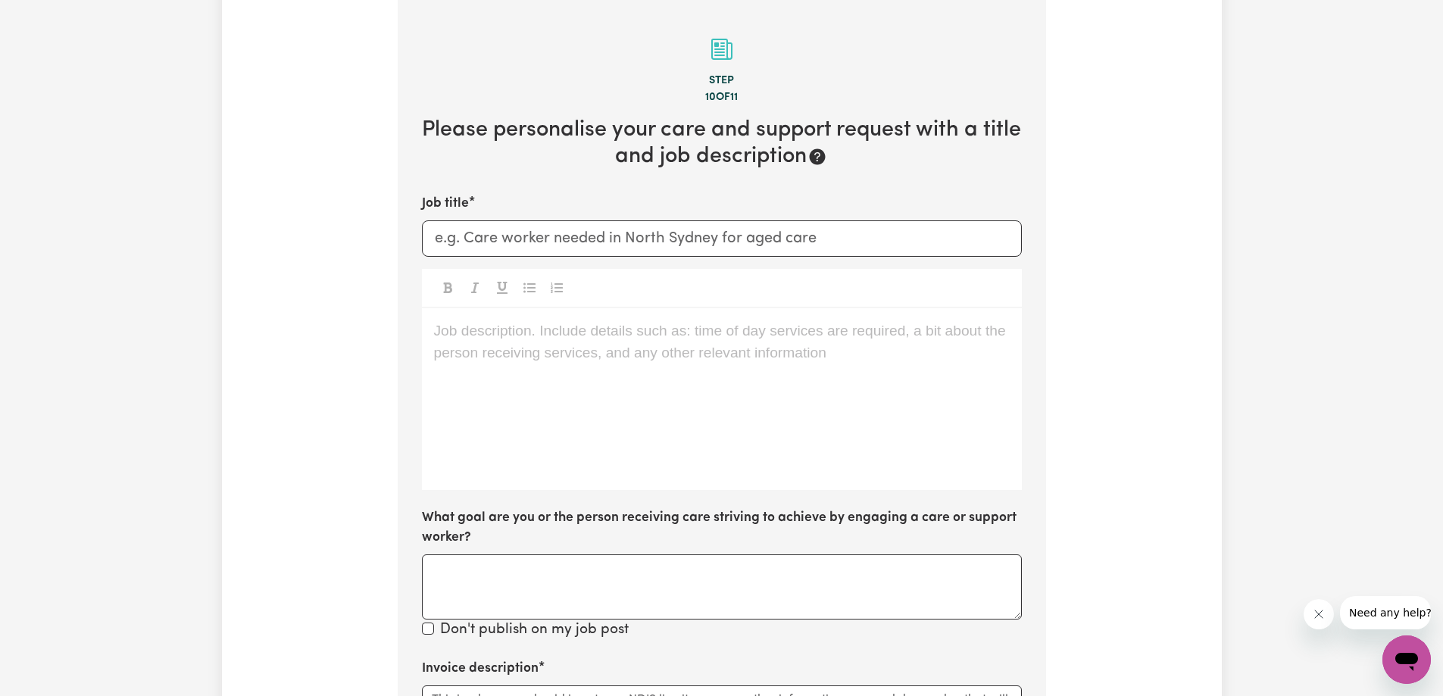
click at [648, 379] on div "Job description. Include details such as: time of day services are required, a …" at bounding box center [722, 399] width 600 height 182
click at [477, 339] on p "Job description. Include details such as: time of day services are required, a …" at bounding box center [722, 331] width 576 height 22
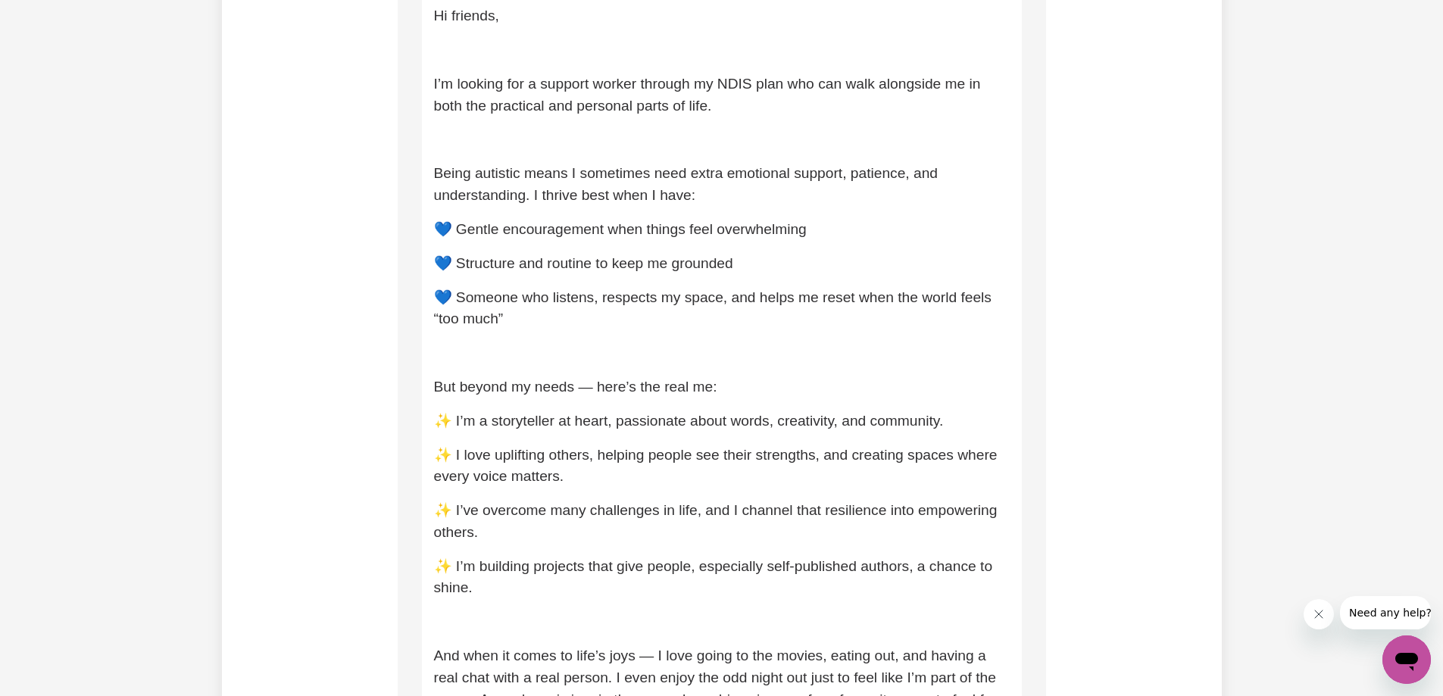
scroll to position [459, 0]
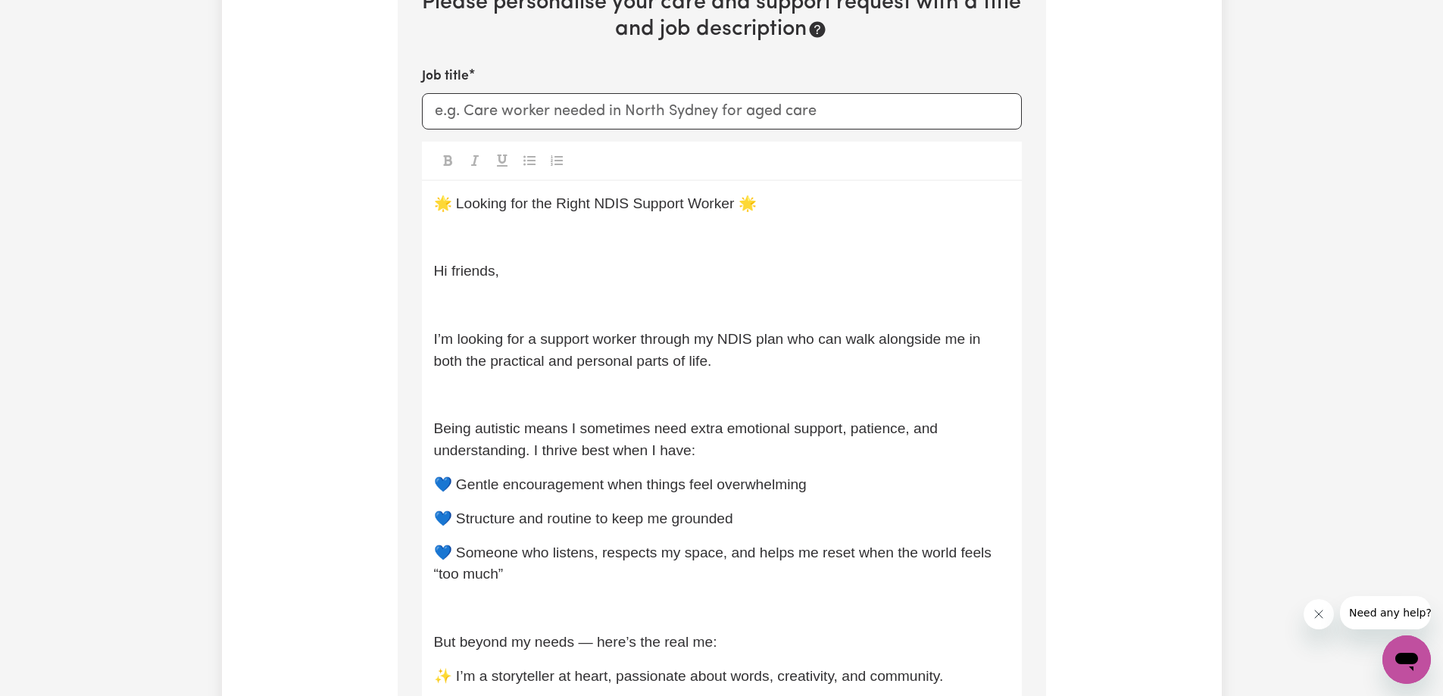
click at [457, 201] on span "🌟 Looking for the Right NDIS Support Worker 🌟" at bounding box center [595, 203] width 323 height 16
click at [739, 205] on p "Looking for the Right NDIS Support Worker 🌟" at bounding box center [722, 204] width 576 height 22
click at [477, 305] on p "﻿" at bounding box center [722, 306] width 576 height 22
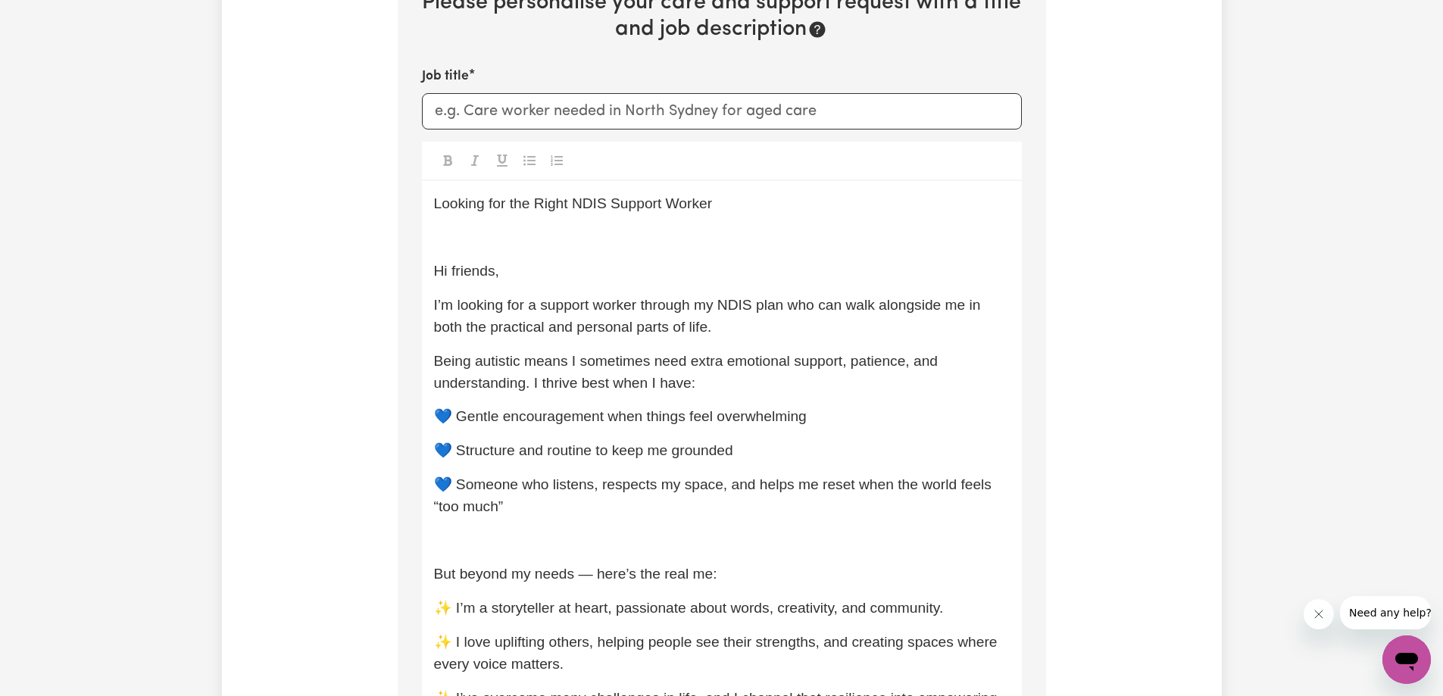
click at [457, 418] on span "💙 Gentle encouragement when things feel overwhelming" at bounding box center [620, 416] width 373 height 16
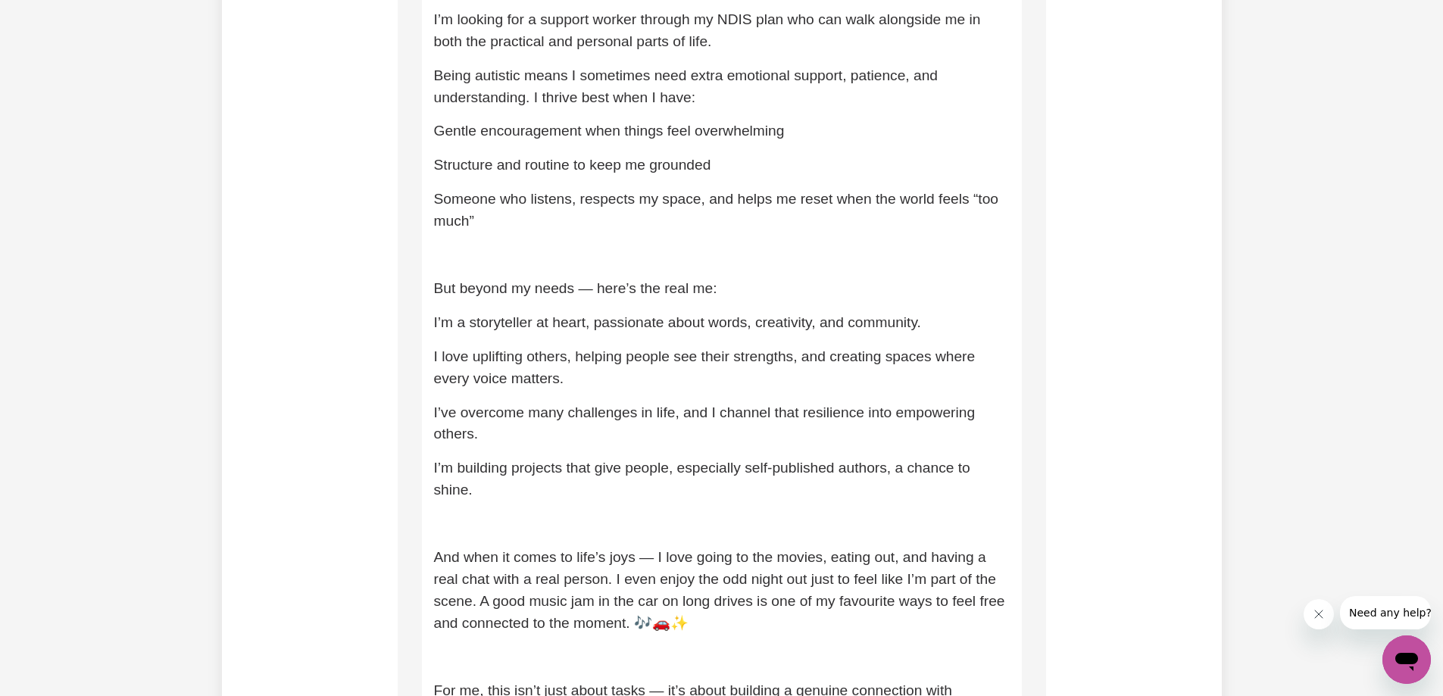
scroll to position [842, 0]
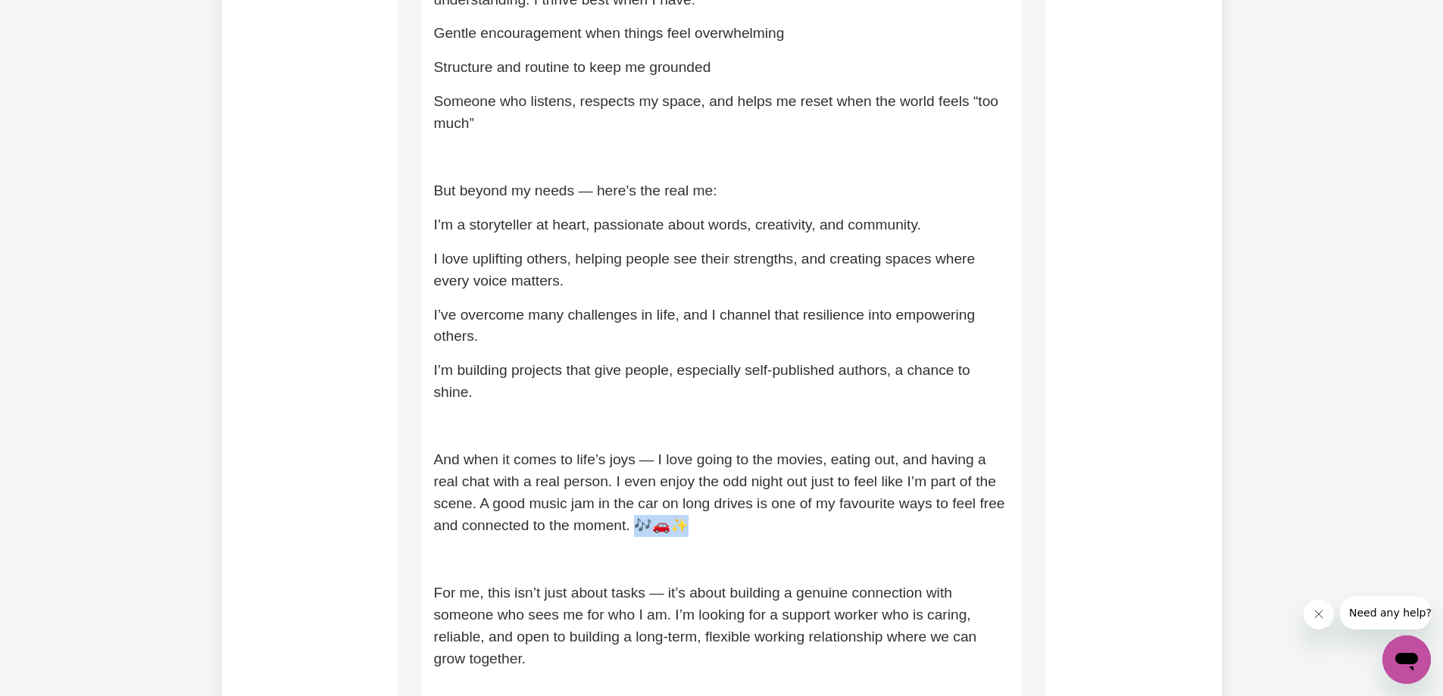
drag, startPoint x: 767, startPoint y: 532, endPoint x: 703, endPoint y: 527, distance: 64.5
click at [703, 527] on p "And when it comes to life’s joys — I love going to the movies, eating out, and …" at bounding box center [722, 492] width 576 height 87
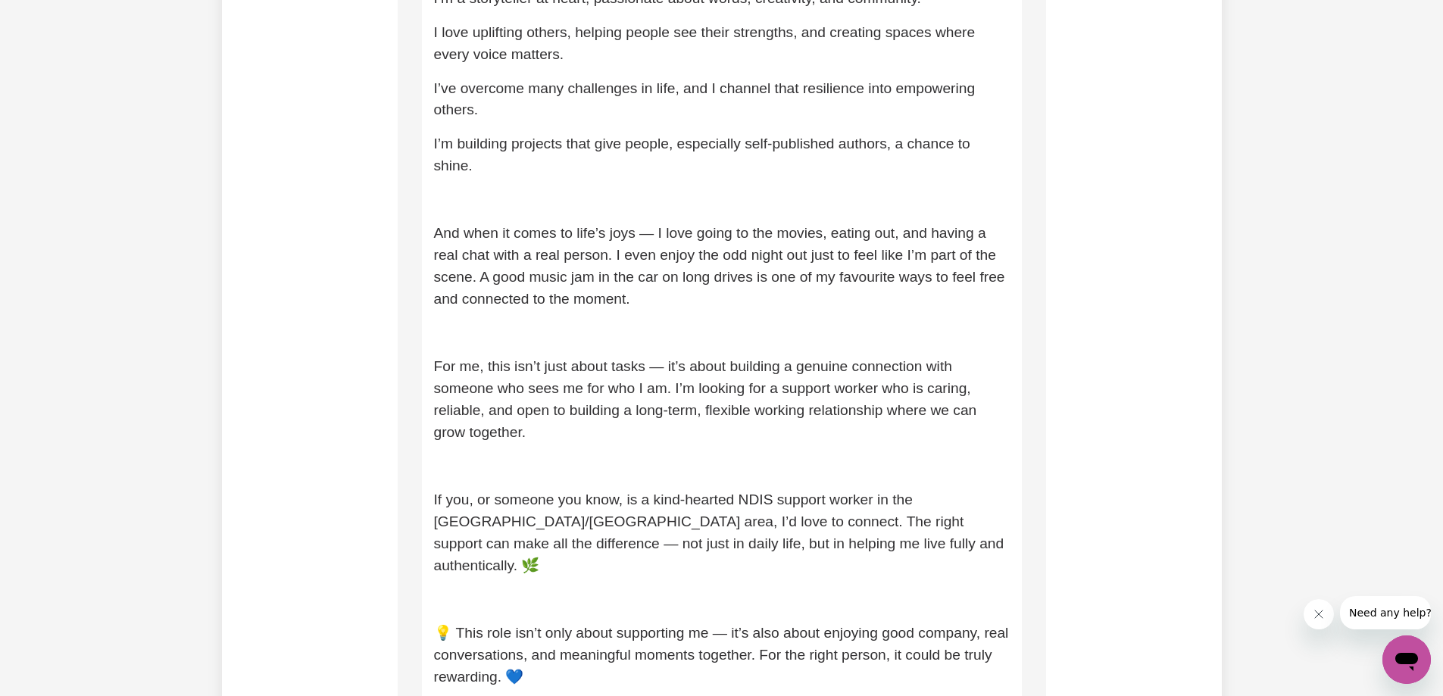
scroll to position [1069, 0]
drag, startPoint x: 659, startPoint y: 235, endPoint x: 644, endPoint y: 235, distance: 15.1
click at [644, 235] on span "And when it comes to life’s joys — I love going to the movies, eating out, and …" at bounding box center [721, 264] width 575 height 81
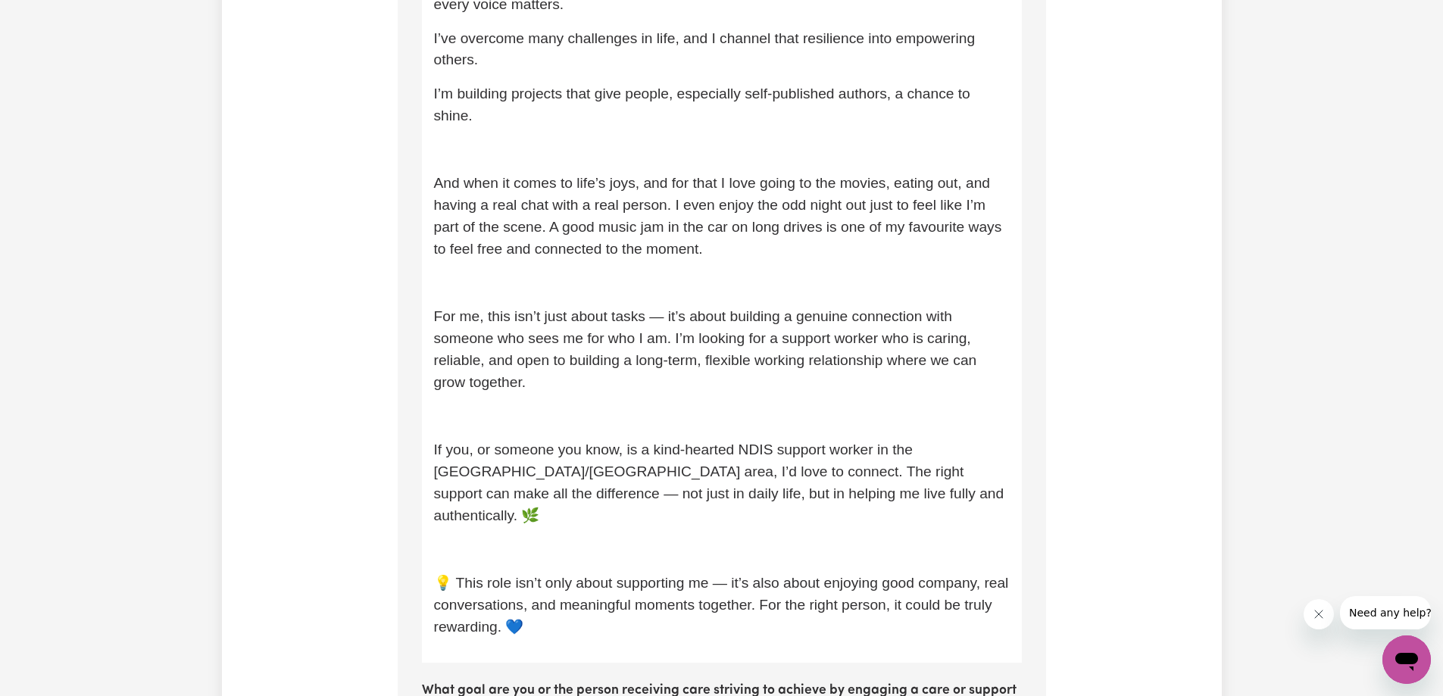
scroll to position [1145, 0]
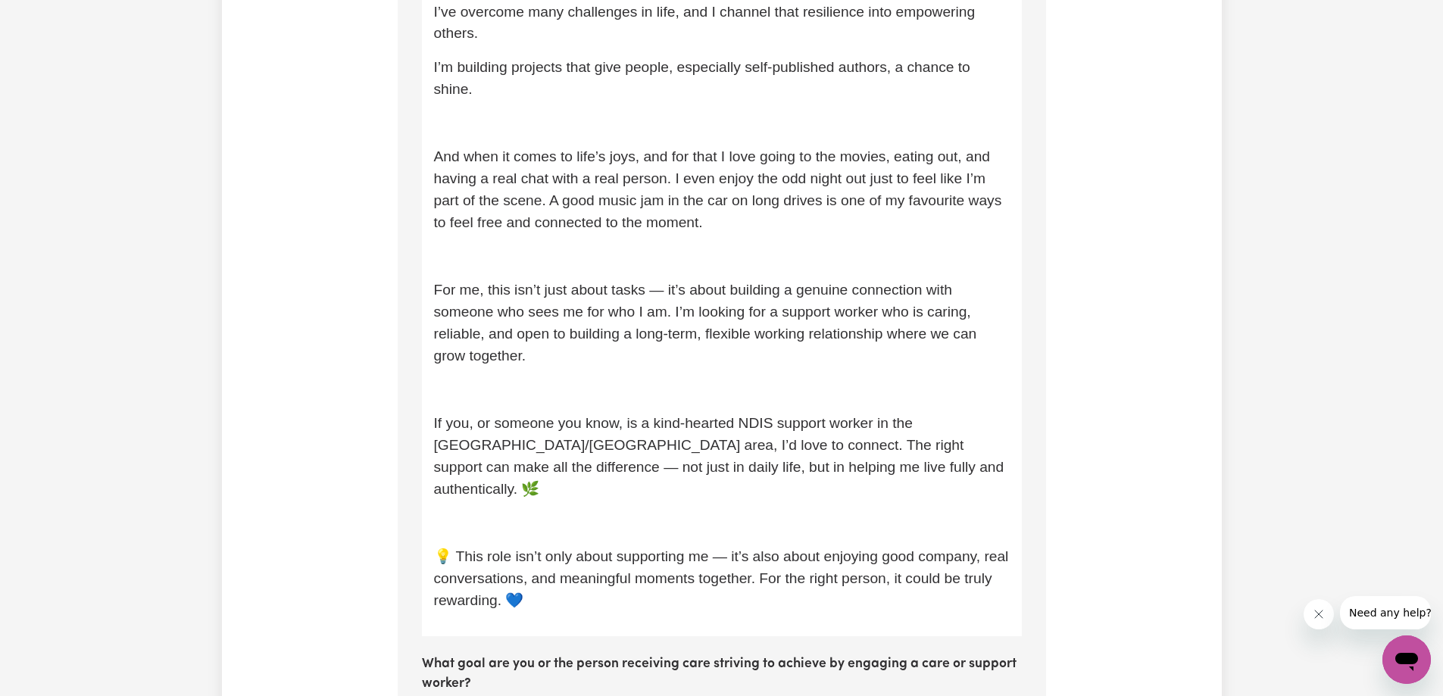
click at [504, 259] on p "﻿" at bounding box center [722, 257] width 576 height 22
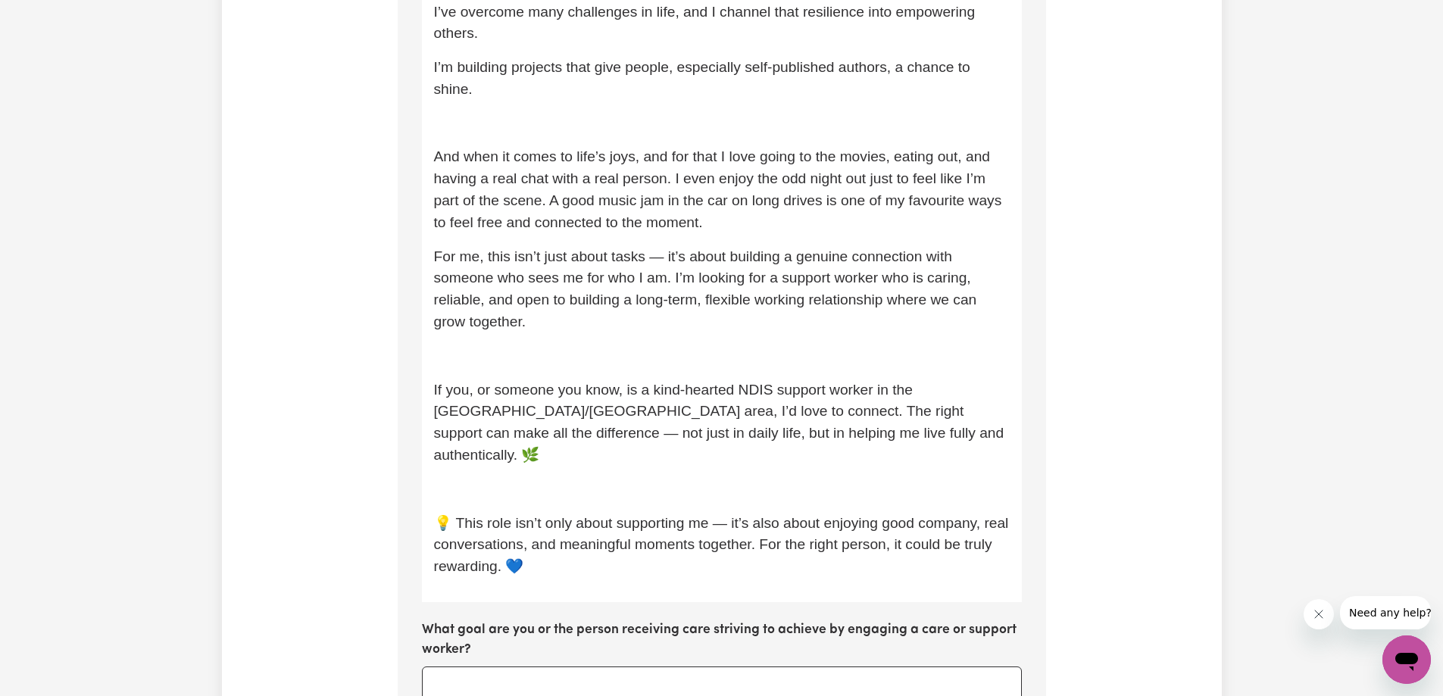
click at [442, 362] on p "﻿" at bounding box center [722, 356] width 576 height 22
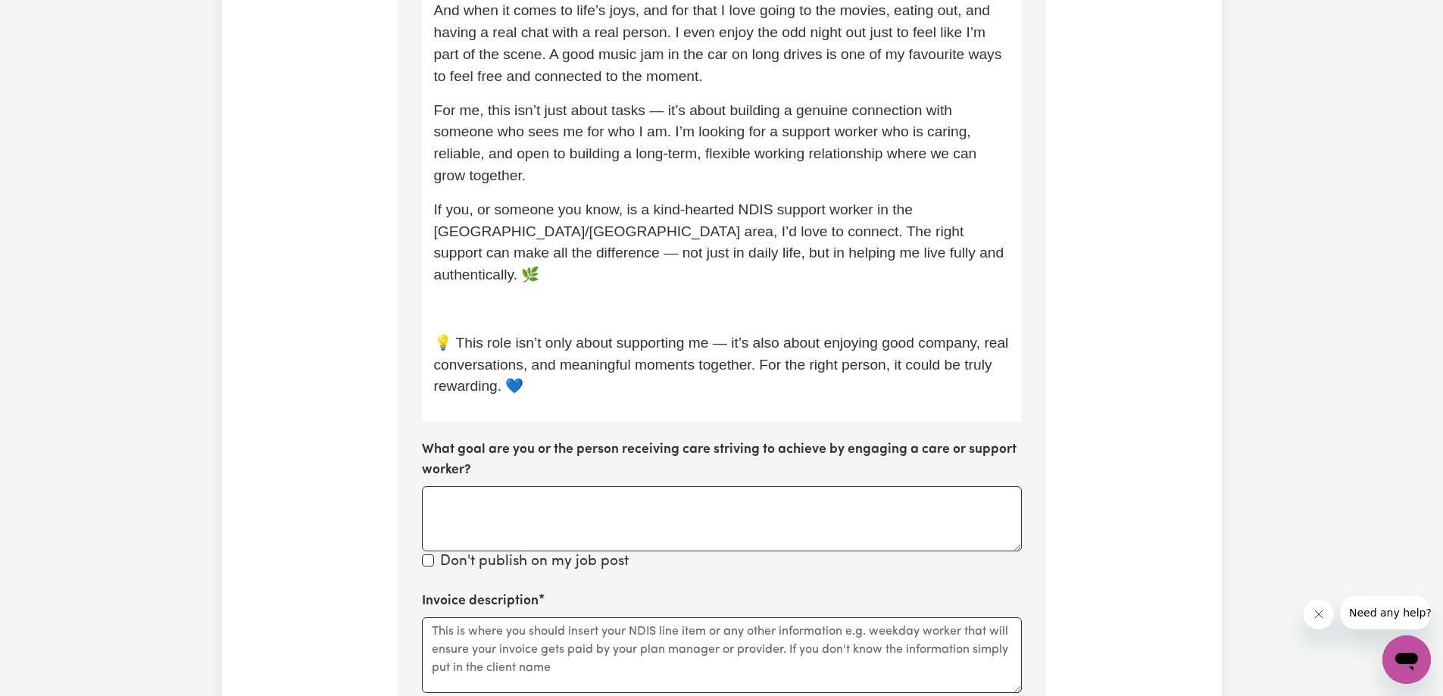
scroll to position [1297, 0]
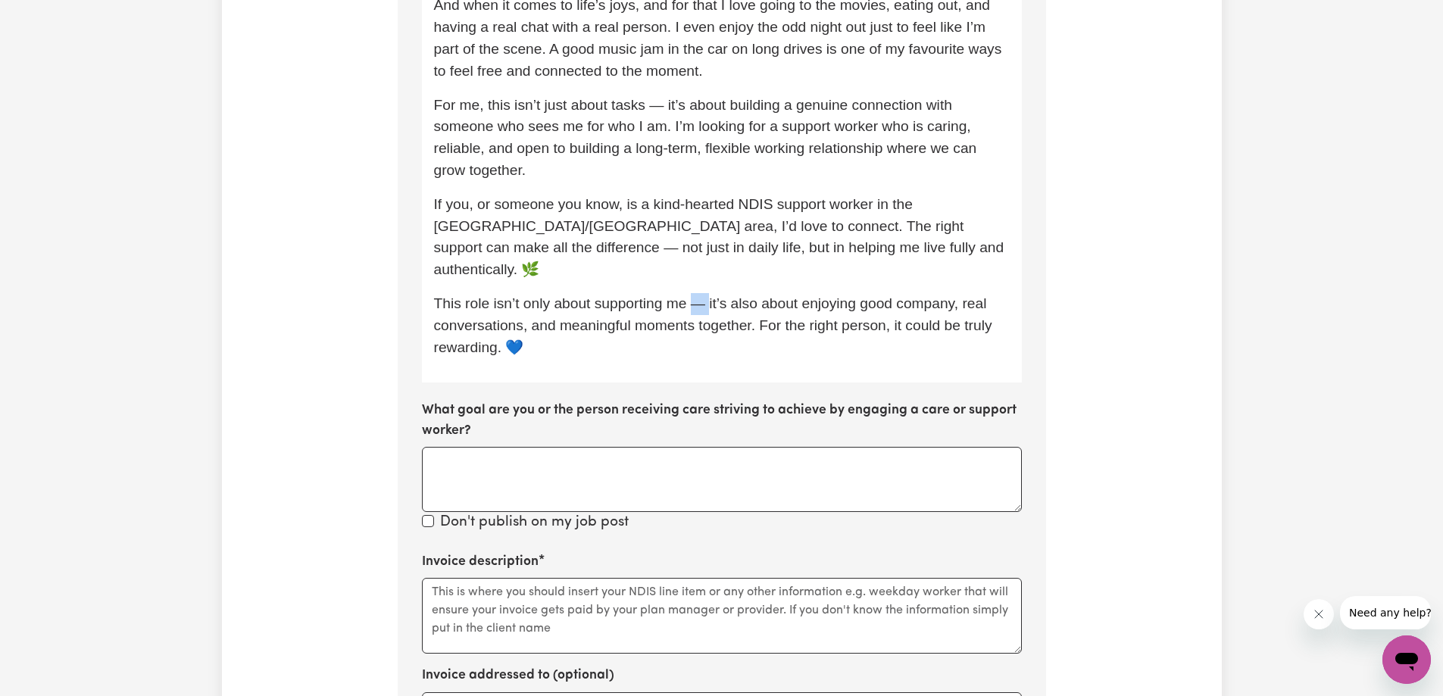
drag, startPoint x: 713, startPoint y: 284, endPoint x: 698, endPoint y: 284, distance: 15.1
click at [698, 295] on span "This role isn’t only about supporting me — it’s also about enjoying good compan…" at bounding box center [715, 325] width 562 height 60
click at [914, 254] on p "If you, or someone you know, is a kind-hearted NDIS support worker in the [GEOG…" at bounding box center [722, 237] width 576 height 87
drag, startPoint x: 914, startPoint y: 254, endPoint x: 892, endPoint y: 255, distance: 22.0
click at [892, 255] on p "If you, or someone you know, is a kind-hearted NDIS support worker in the [GEOG…" at bounding box center [722, 237] width 576 height 87
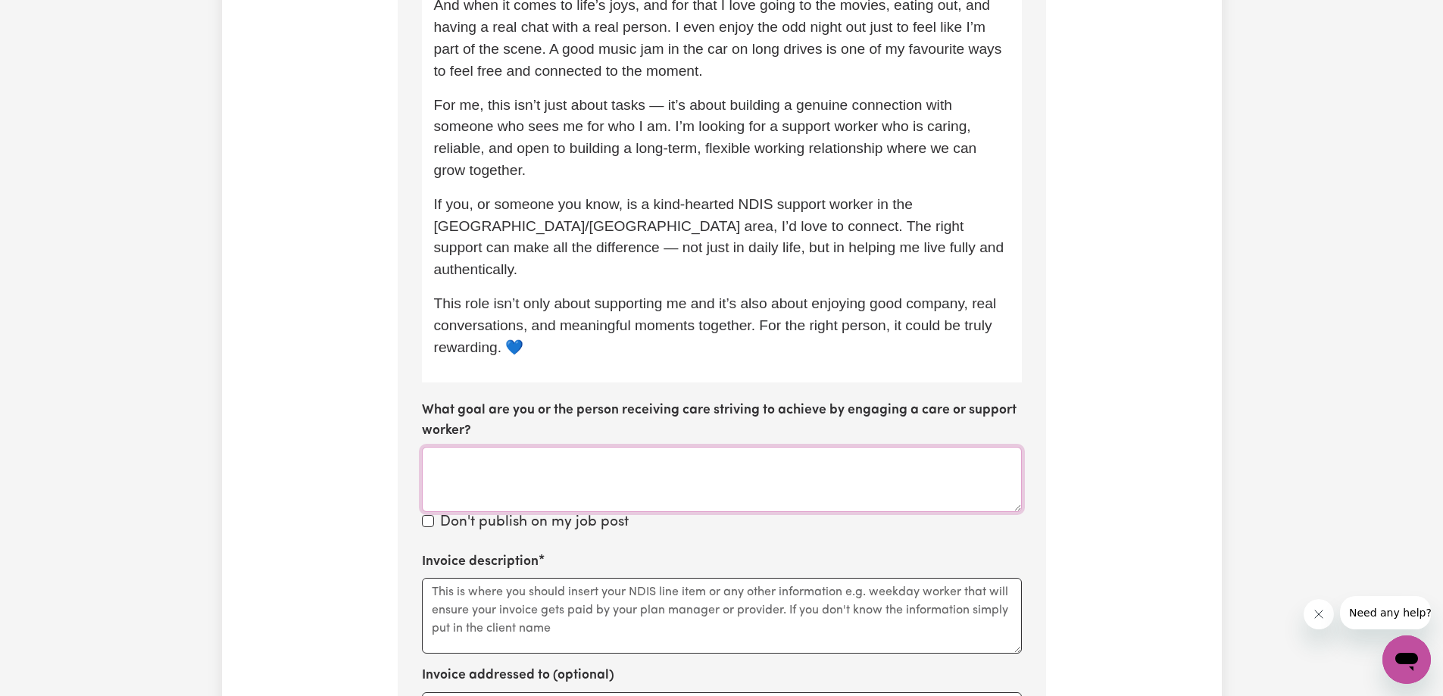
click at [531, 447] on textarea "What goal are you or the person receiving care striving to achieve by engaging …" at bounding box center [722, 479] width 600 height 65
click at [555, 451] on textarea "What goal are you or the person receiving care striving to achieve by engaging …" at bounding box center [722, 479] width 600 height 65
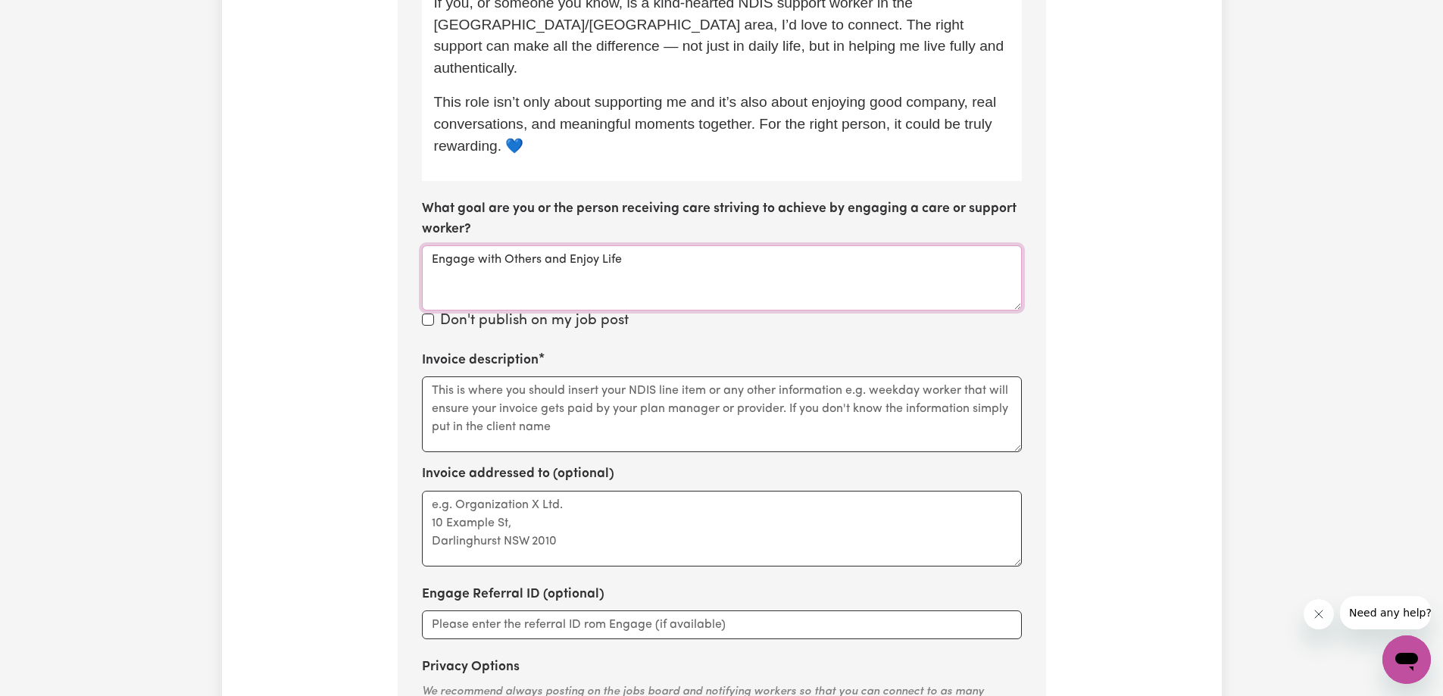
scroll to position [1524, 0]
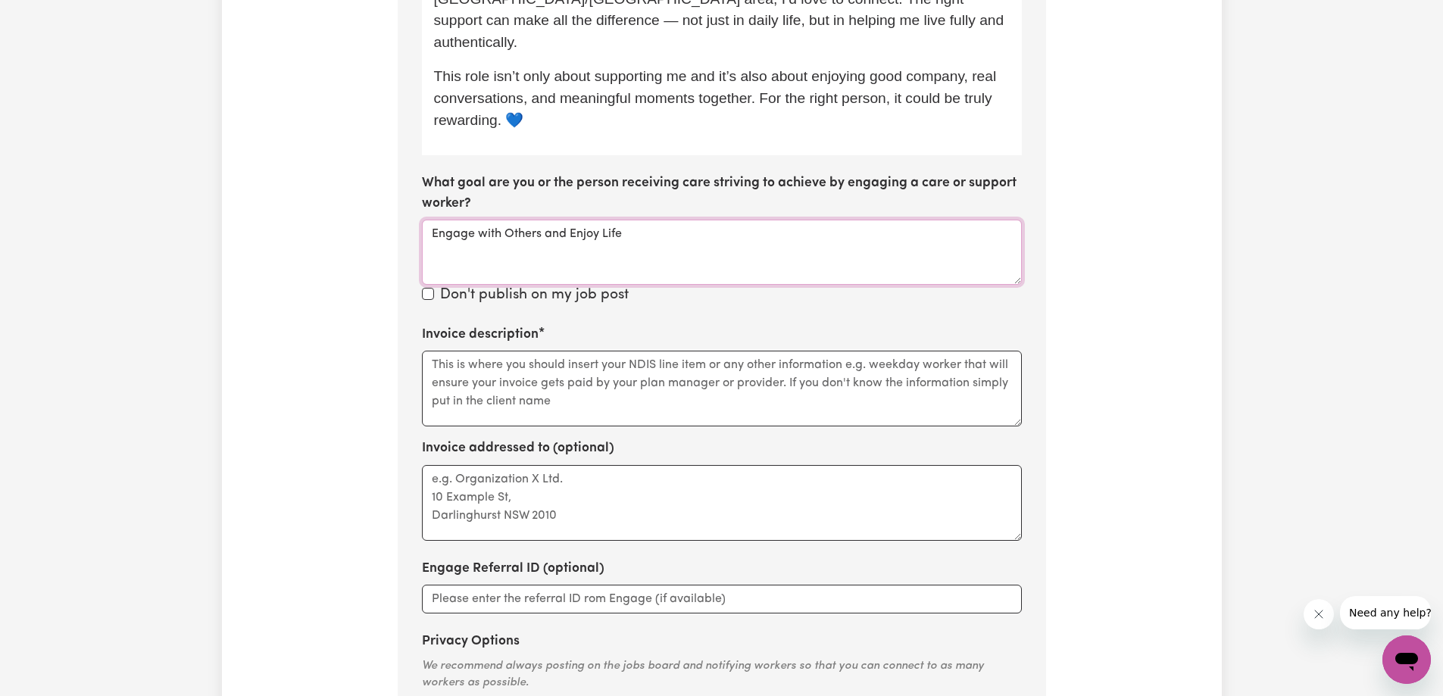
type textarea "Engage with Others and Enjoy Life"
click at [477, 351] on textarea "Invoice description" at bounding box center [722, 389] width 600 height 76
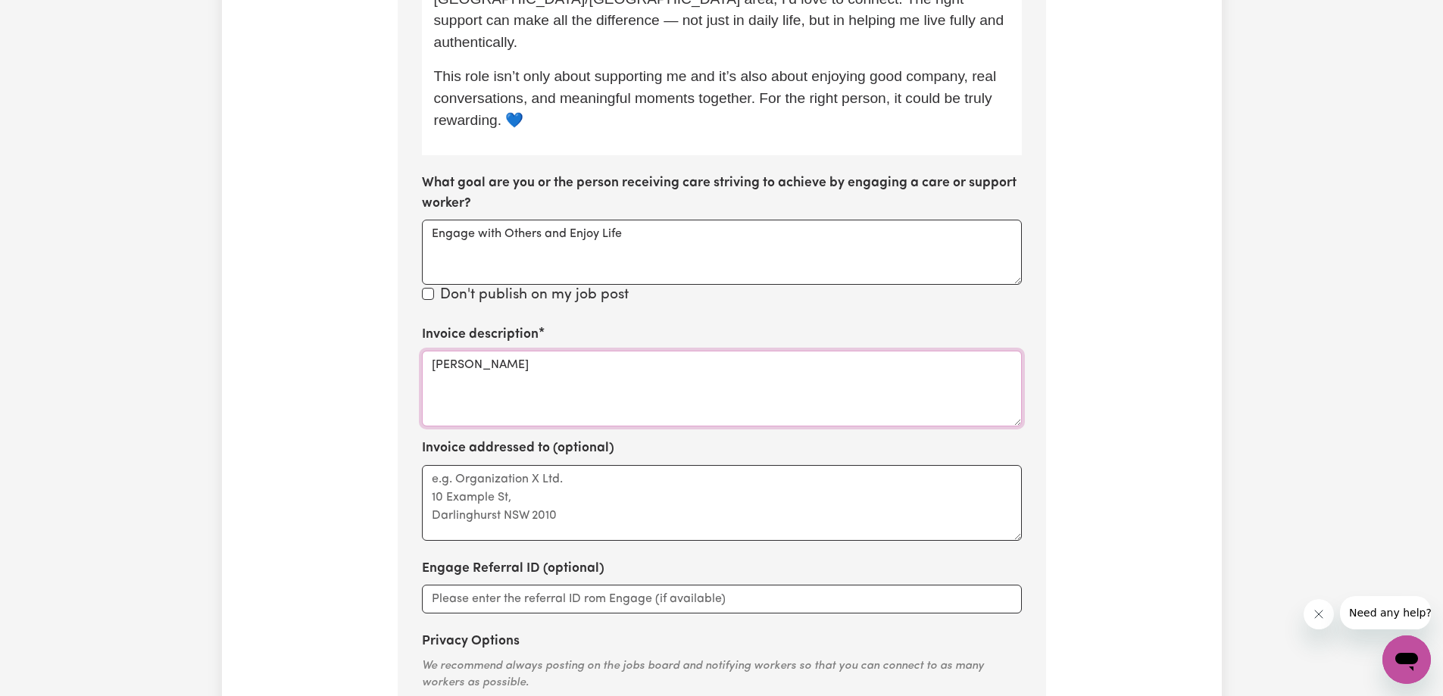
type textarea "[PERSON_NAME]"
click at [652, 228] on textarea "Engage with Others and Enjoy Life" at bounding box center [722, 252] width 600 height 65
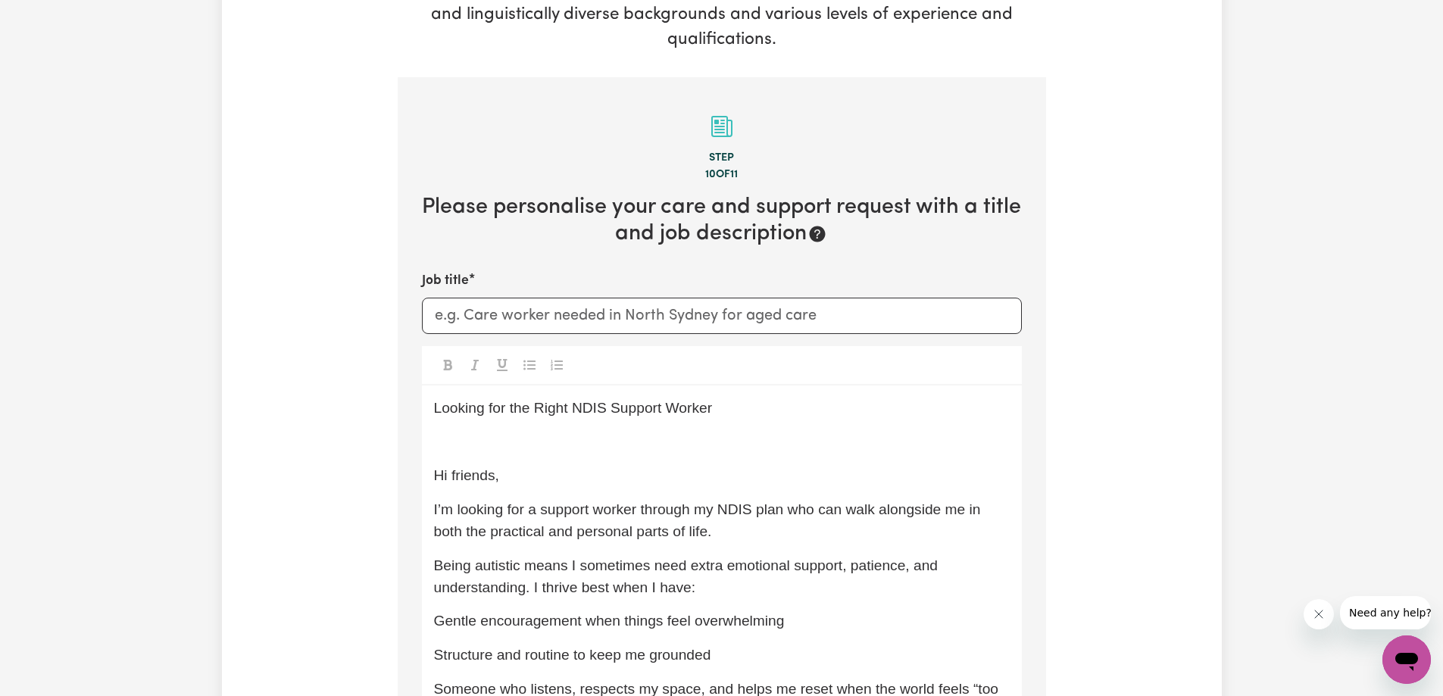
scroll to position [236, 0]
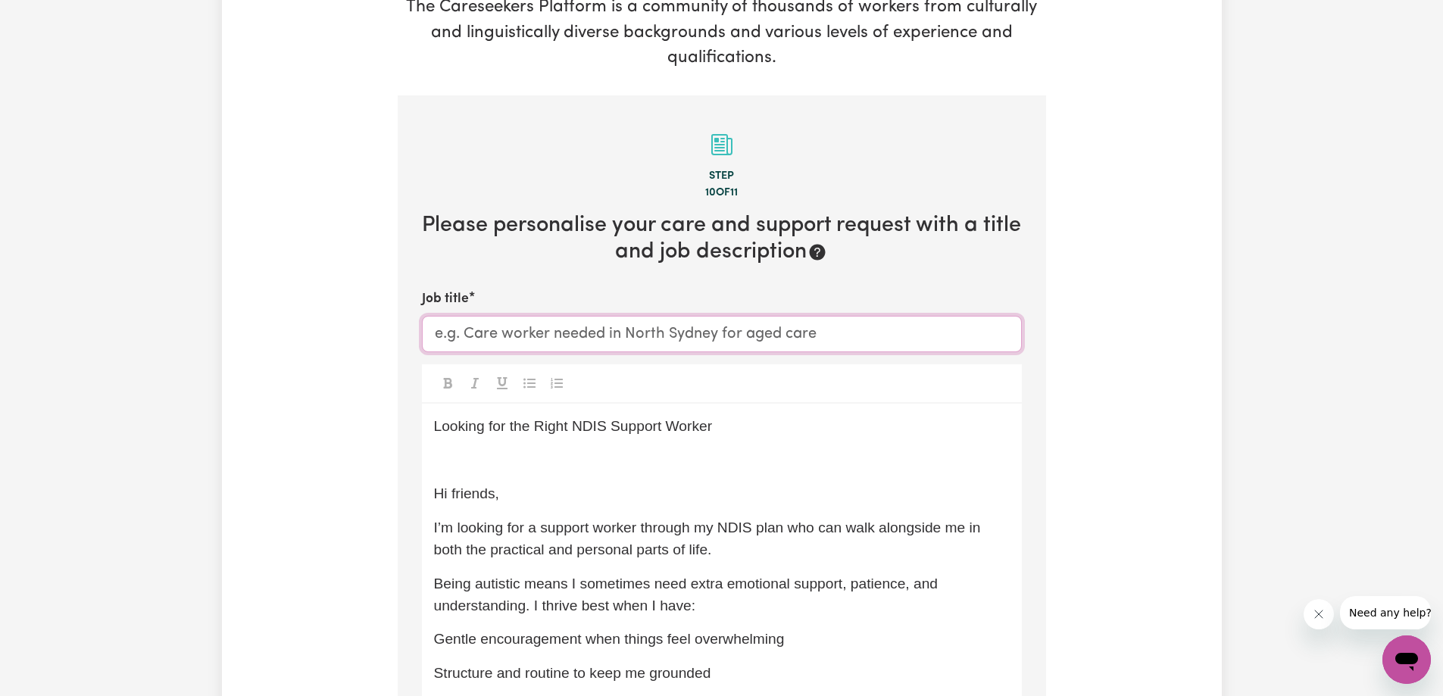
click at [688, 326] on input "Job title" at bounding box center [722, 334] width 600 height 36
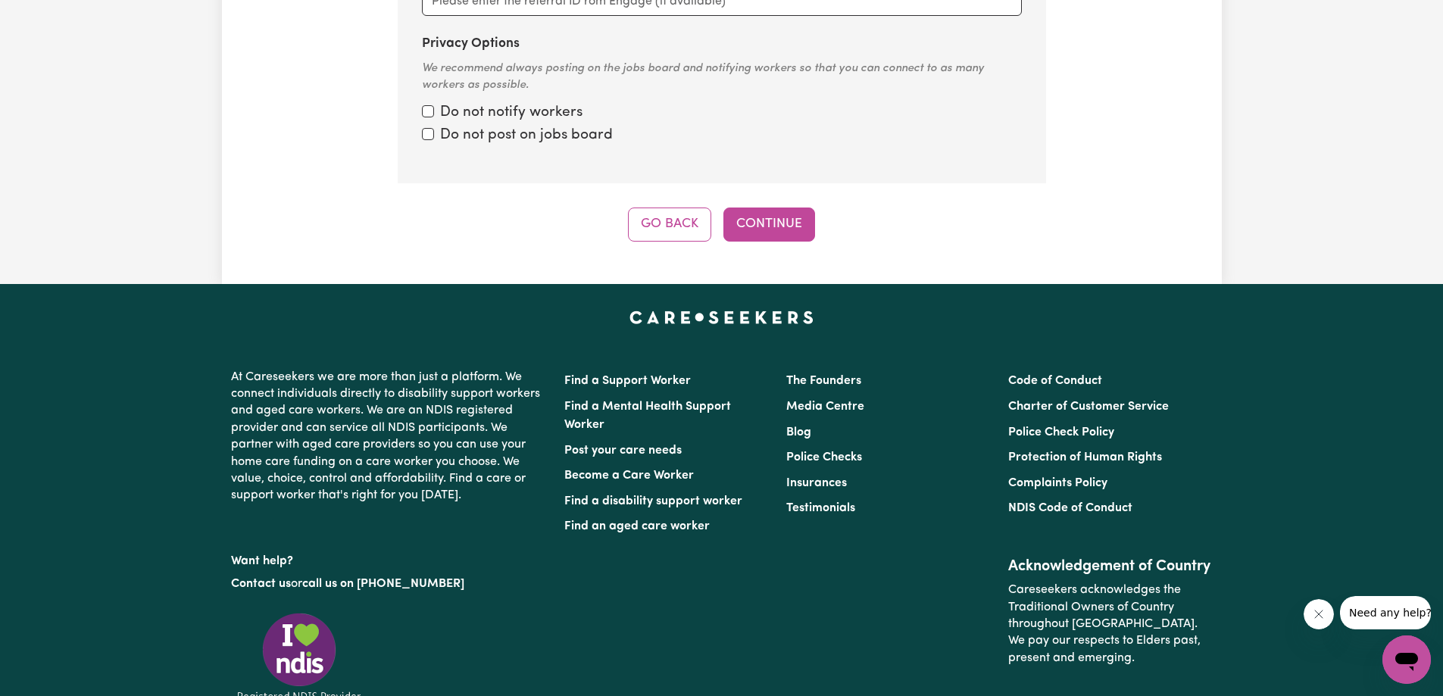
scroll to position [2130, 0]
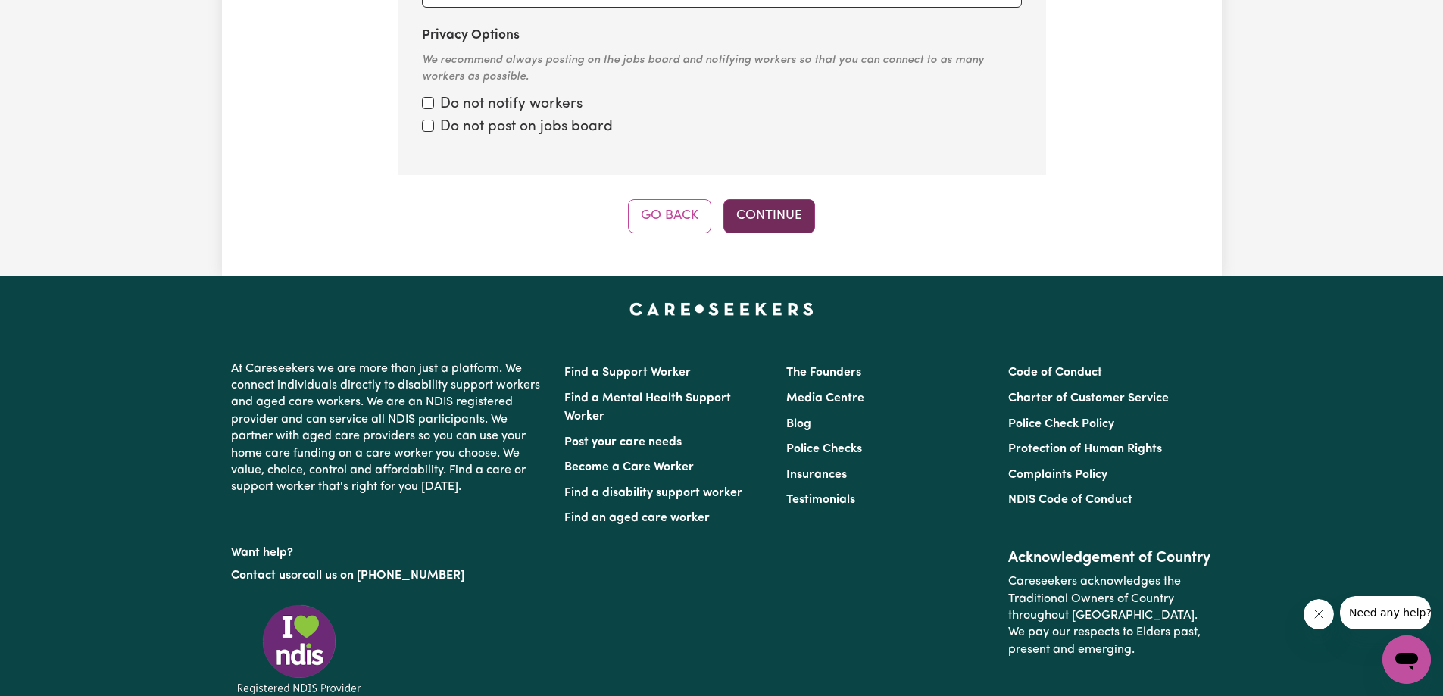
type input "Autistic despite my Flaws, needing Support in [GEOGRAPHIC_DATA]"
click at [761, 199] on button "Continue" at bounding box center [769, 215] width 92 height 33
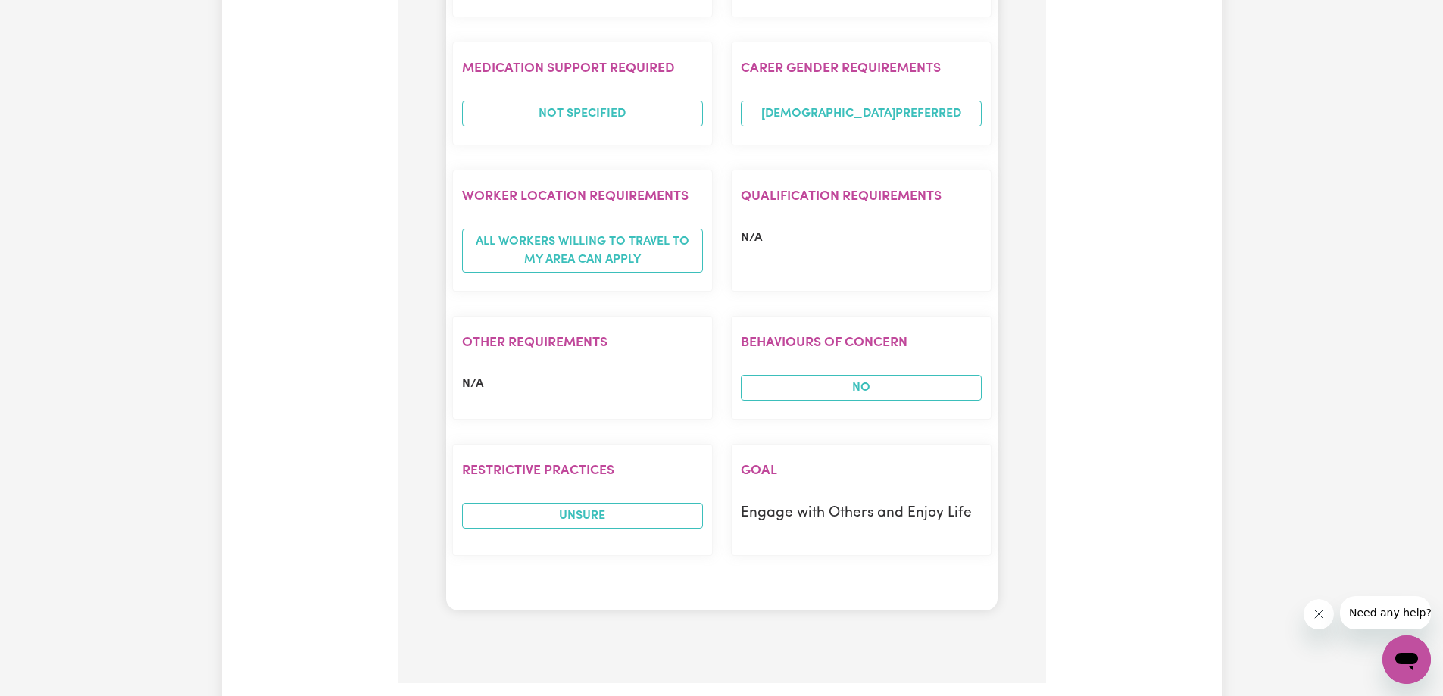
scroll to position [2755, 0]
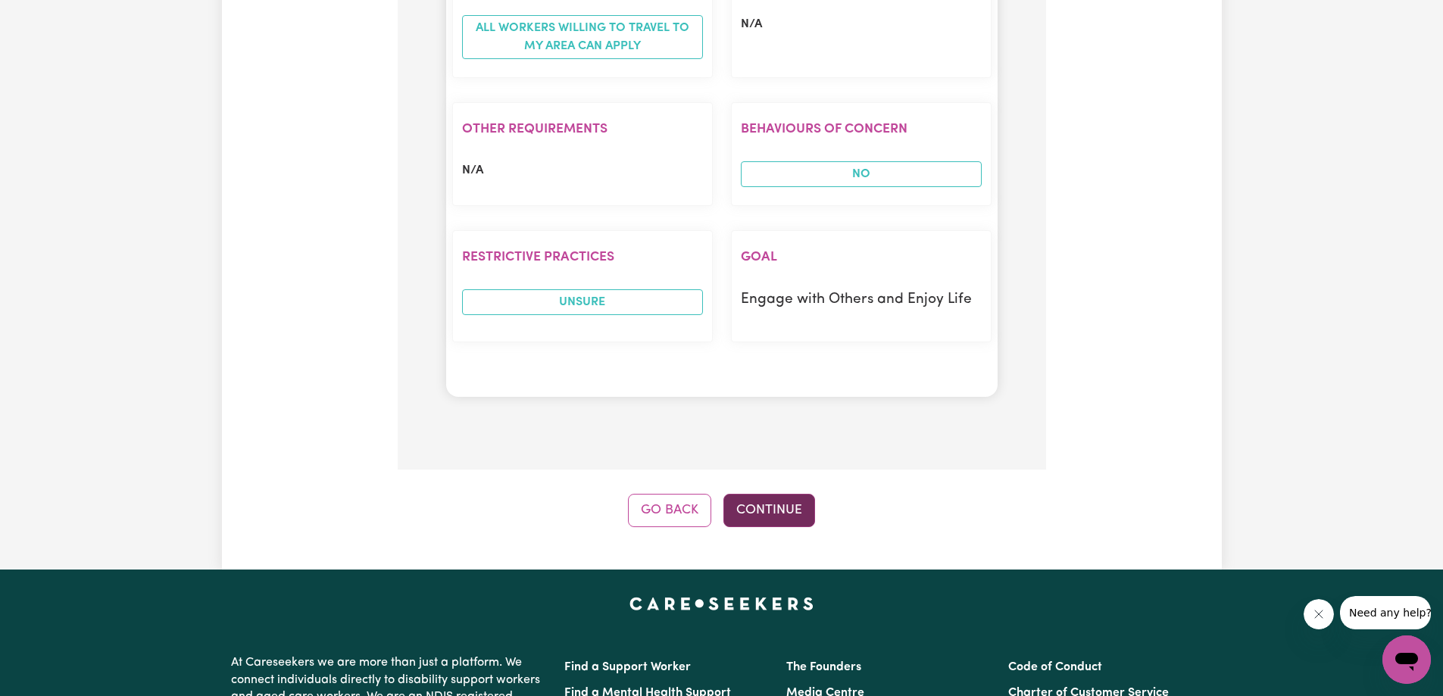
click at [767, 494] on button "Continue" at bounding box center [769, 510] width 92 height 33
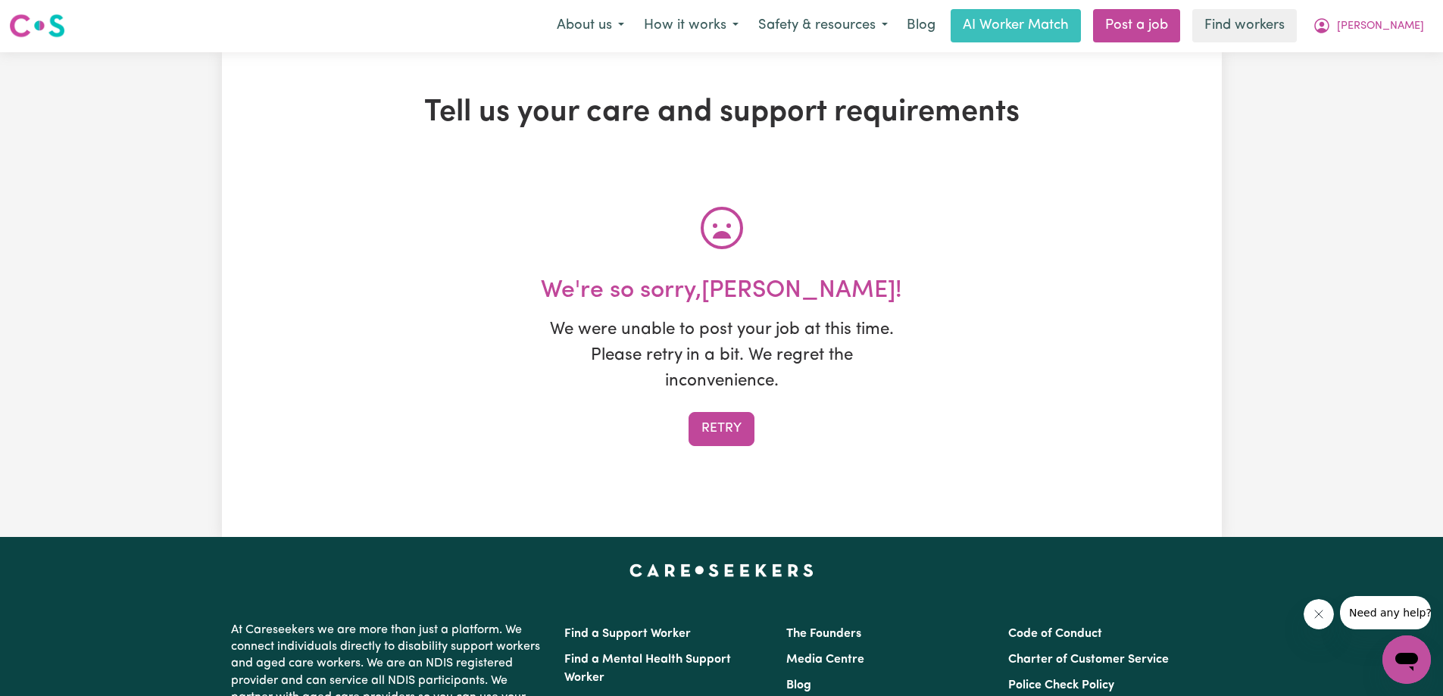
scroll to position [0, 0]
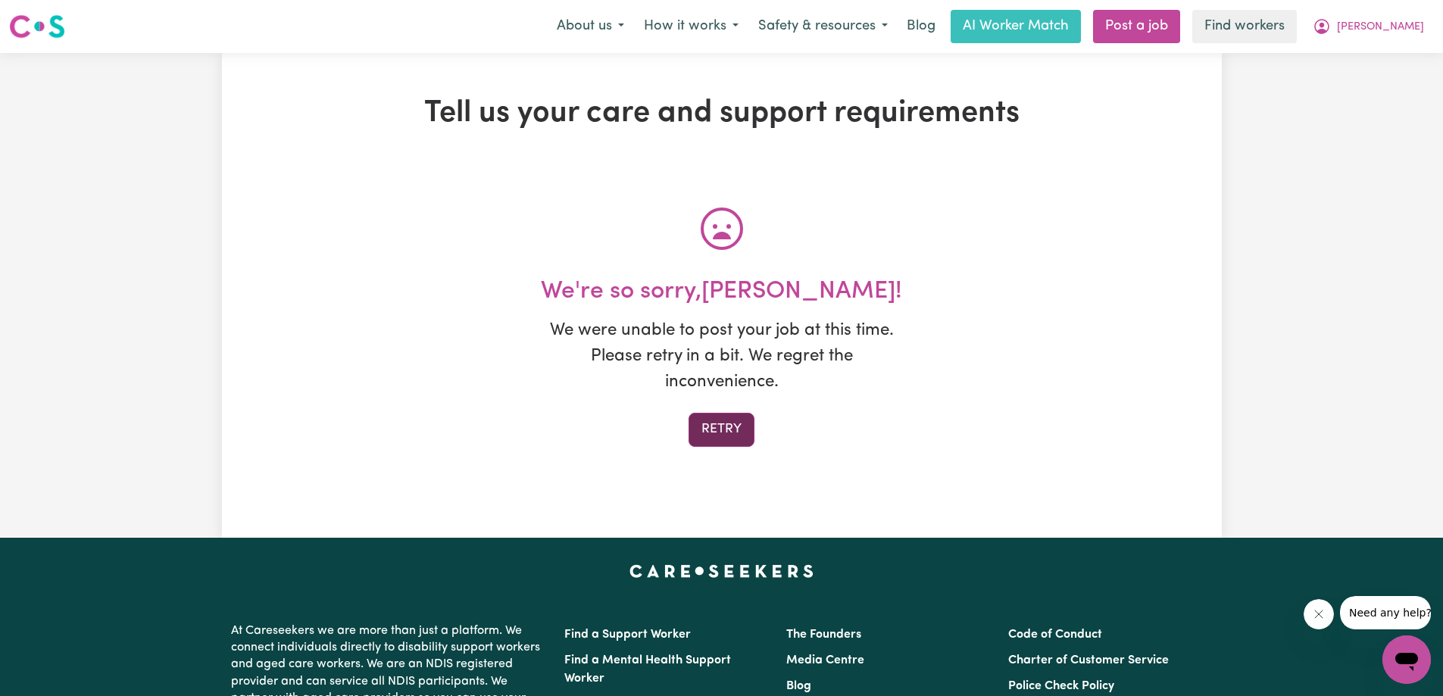
click at [715, 432] on button "Retry" at bounding box center [721, 429] width 66 height 33
click at [732, 428] on button "Retry" at bounding box center [721, 429] width 66 height 33
click at [734, 427] on button "Retry" at bounding box center [721, 429] width 66 height 33
click at [726, 431] on button "Retry" at bounding box center [721, 429] width 66 height 33
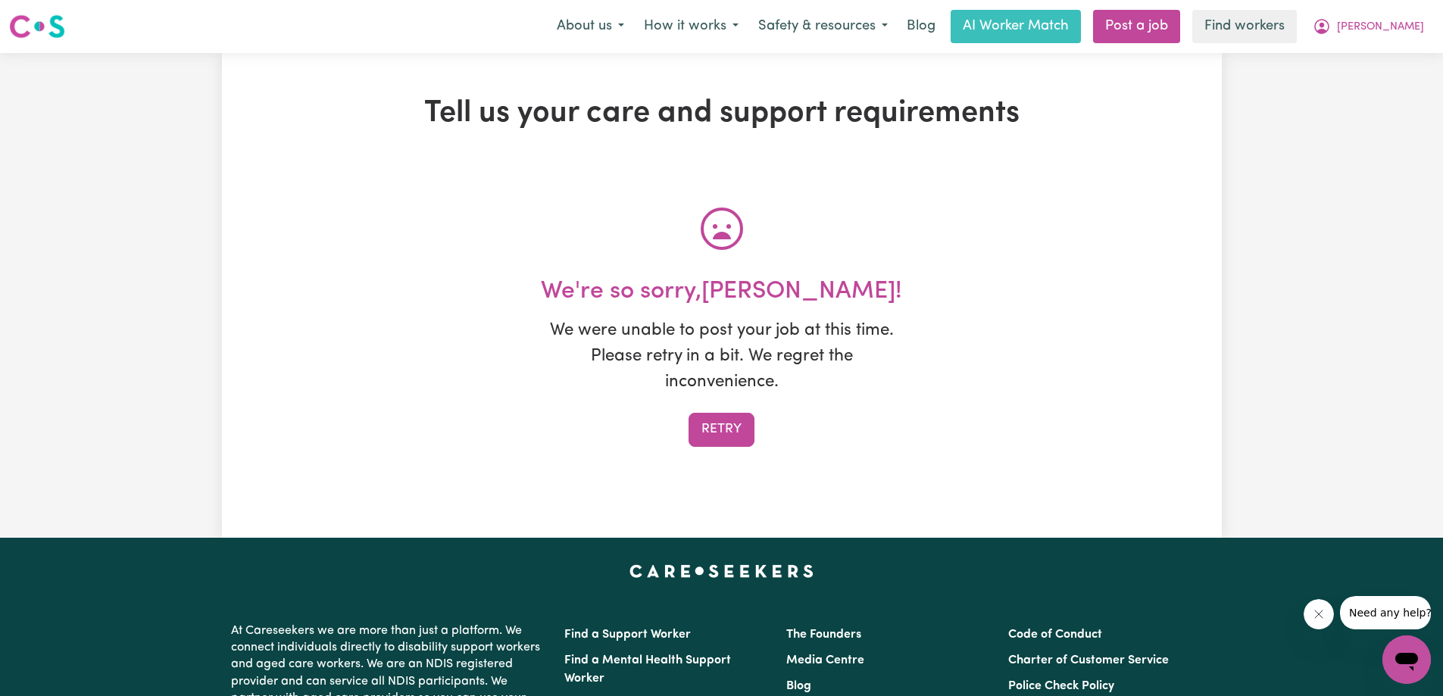
click at [726, 431] on button "Retry" at bounding box center [721, 429] width 66 height 33
